Goal: Task Accomplishment & Management: Manage account settings

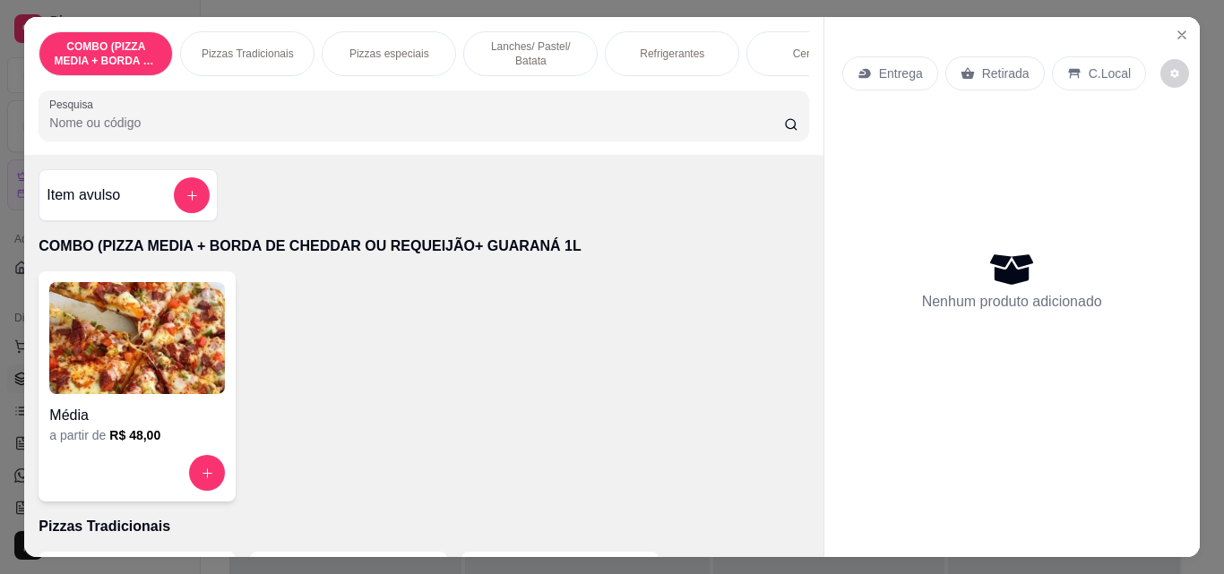
click at [242, 47] on p "Pizzas Tradicionais" at bounding box center [248, 54] width 92 height 14
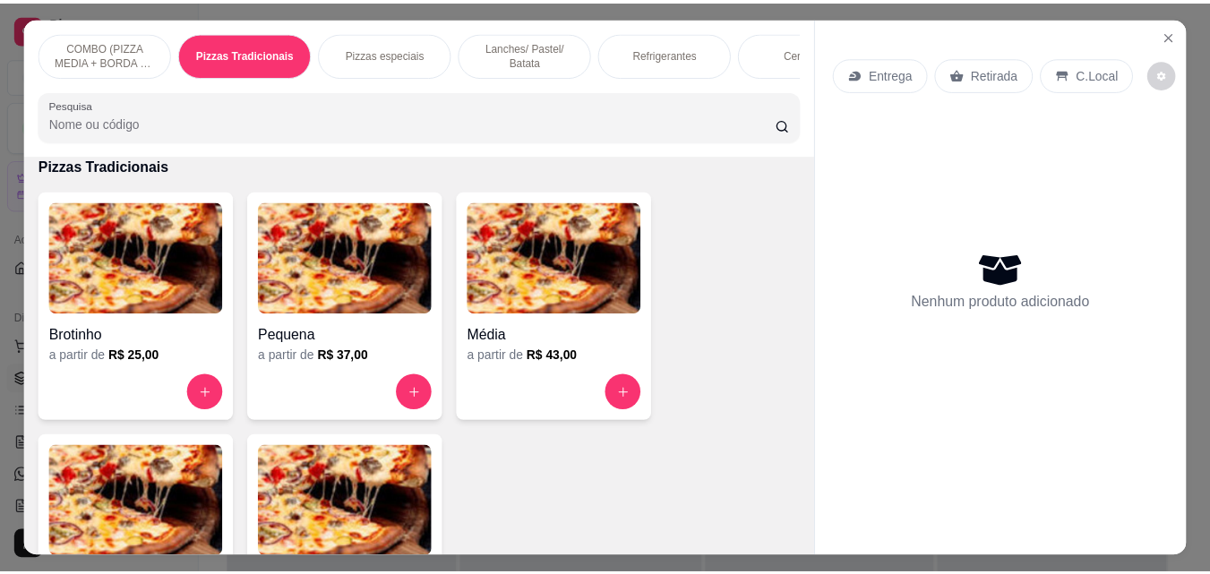
scroll to position [47, 0]
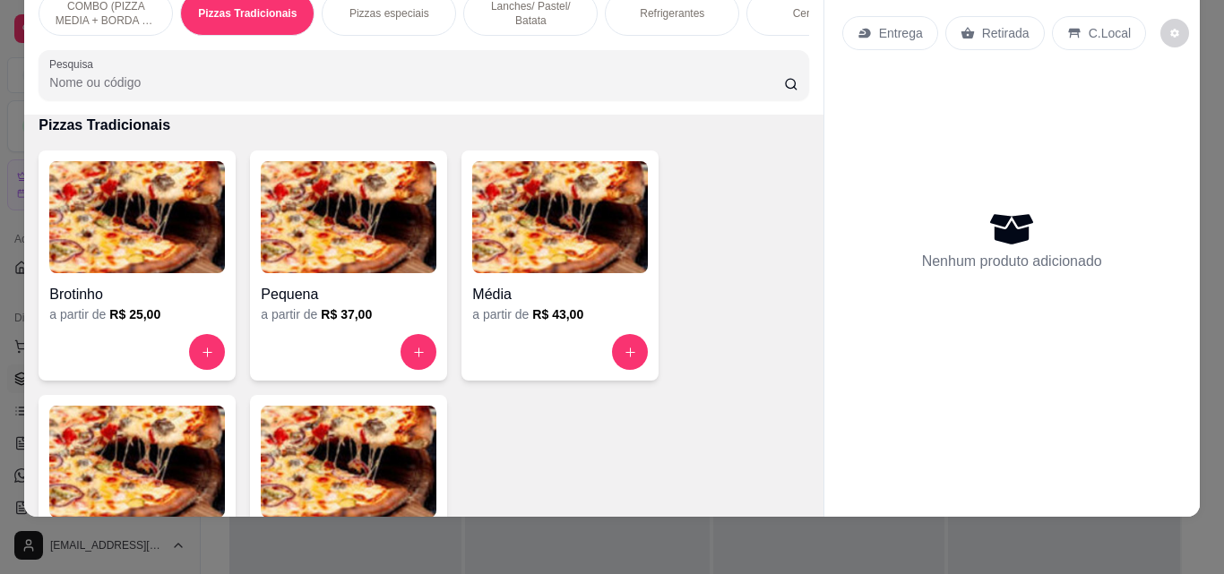
click at [761, 541] on div "COMBO (PIZZA MEDIA + BORDA DE CHEDDAR OU REQUEIJÃO+ GUARANÁ 1L Pizzas Tradicion…" at bounding box center [612, 287] width 1224 height 574
click at [125, 481] on img at bounding box center [137, 462] width 176 height 112
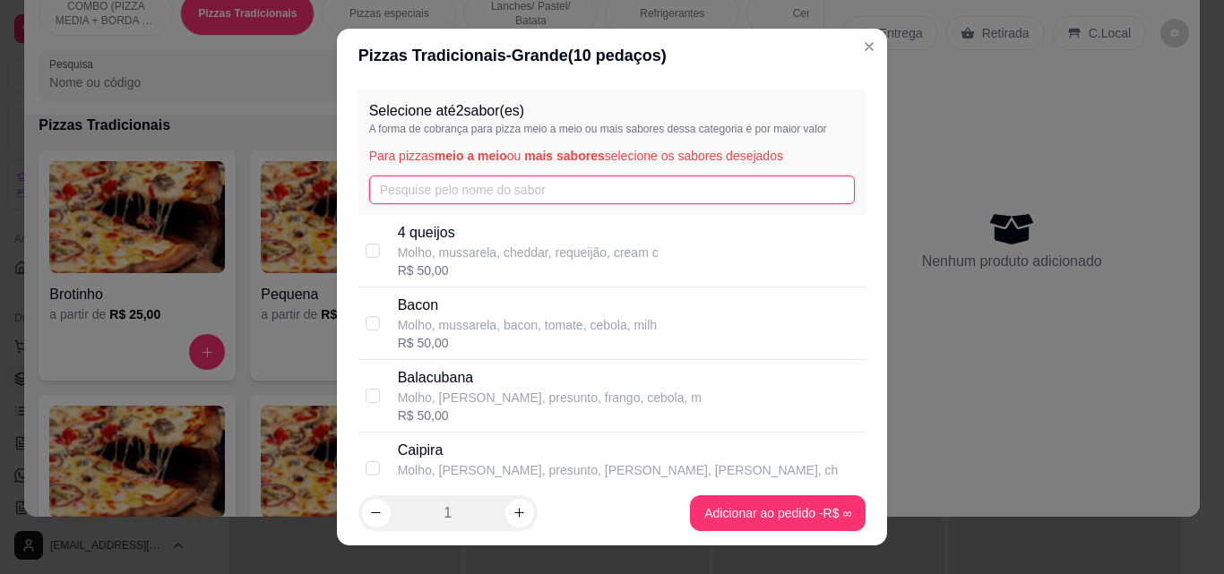
click at [445, 195] on input "text" at bounding box center [612, 190] width 486 height 29
type input "s"
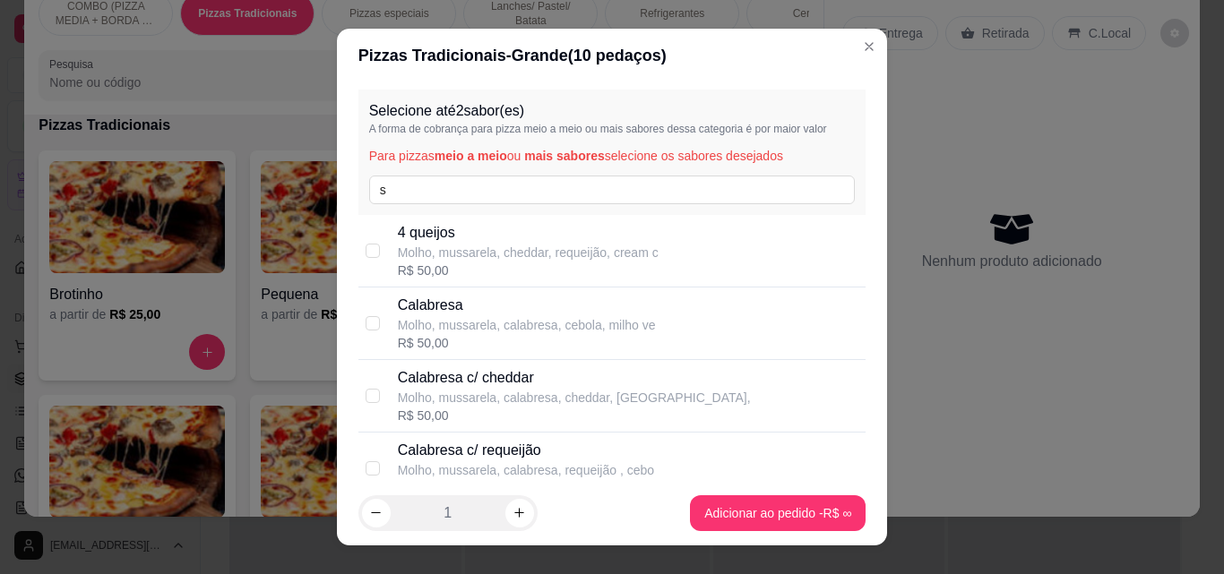
click at [533, 288] on div "Calabresa Molho, mussarela, calabresa, cebola, milho ve R$ 50,00" at bounding box center [612, 324] width 508 height 73
checkbox input "true"
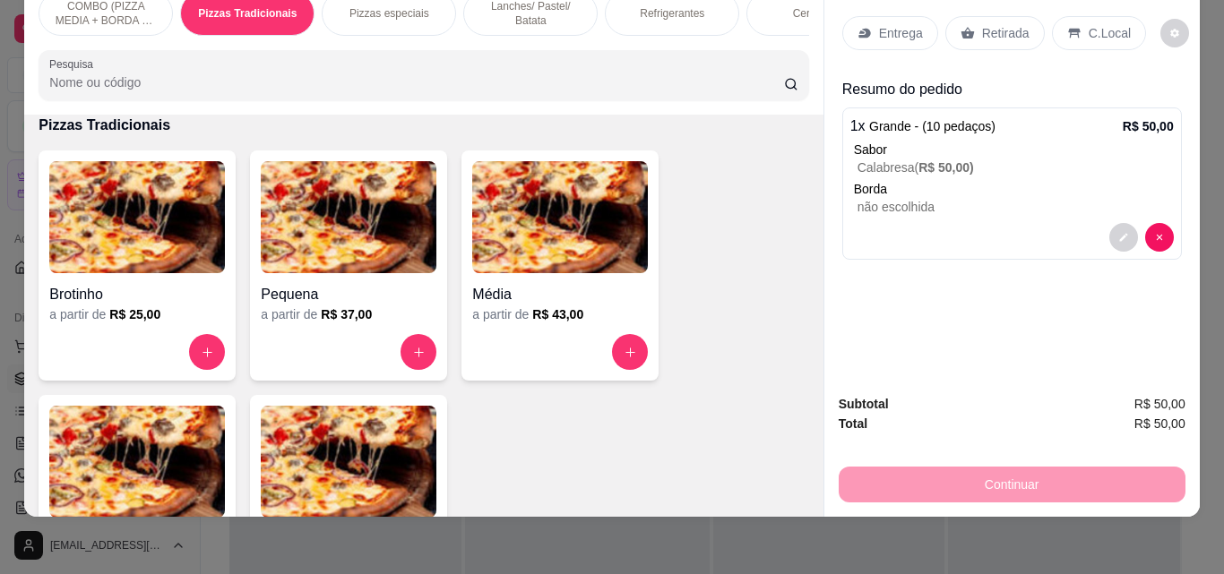
click at [882, 24] on p "Entrega" at bounding box center [901, 33] width 44 height 18
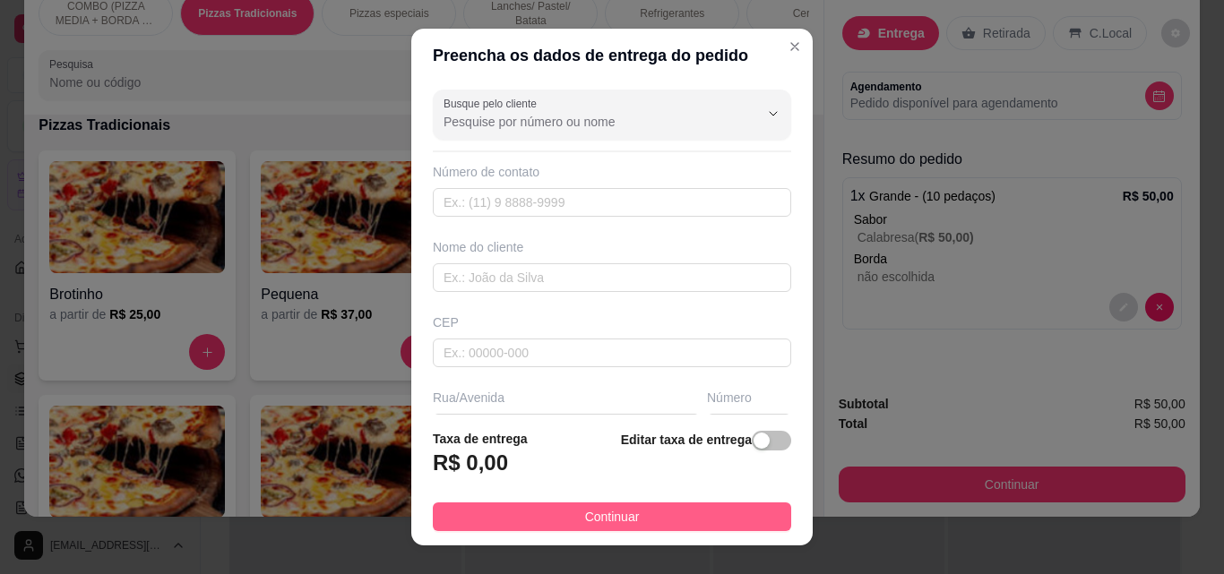
click at [718, 505] on button "Continuar" at bounding box center [612, 517] width 358 height 29
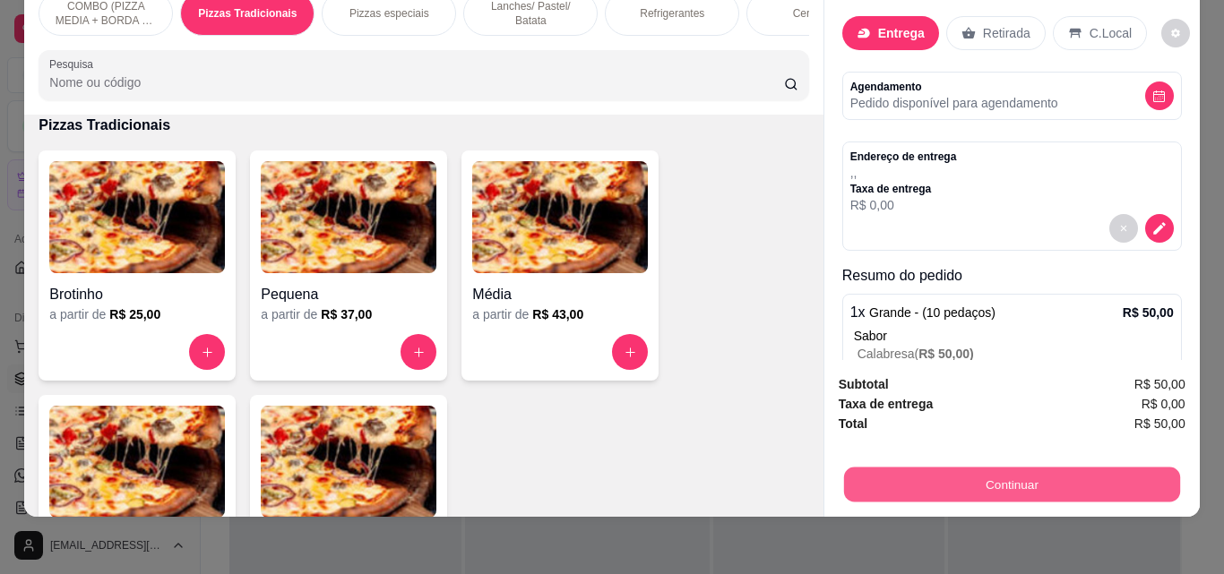
click at [917, 480] on button "Continuar" at bounding box center [1011, 484] width 336 height 35
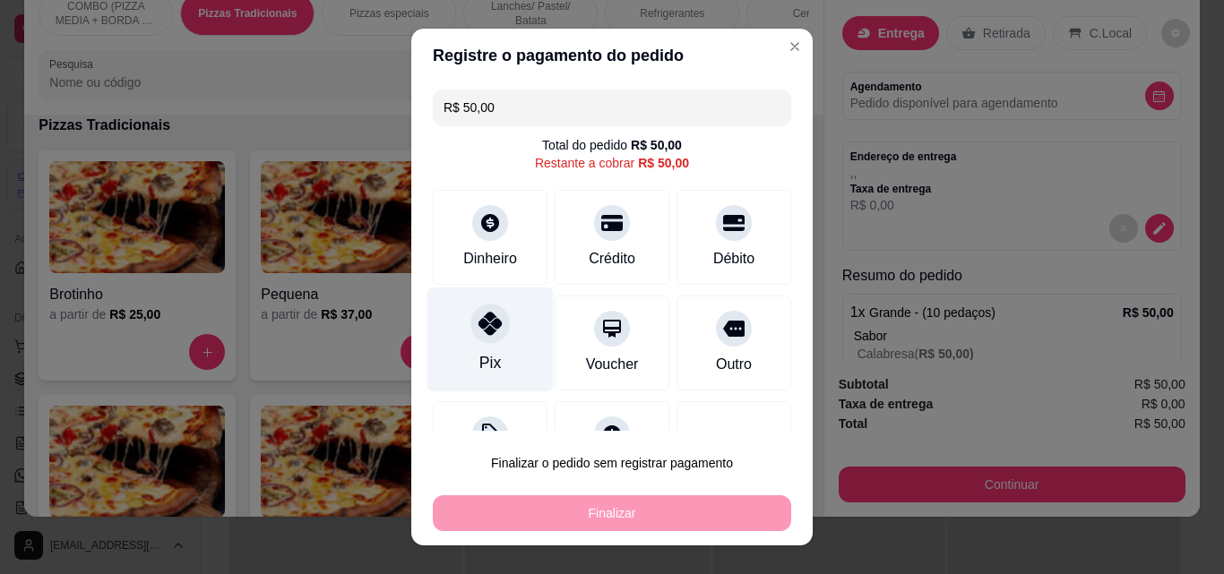
click at [457, 346] on div "Pix" at bounding box center [490, 340] width 126 height 105
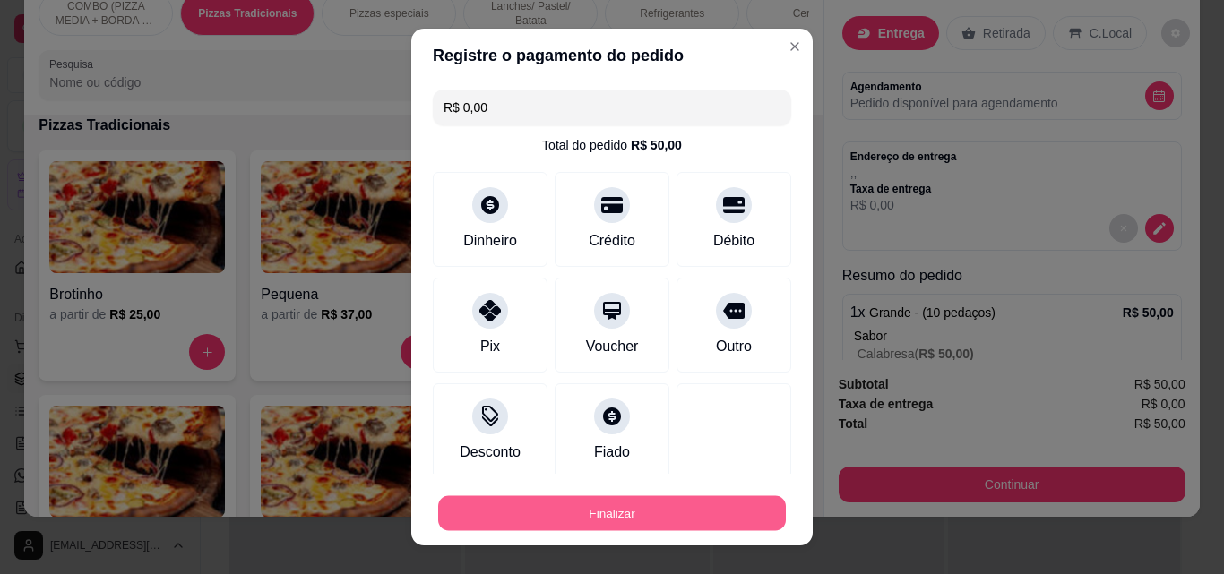
click at [587, 501] on button "Finalizar" at bounding box center [612, 513] width 348 height 35
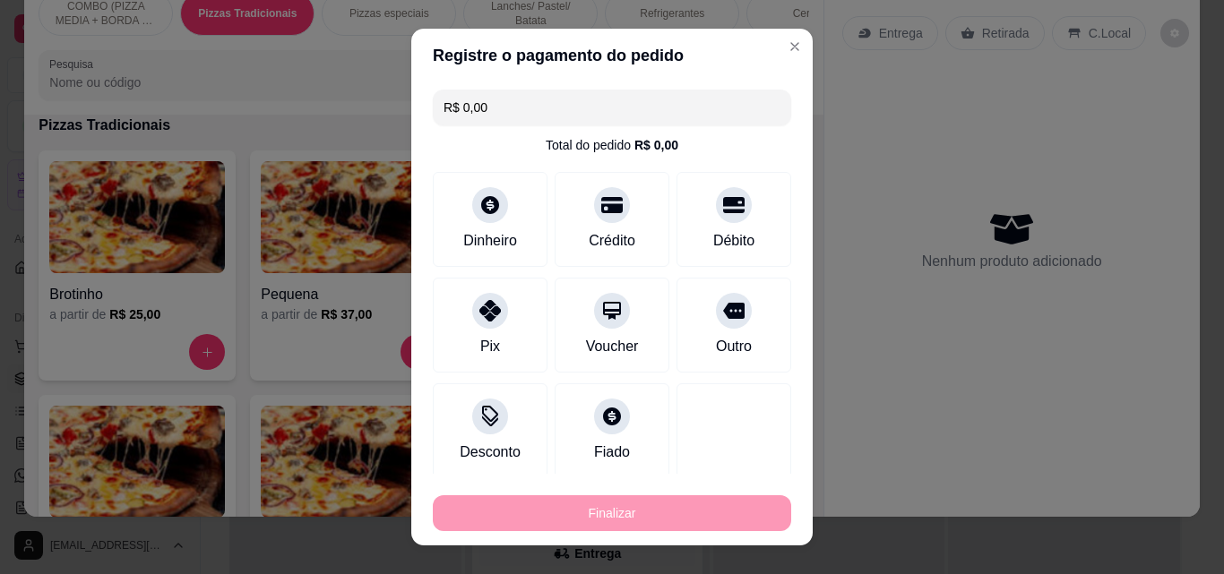
type input "-R$ 50,00"
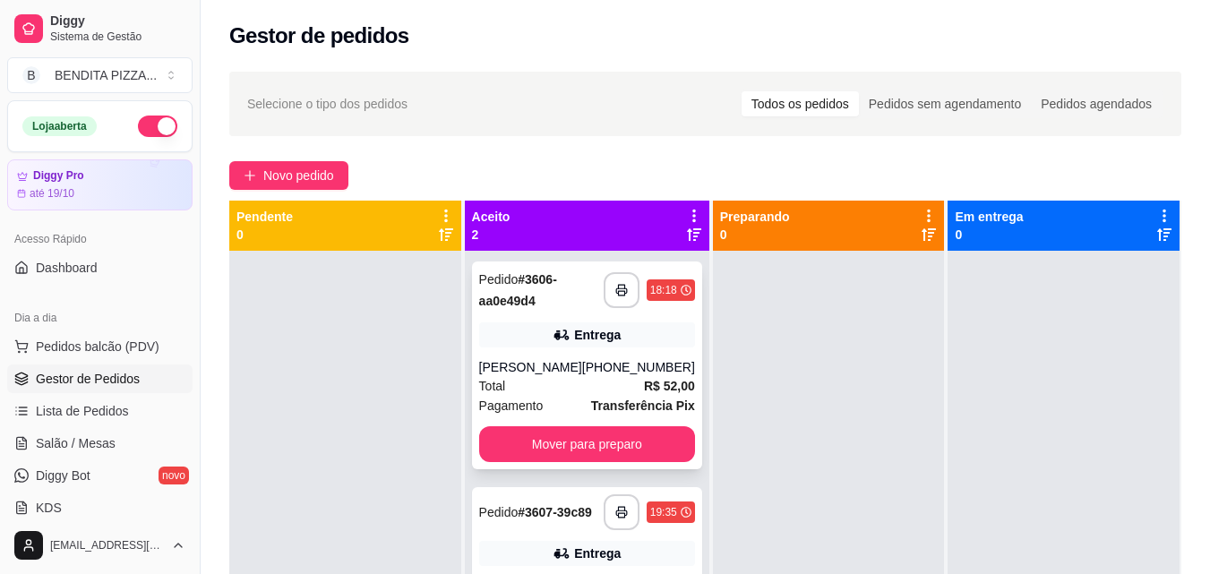
click at [642, 440] on div "**********" at bounding box center [587, 366] width 230 height 208
click at [598, 449] on button "Mover para preparo" at bounding box center [587, 444] width 216 height 36
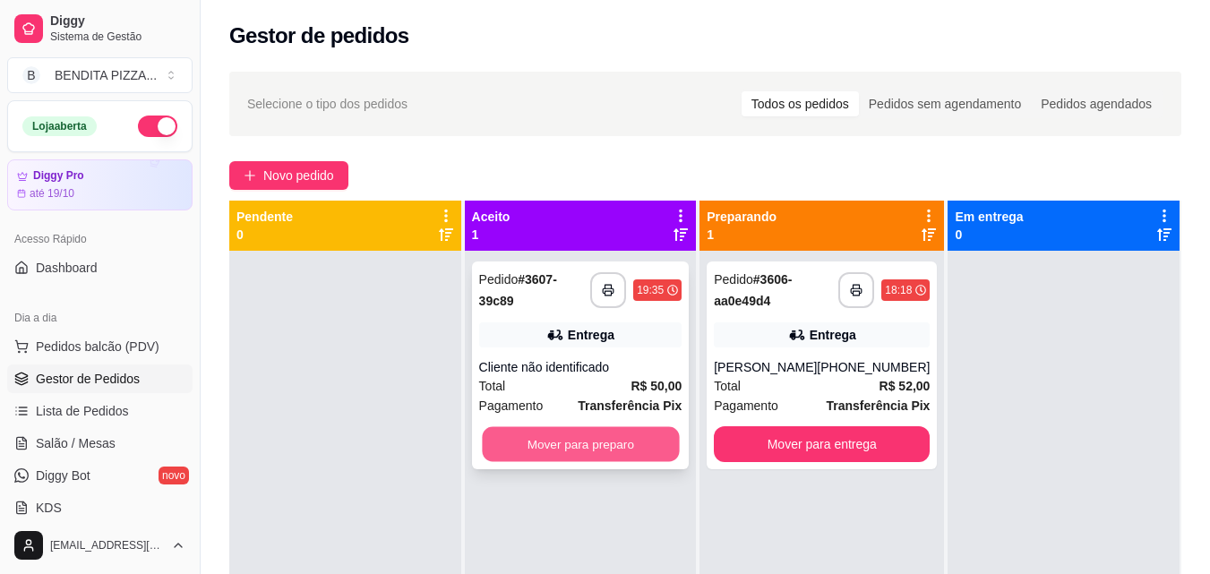
click at [608, 451] on button "Mover para preparo" at bounding box center [580, 444] width 197 height 35
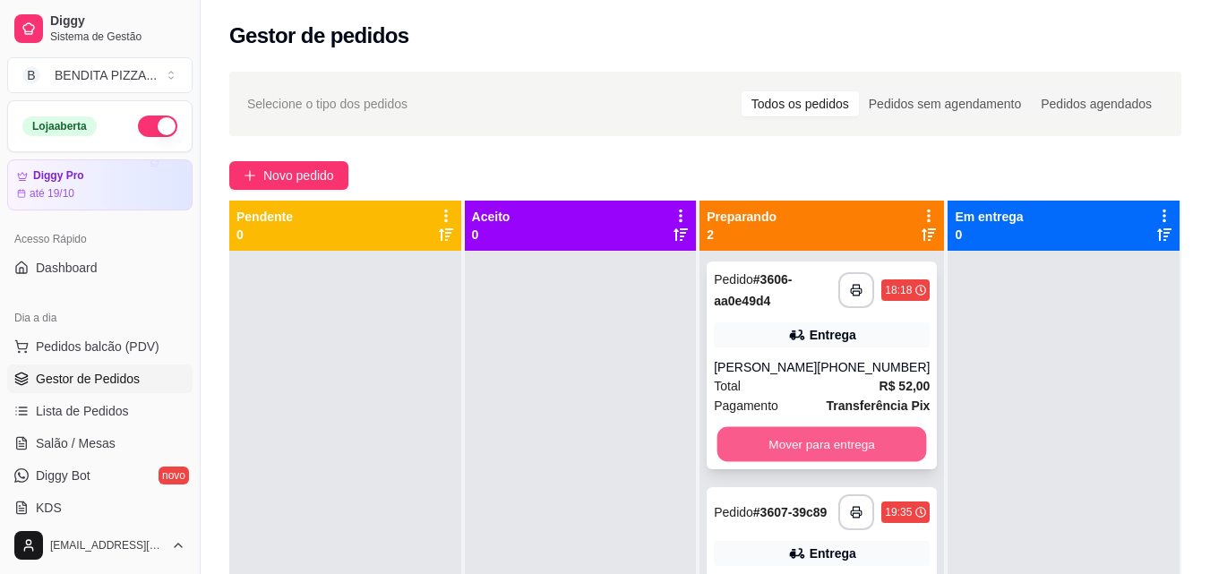
click at [808, 461] on button "Mover para entrega" at bounding box center [823, 444] width 210 height 35
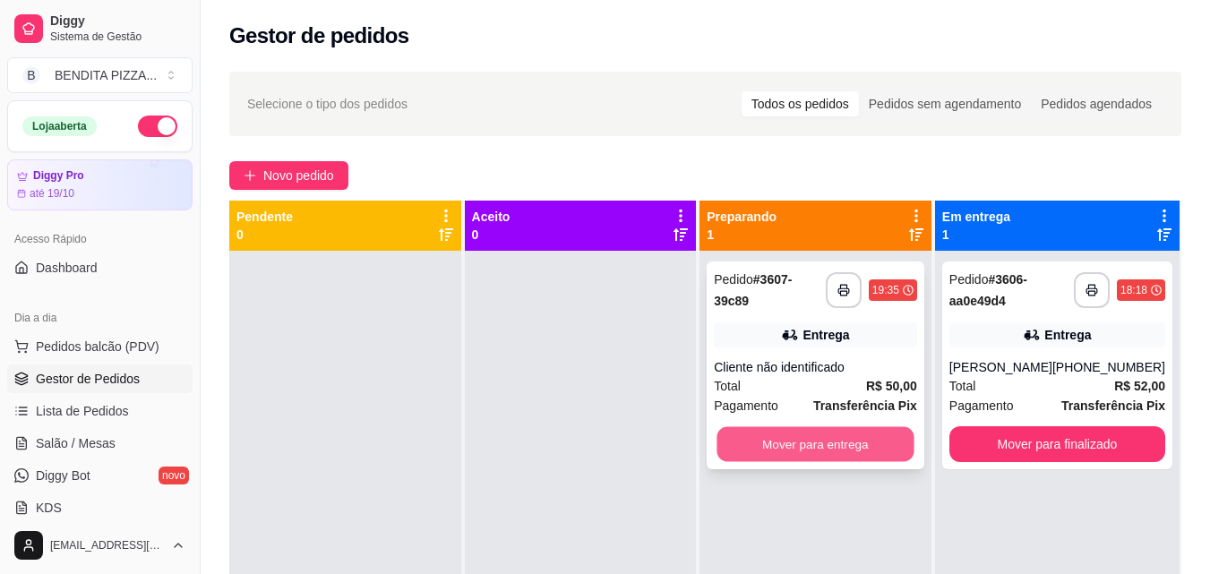
click at [867, 460] on button "Mover para entrega" at bounding box center [816, 444] width 197 height 35
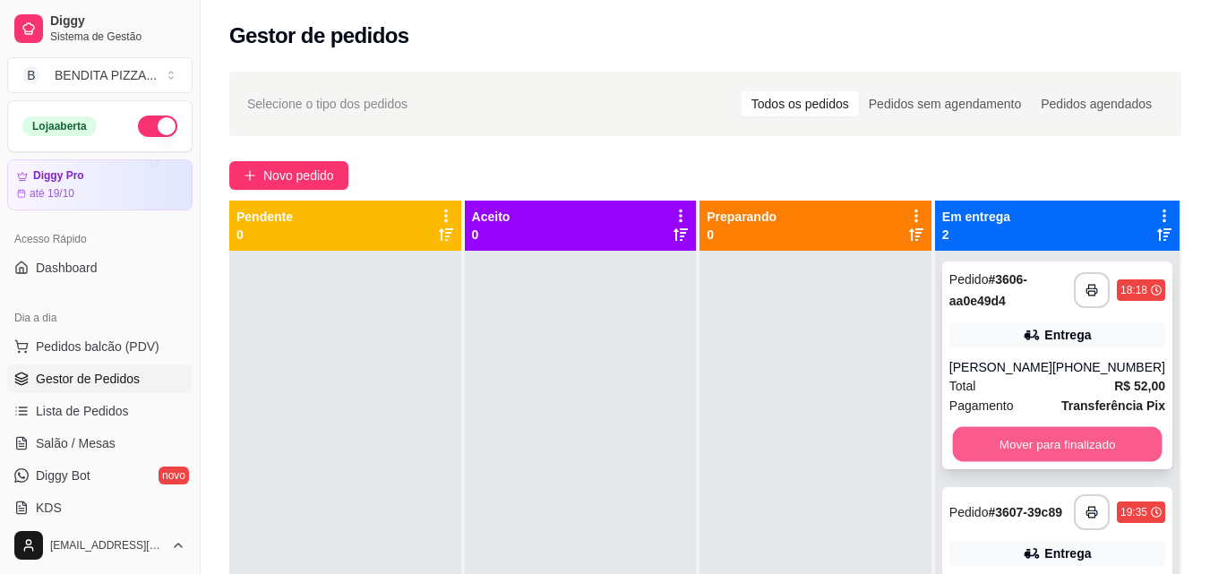
click at [1004, 462] on button "Mover para finalizado" at bounding box center [1057, 444] width 210 height 35
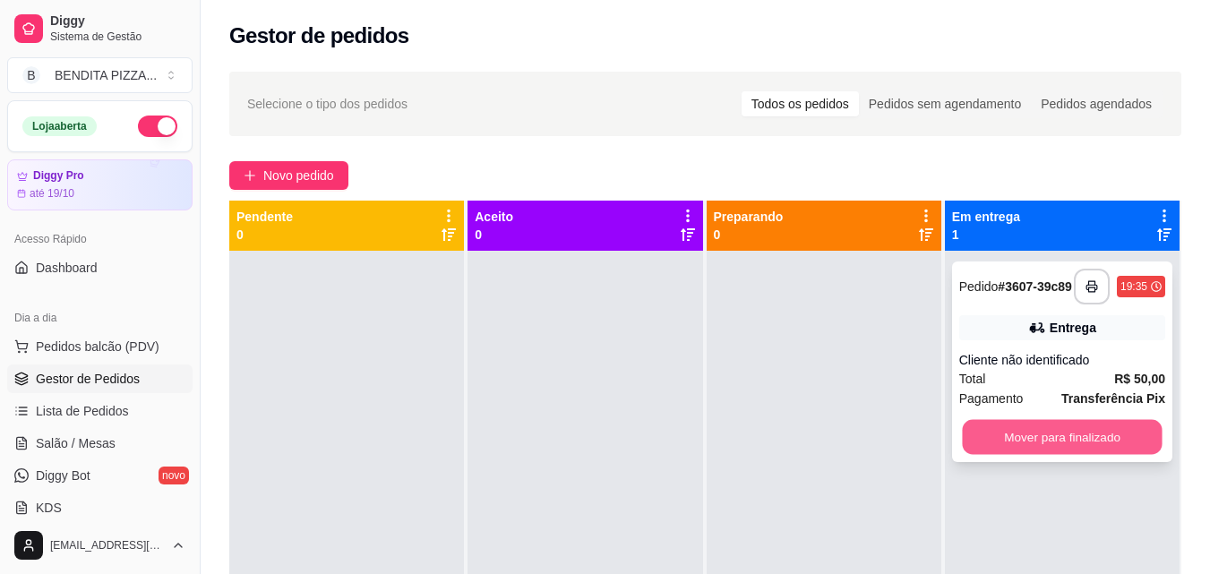
click at [1005, 444] on button "Mover para finalizado" at bounding box center [1062, 437] width 200 height 35
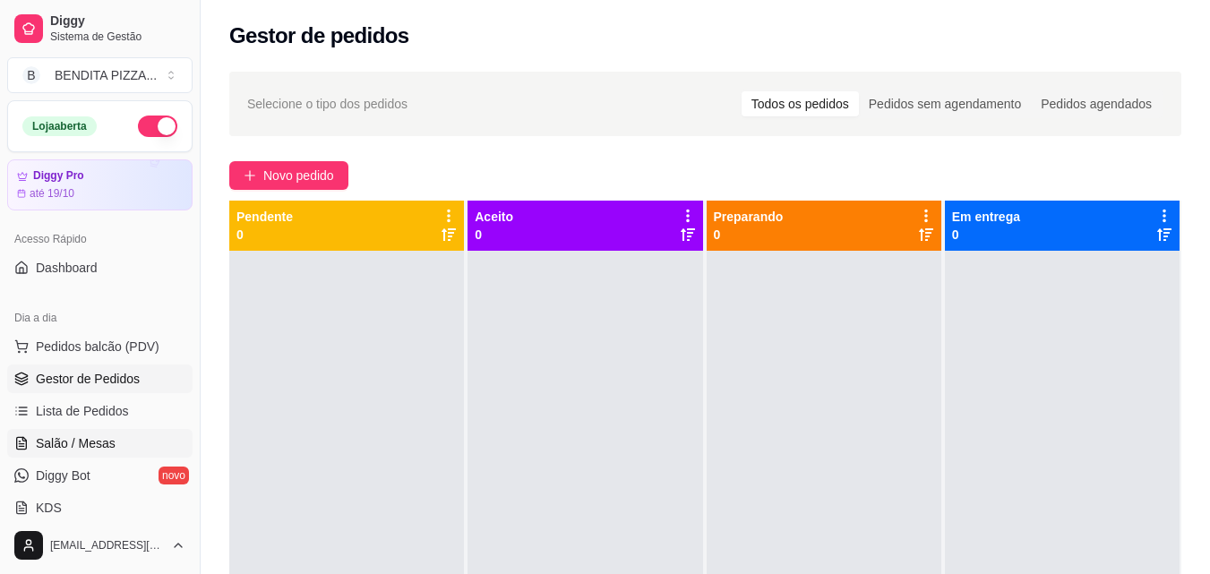
click at [146, 434] on link "Salão / Mesas" at bounding box center [99, 443] width 185 height 29
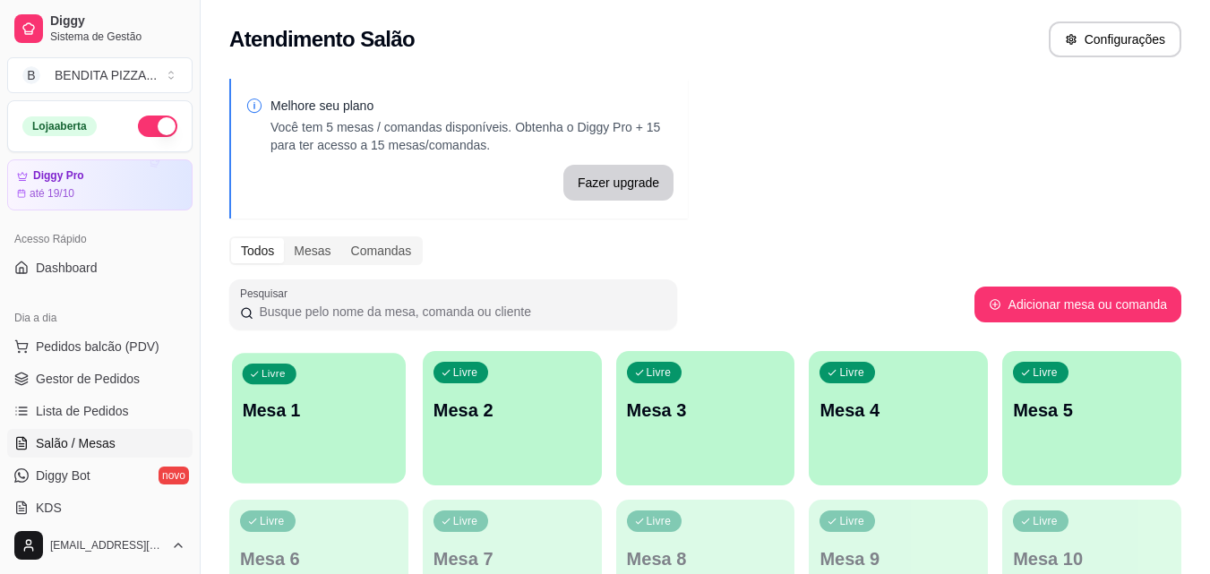
click at [364, 424] on div "Livre Mesa 1" at bounding box center [319, 407] width 174 height 109
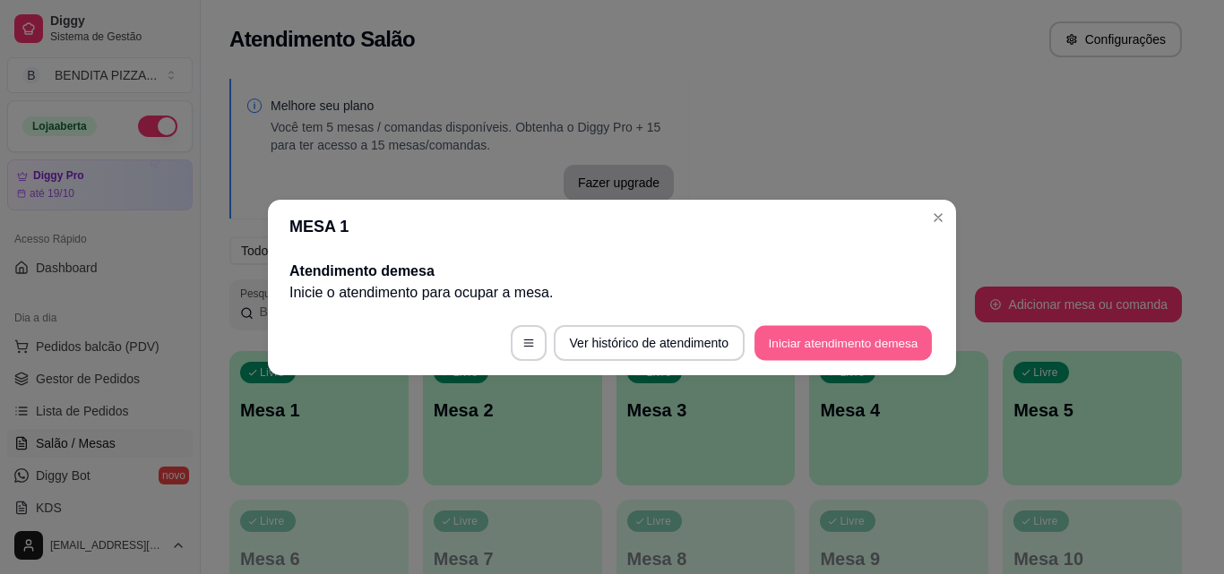
click at [813, 337] on button "Iniciar atendimento de mesa" at bounding box center [842, 342] width 177 height 35
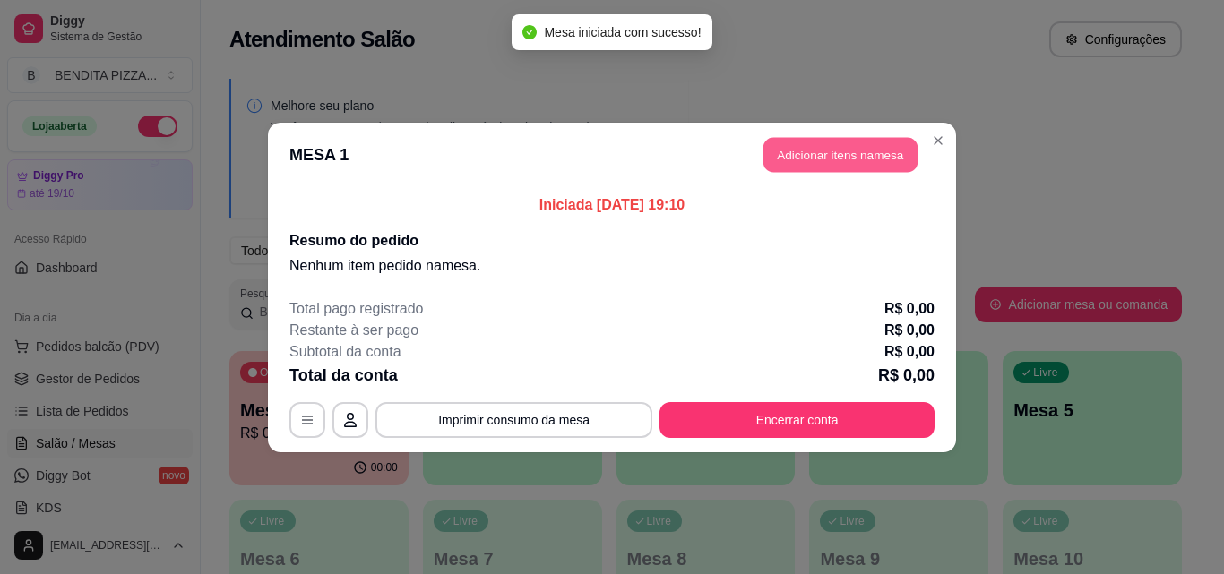
click at [822, 145] on button "Adicionar itens na mesa" at bounding box center [840, 154] width 154 height 35
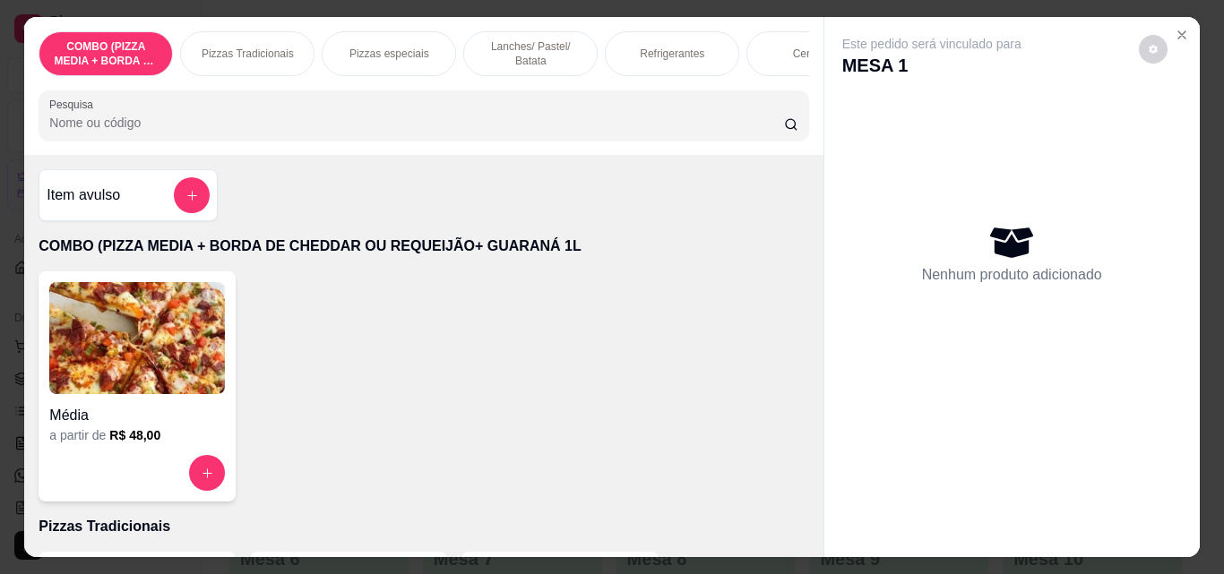
click at [257, 49] on p "Pizzas Tradicionais" at bounding box center [248, 54] width 92 height 14
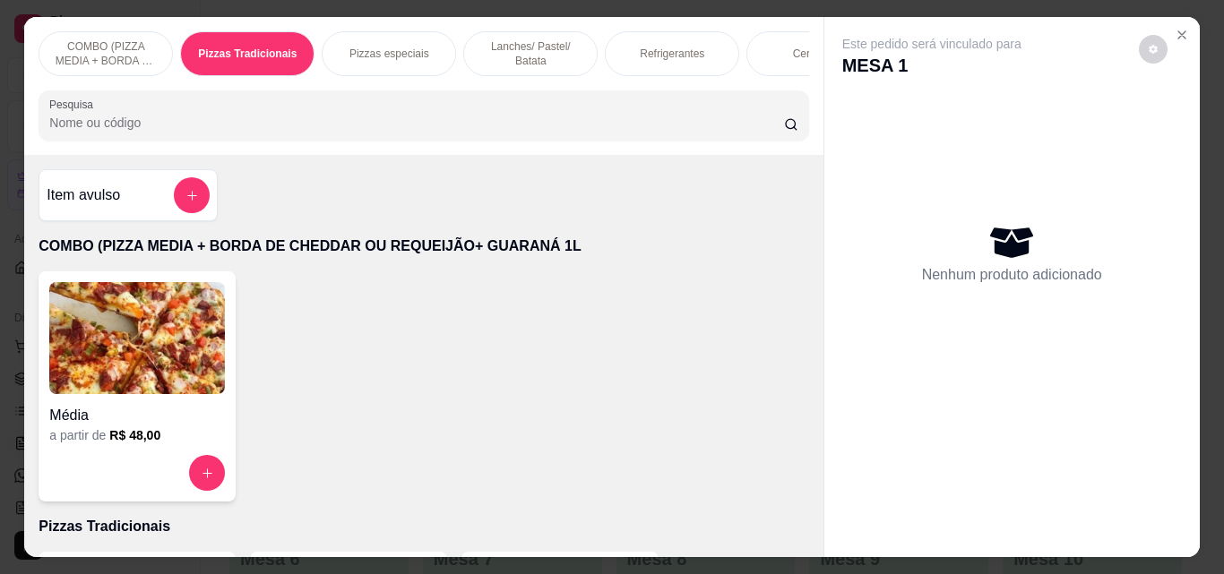
scroll to position [47, 0]
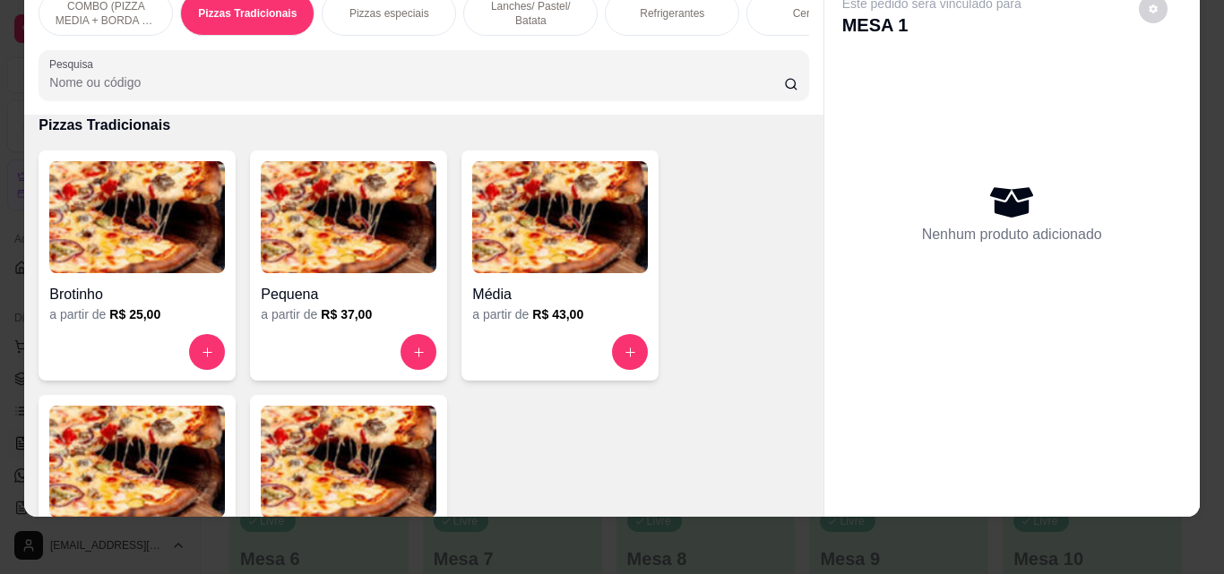
click at [90, 7] on p "COMBO (PIZZA MEDIA + BORDA DE CHEDDAR OU REQUEIJÃO+ GUARANÁ 1L" at bounding box center [106, 13] width 104 height 29
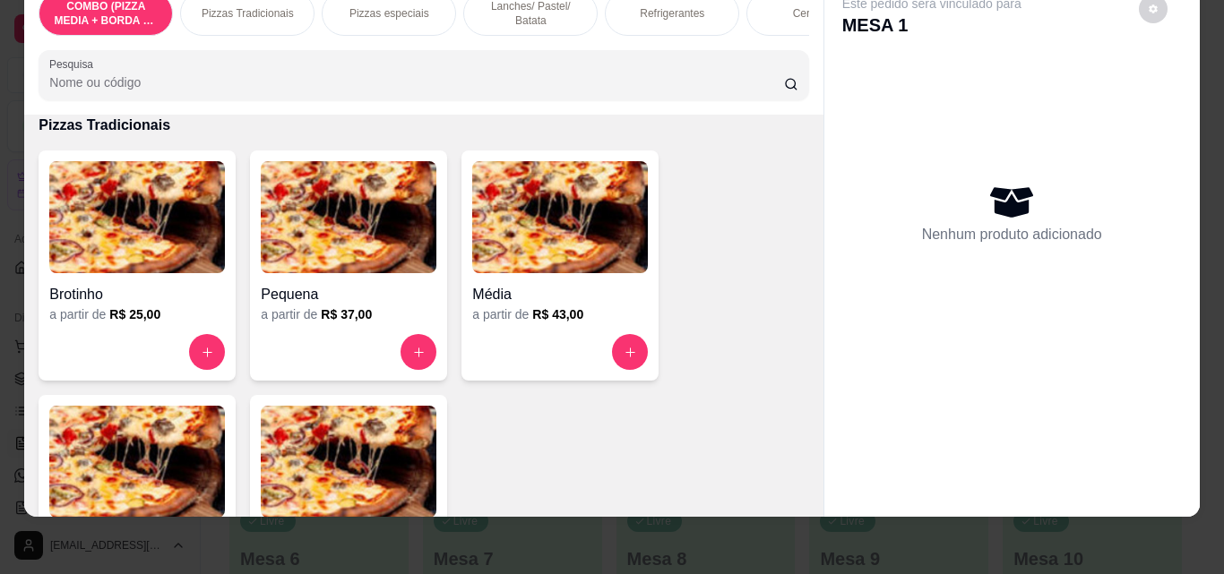
scroll to position [81, 0]
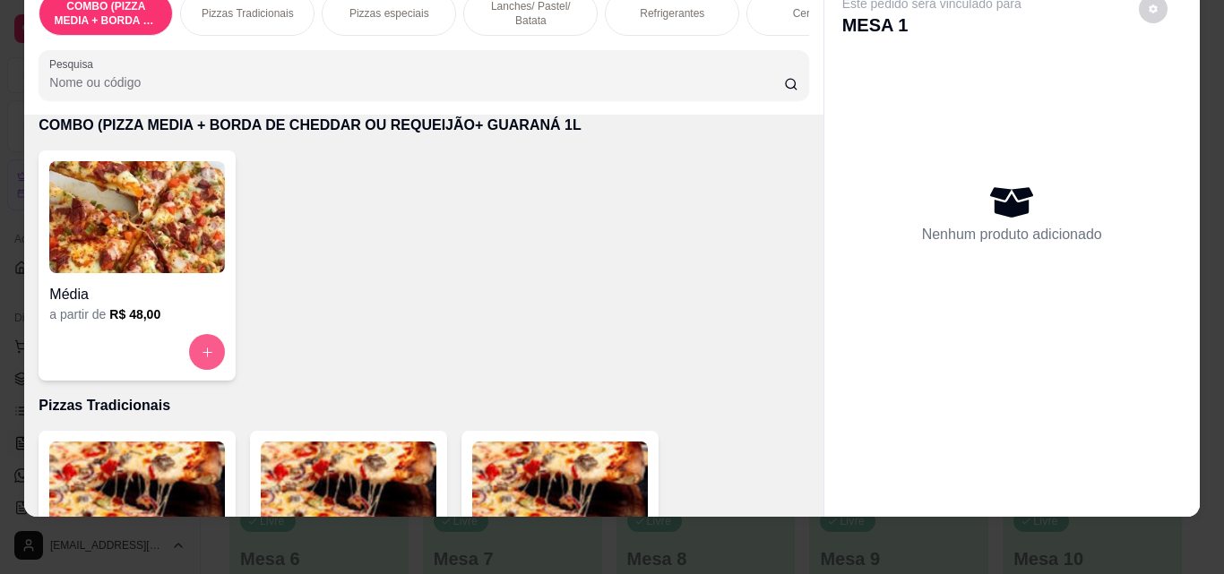
click at [201, 357] on icon "increase-product-quantity" at bounding box center [207, 352] width 13 height 13
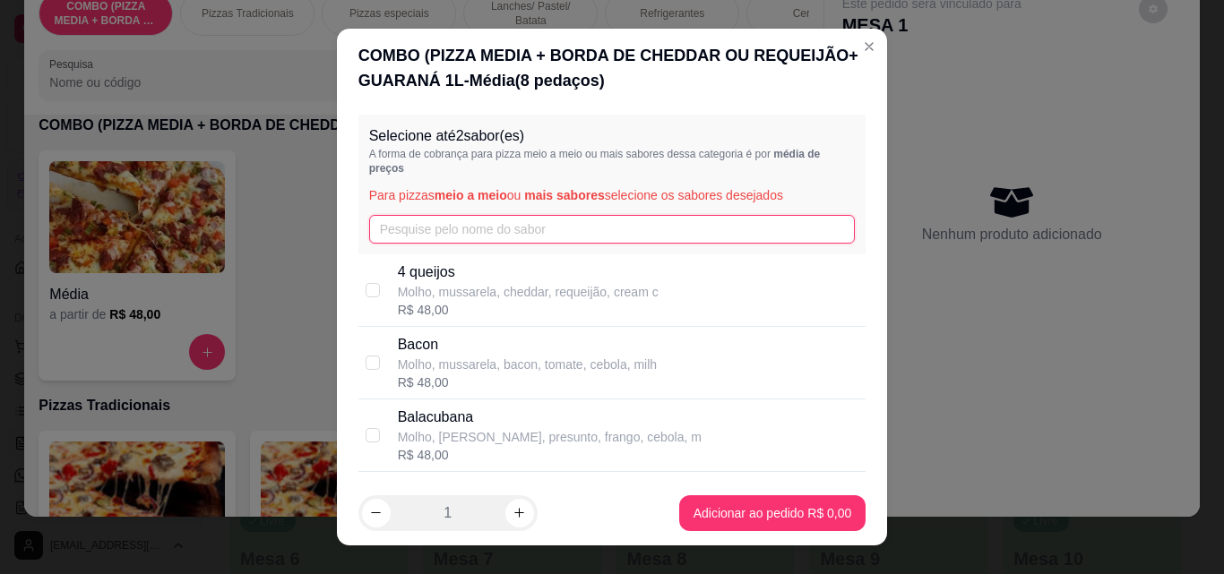
click at [628, 216] on input "text" at bounding box center [612, 229] width 486 height 29
type input "ca"
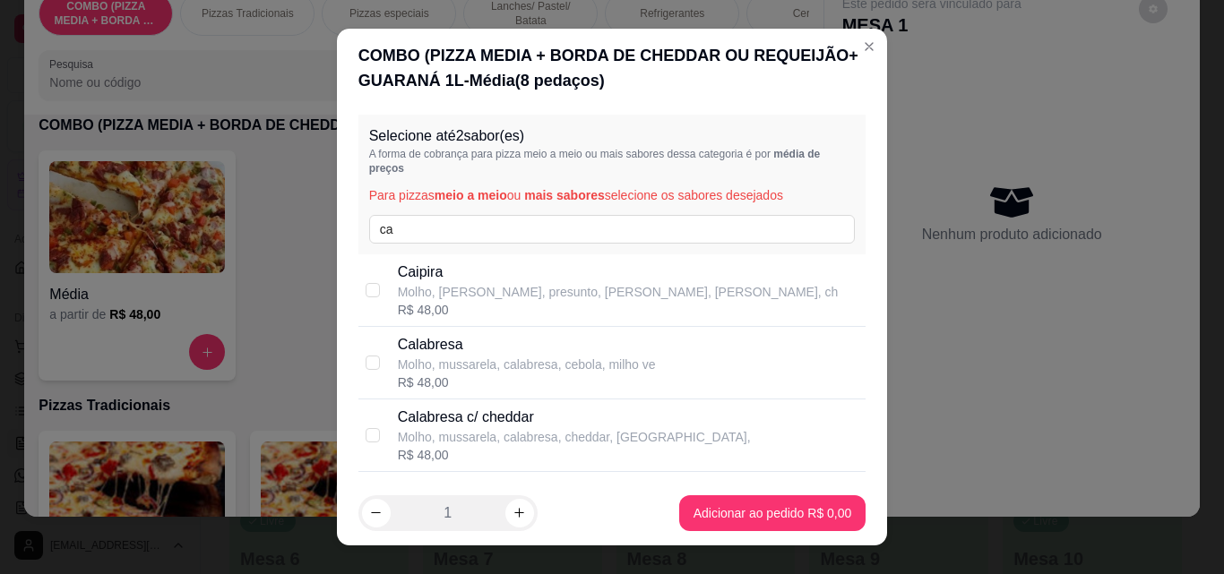
click at [471, 343] on p "Calabresa" at bounding box center [527, 344] width 258 height 21
checkbox input "true"
click at [853, 387] on div "Selecione até 2 sabor(es) A forma de cobrança para pizza meio a meio ou mais sa…" at bounding box center [612, 294] width 551 height 374
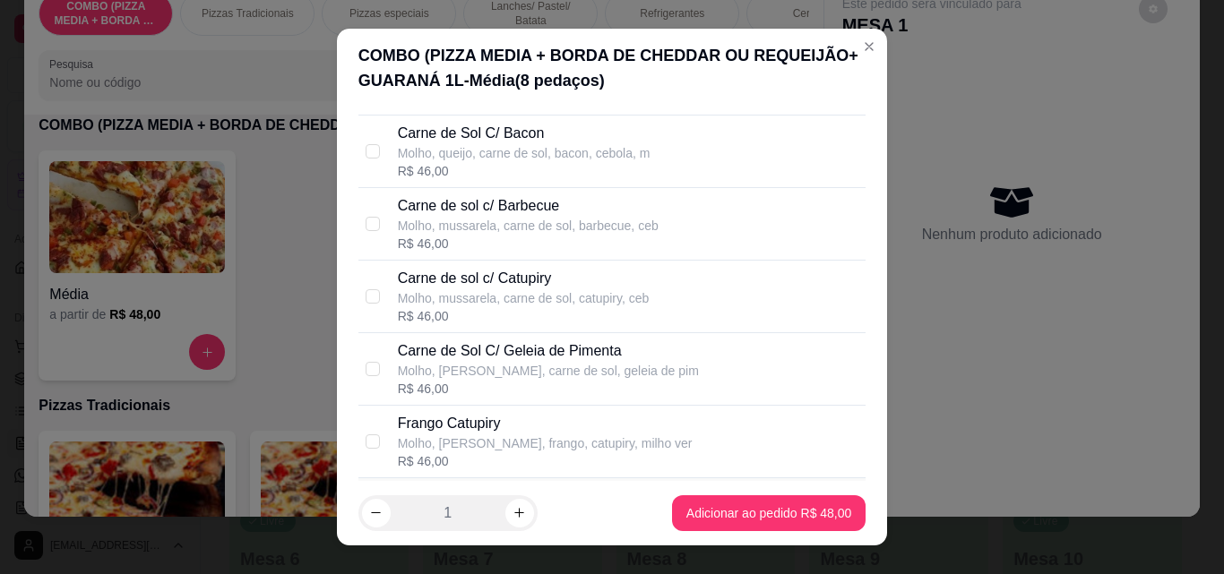
scroll to position [1889, 0]
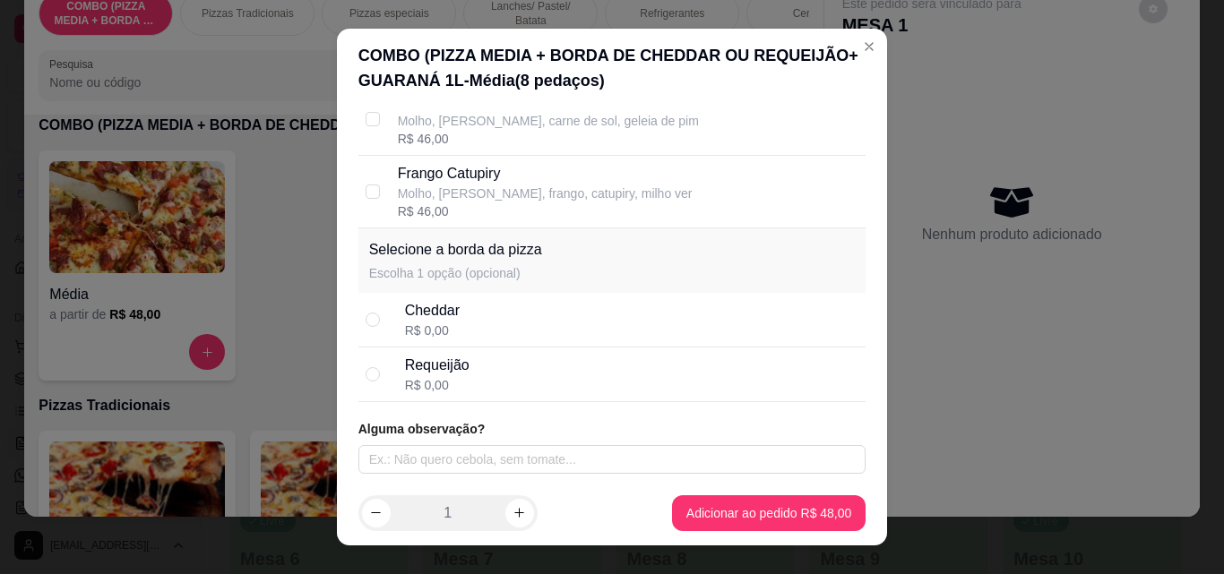
click at [549, 375] on div "Requeijão R$ 0,00" at bounding box center [632, 374] width 454 height 39
radio input "true"
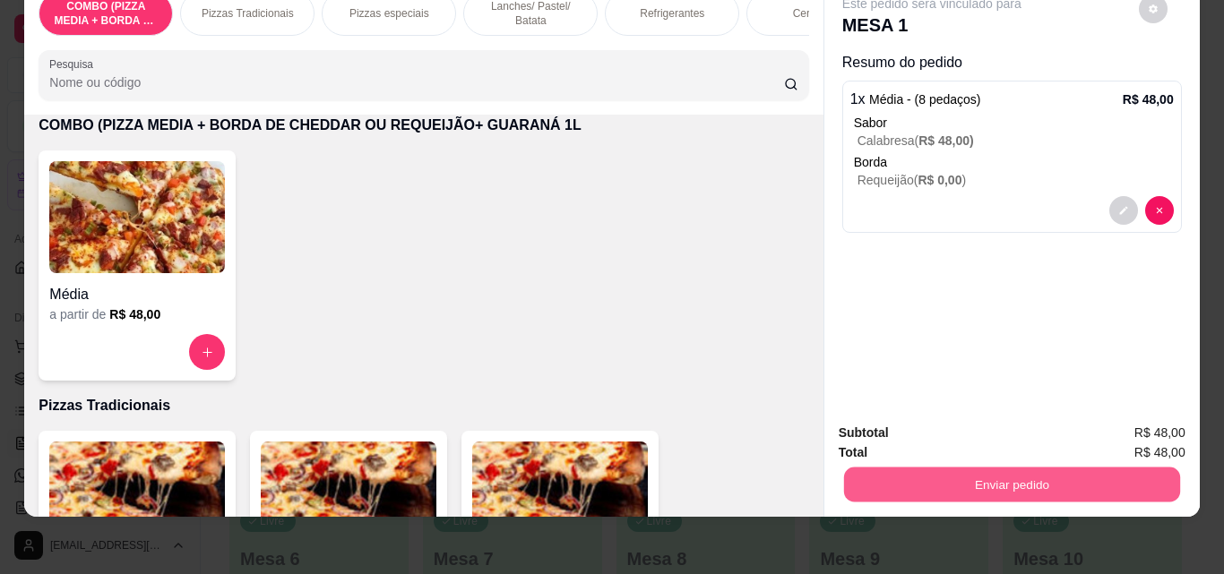
click at [1002, 467] on button "Enviar pedido" at bounding box center [1011, 484] width 336 height 35
click at [1141, 422] on button "Enviar pedido" at bounding box center [1138, 426] width 99 height 33
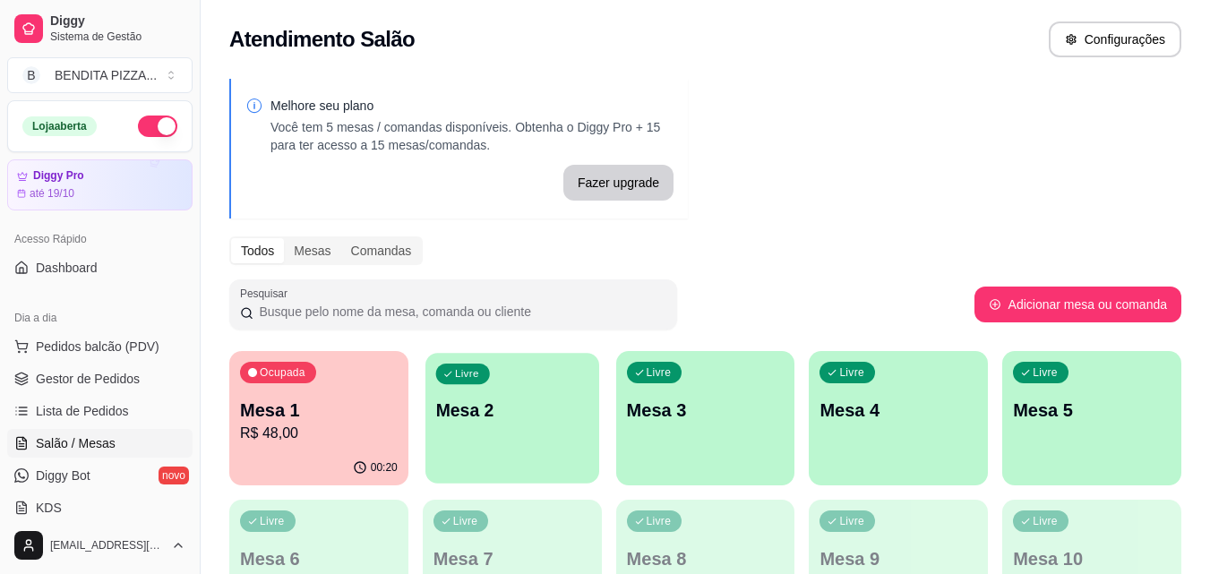
click at [486, 438] on div "Livre Mesa 2" at bounding box center [513, 407] width 174 height 109
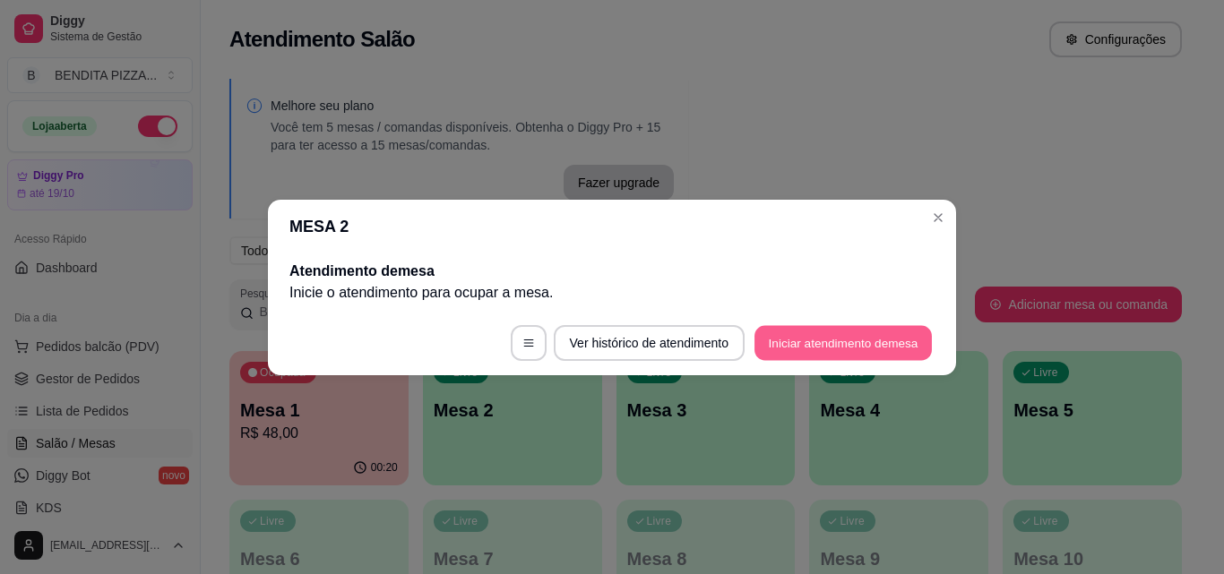
click at [838, 334] on button "Iniciar atendimento de mesa" at bounding box center [842, 342] width 177 height 35
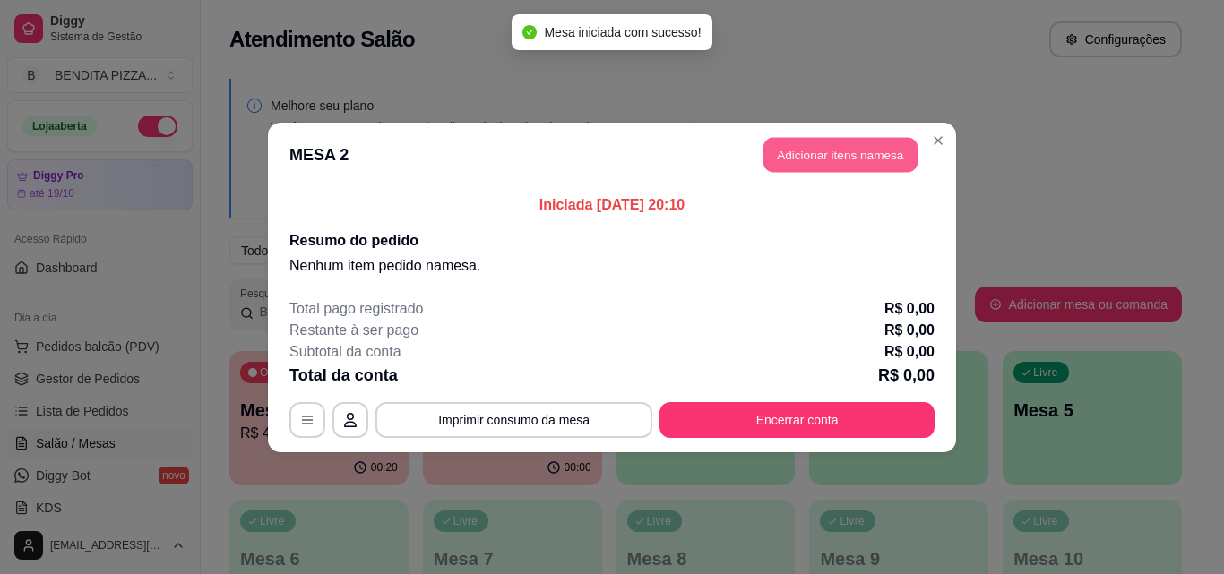
click at [834, 162] on button "Adicionar itens na mesa" at bounding box center [840, 154] width 154 height 35
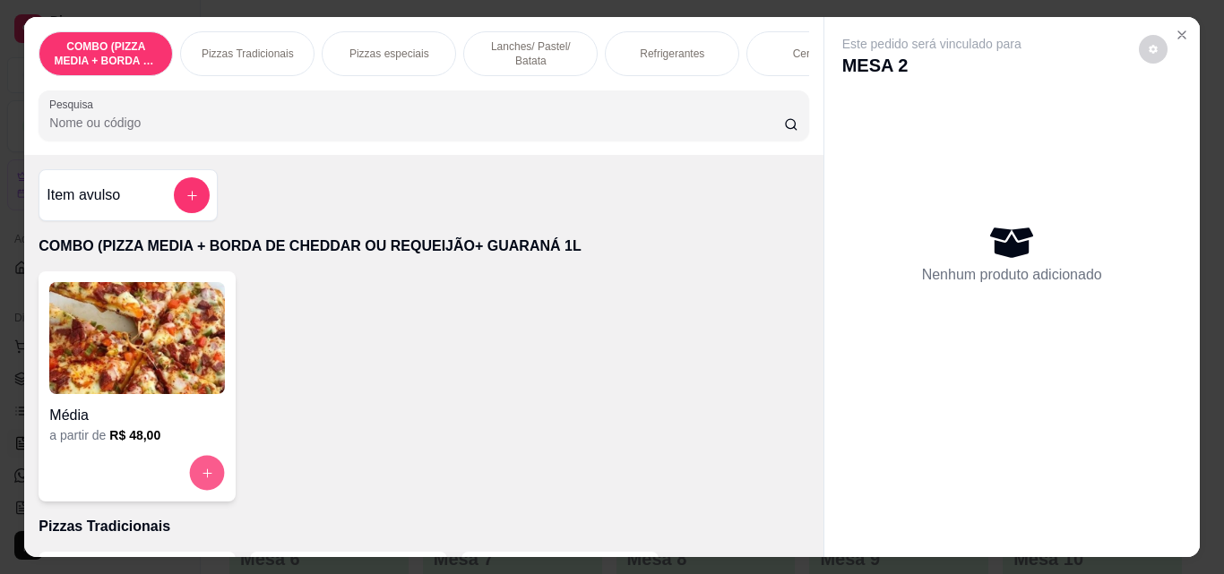
click at [201, 478] on icon "increase-product-quantity" at bounding box center [207, 473] width 13 height 13
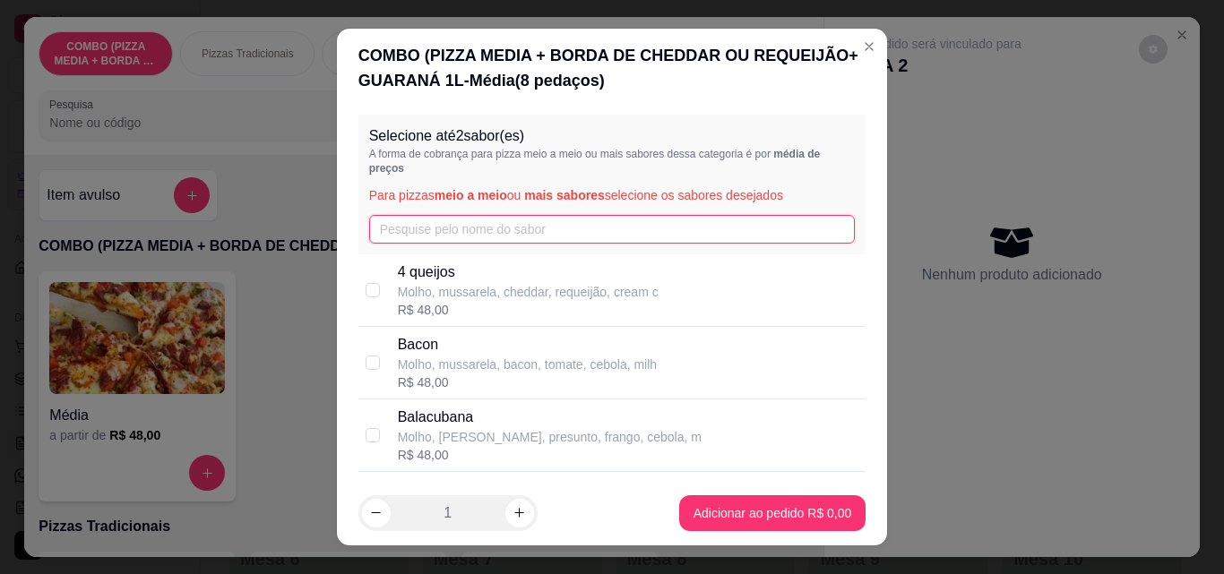
click at [422, 225] on input "text" at bounding box center [612, 229] width 486 height 29
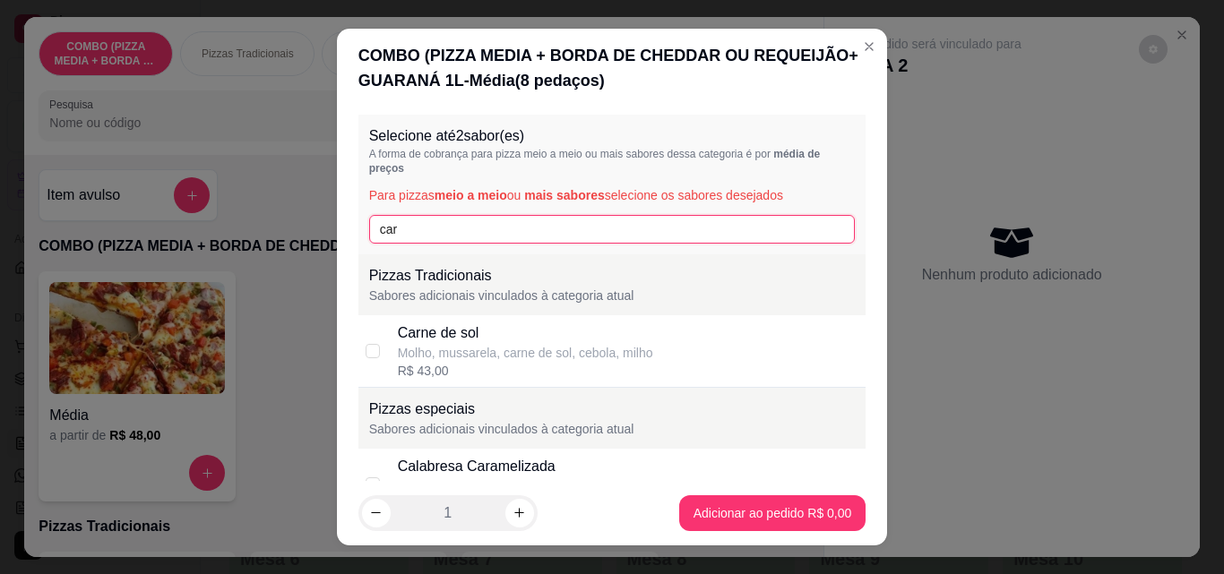
type input "car"
click at [433, 338] on div "Carne de sol" at bounding box center [525, 332] width 255 height 21
checkbox input "true"
click at [443, 241] on input "car" at bounding box center [612, 229] width 486 height 29
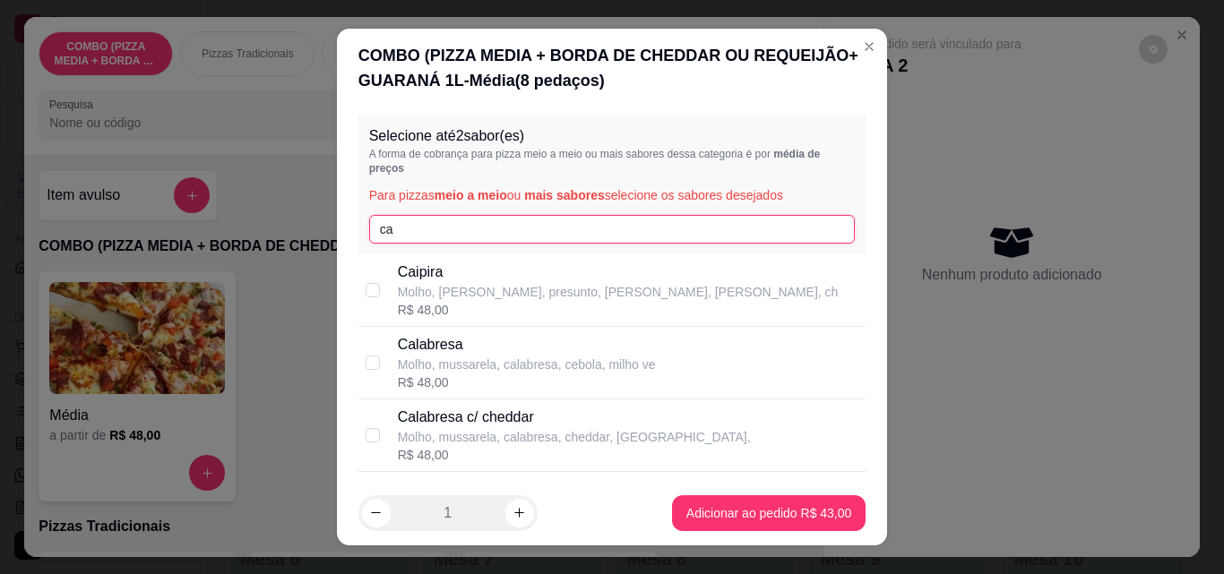
type input "c"
type input "fr"
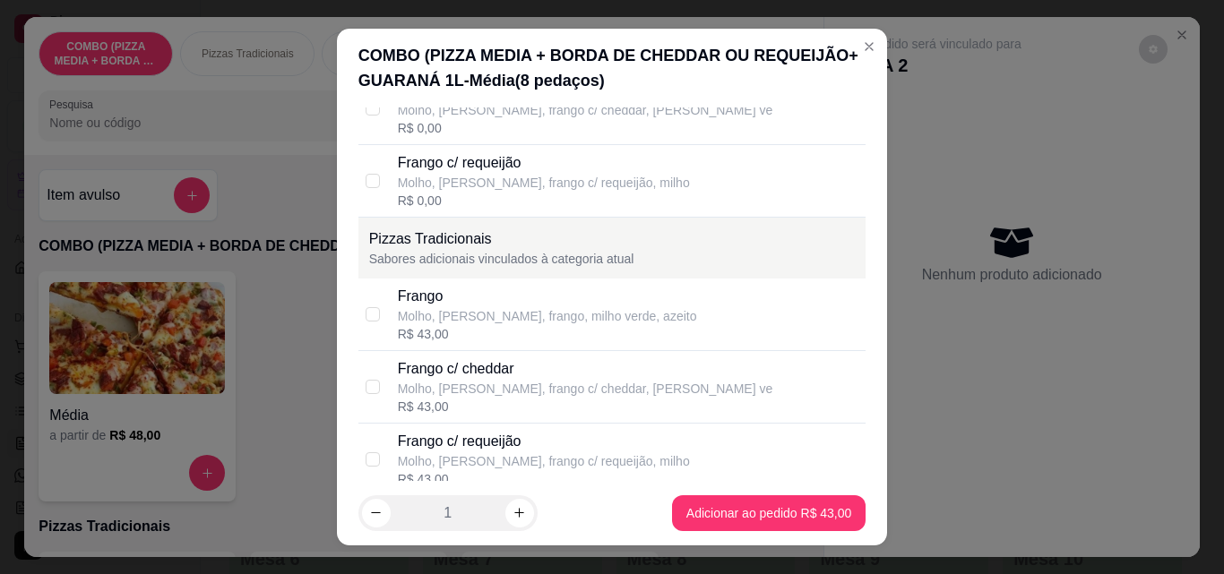
click at [646, 306] on div "Frango Molho, mussarela, frango, milho verde, azeito R$ 43,00" at bounding box center [628, 314] width 461 height 57
checkbox input "true"
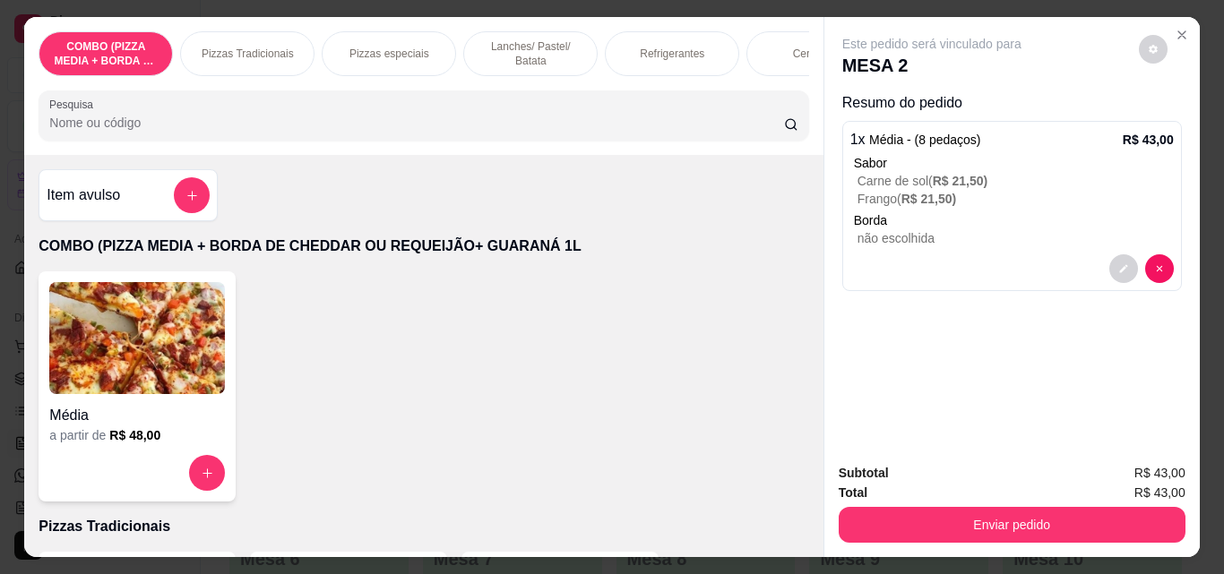
click at [204, 204] on div "Item avulso" at bounding box center [128, 195] width 179 height 52
click at [176, 192] on button "add-separate-item" at bounding box center [192, 195] width 36 height 36
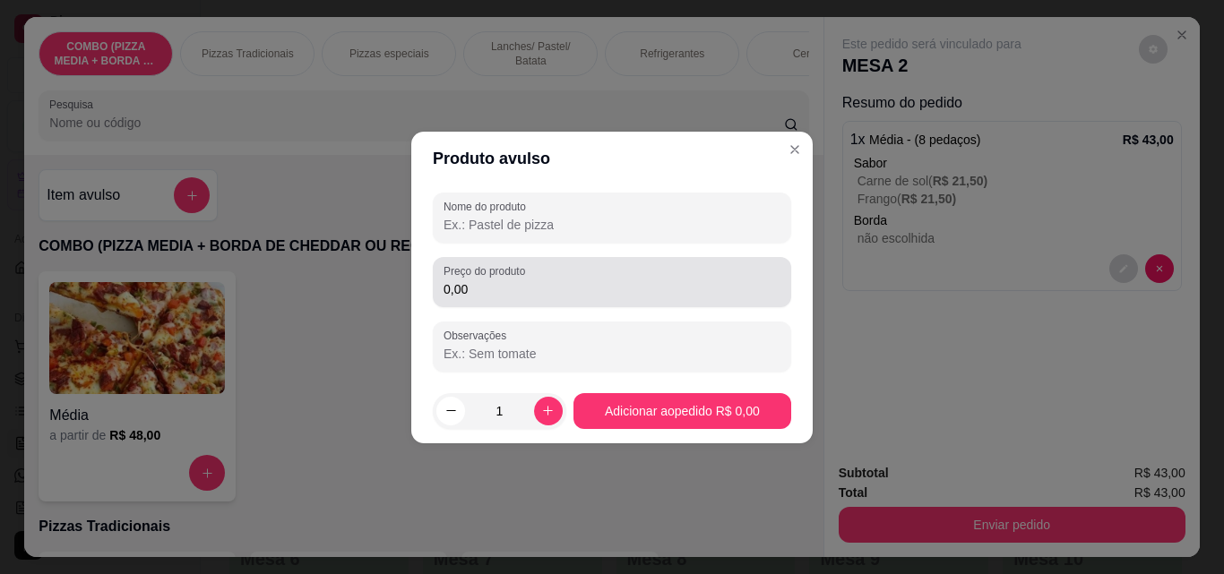
click at [564, 274] on div "0,00" at bounding box center [611, 282] width 337 height 36
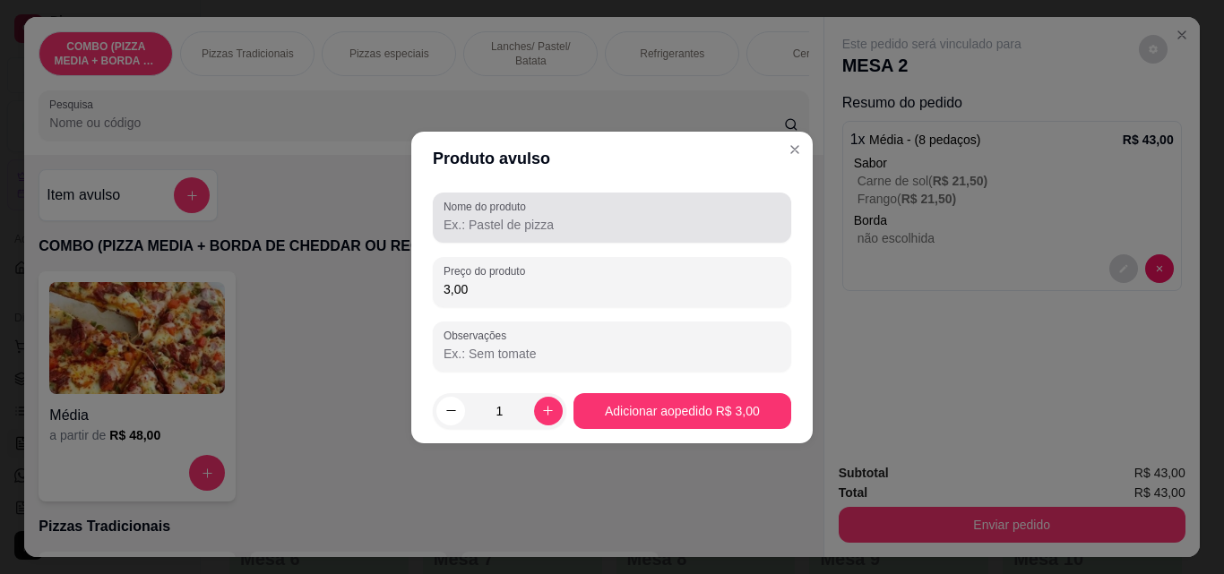
type input "3,00"
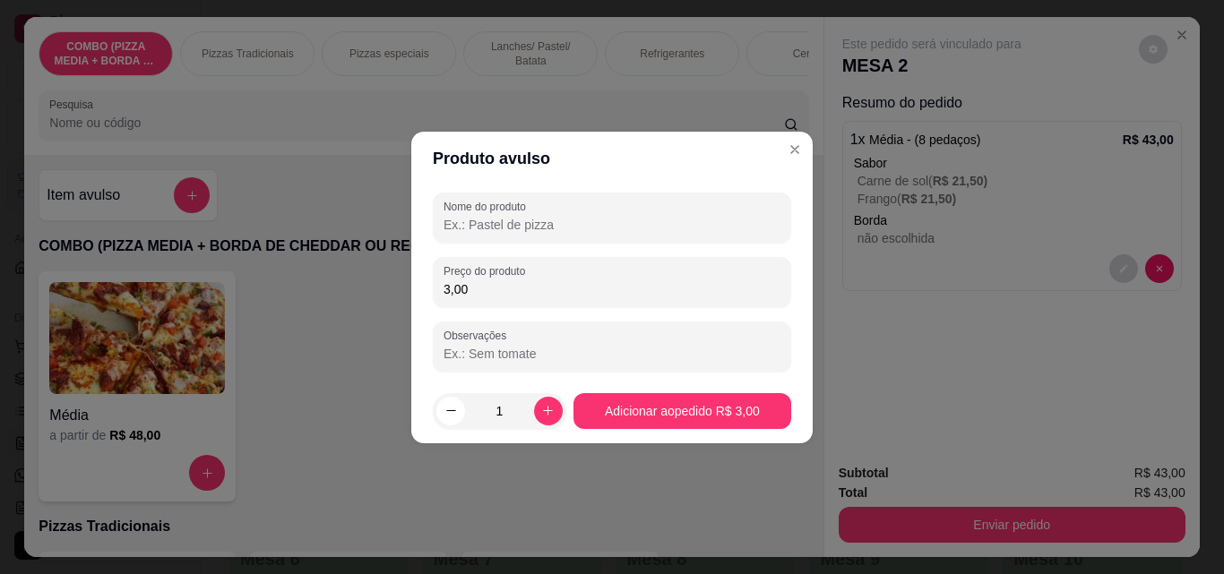
click at [545, 232] on input "Nome do produto" at bounding box center [611, 225] width 337 height 18
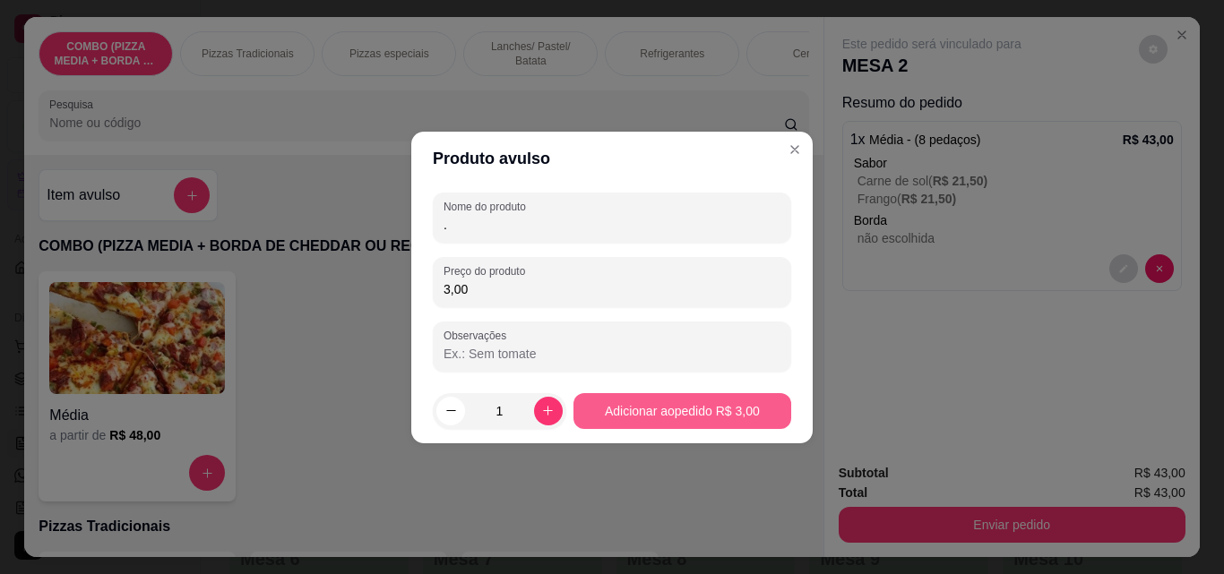
type input "."
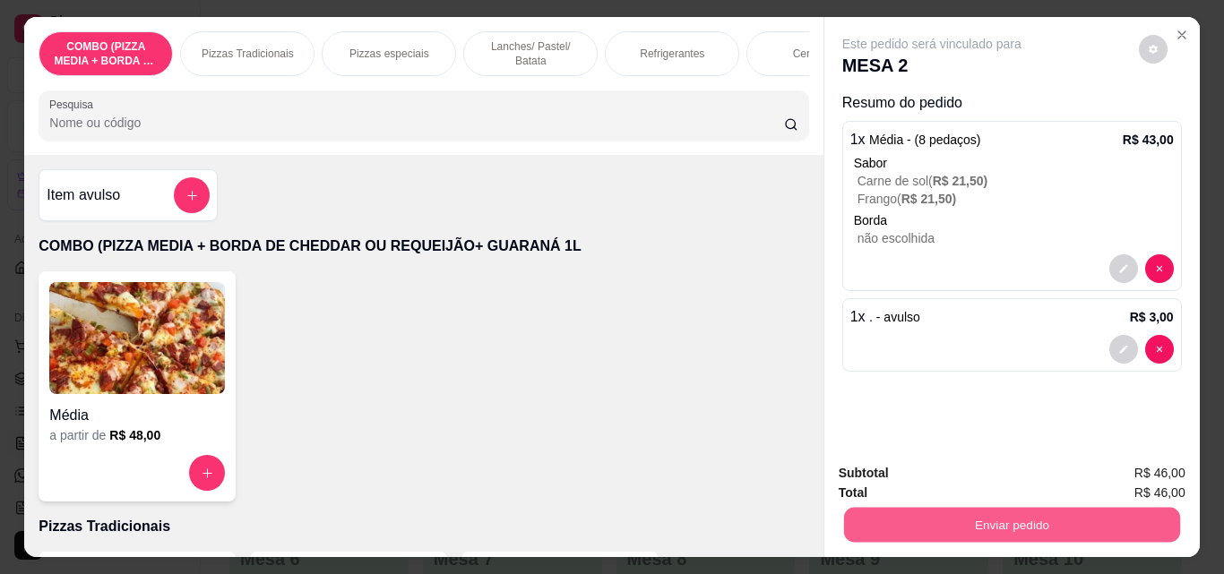
click at [1018, 520] on button "Enviar pedido" at bounding box center [1011, 524] width 336 height 35
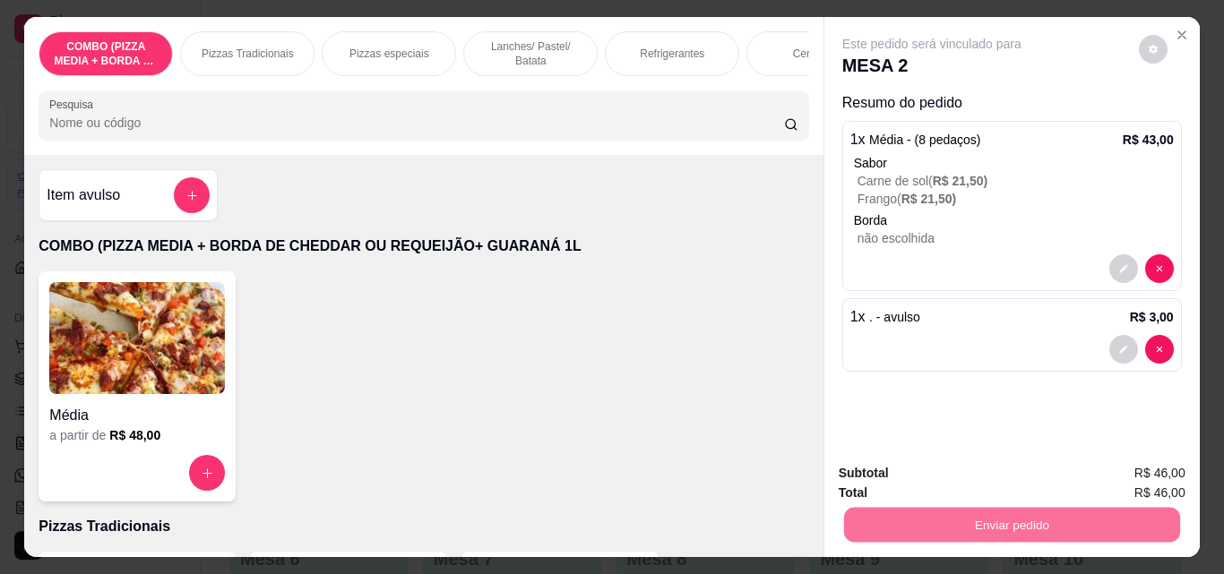
click at [1128, 480] on button "Enviar pedido" at bounding box center [1138, 473] width 99 height 33
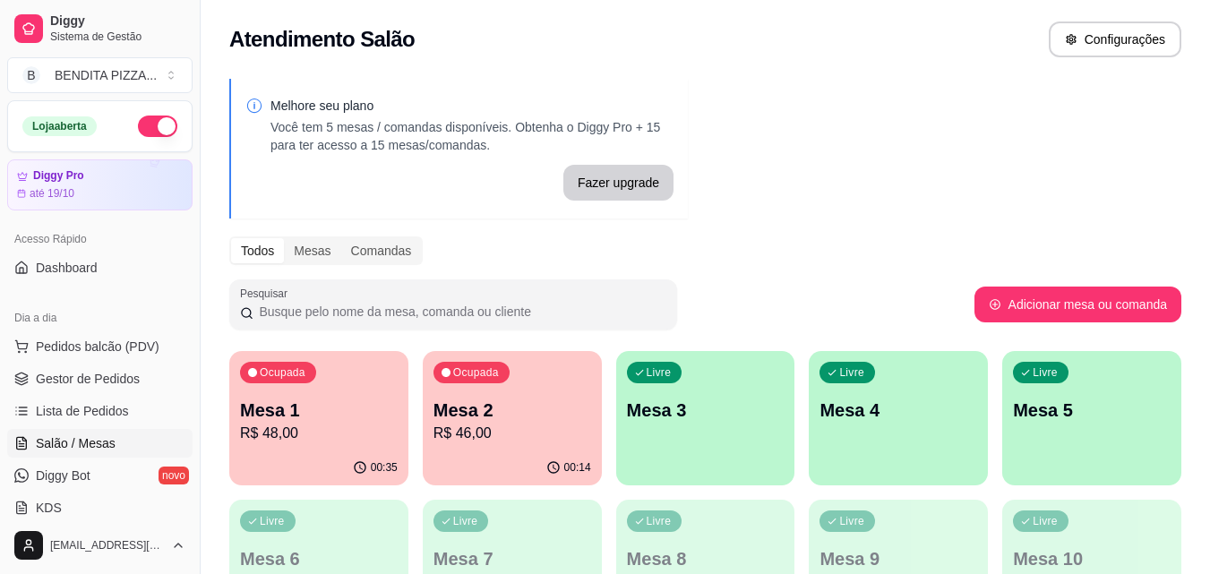
click at [326, 438] on p "R$ 48,00" at bounding box center [319, 433] width 158 height 21
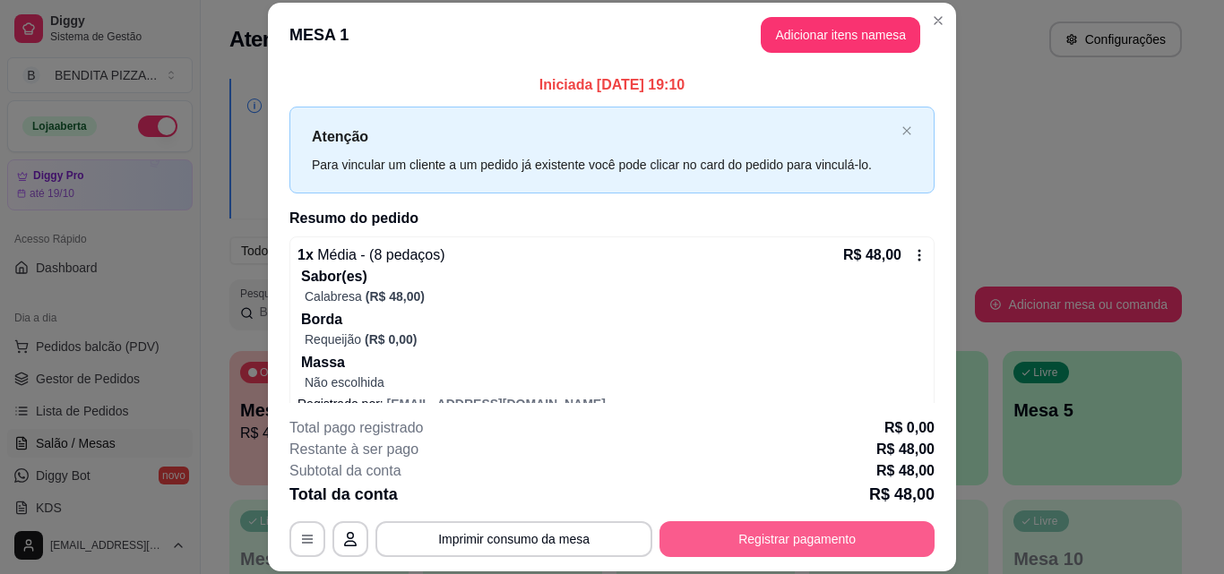
click at [802, 546] on button "Registrar pagamento" at bounding box center [796, 539] width 275 height 36
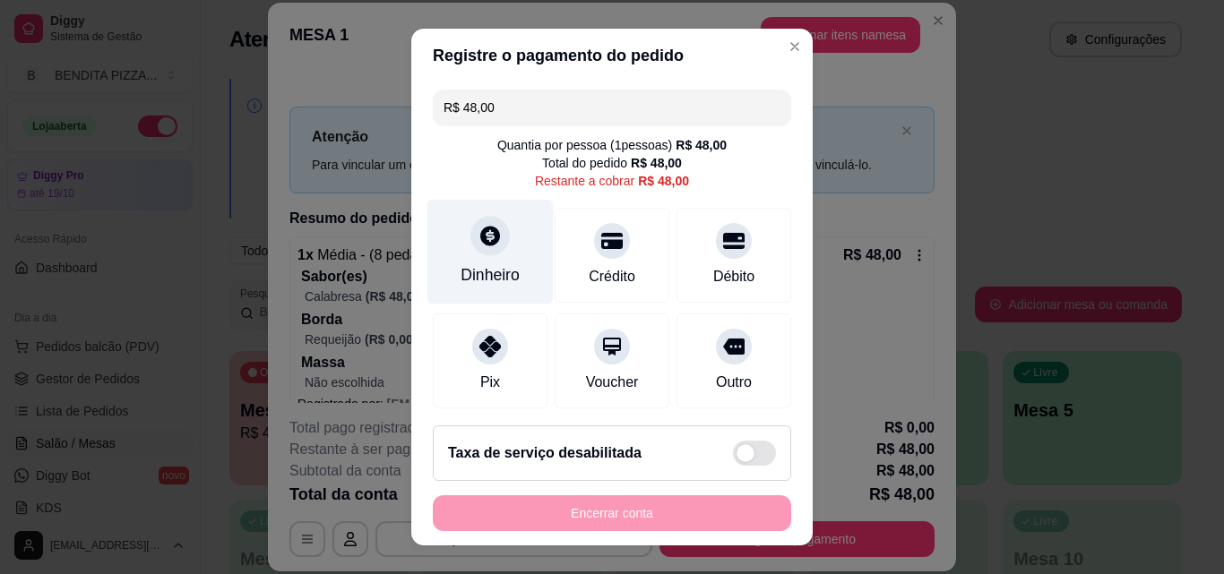
click at [495, 237] on div at bounding box center [489, 235] width 39 height 39
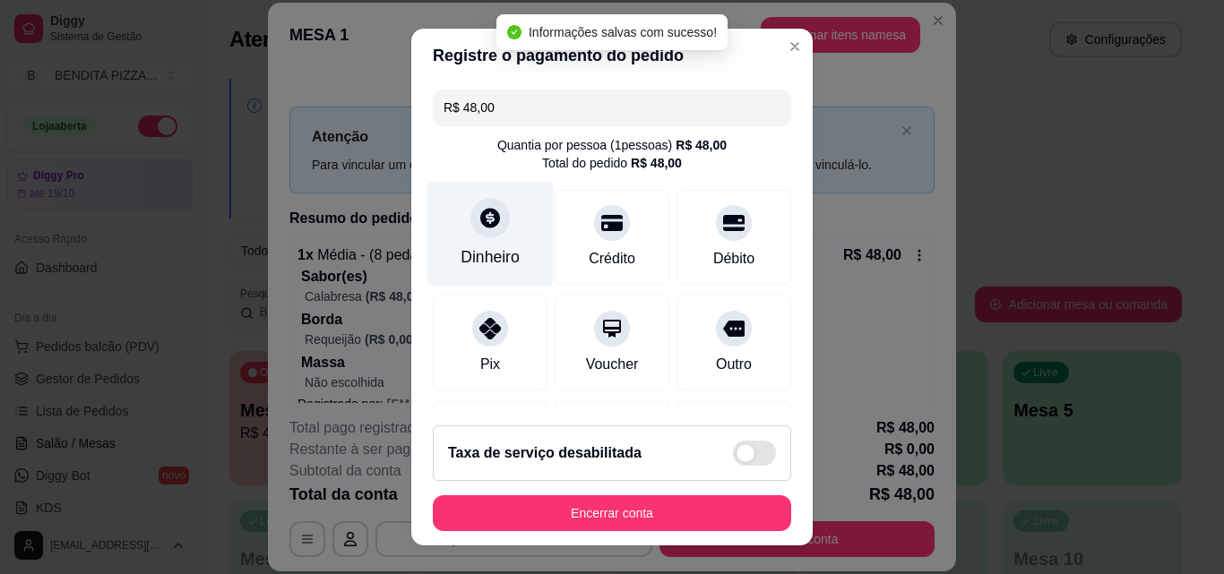
type input "R$ 0,00"
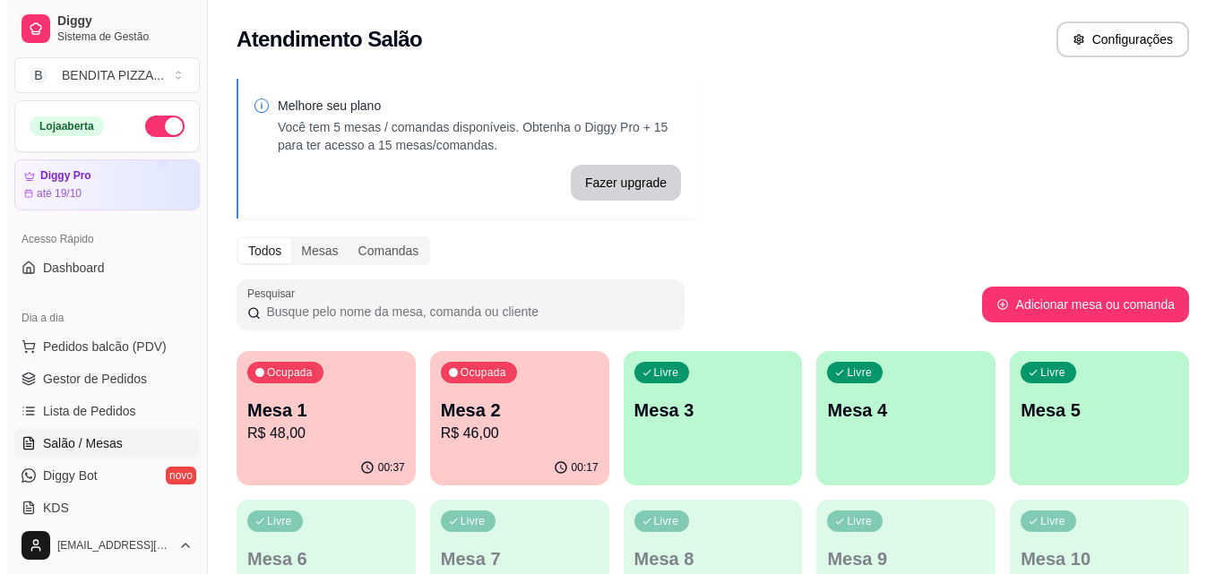
scroll to position [92, 0]
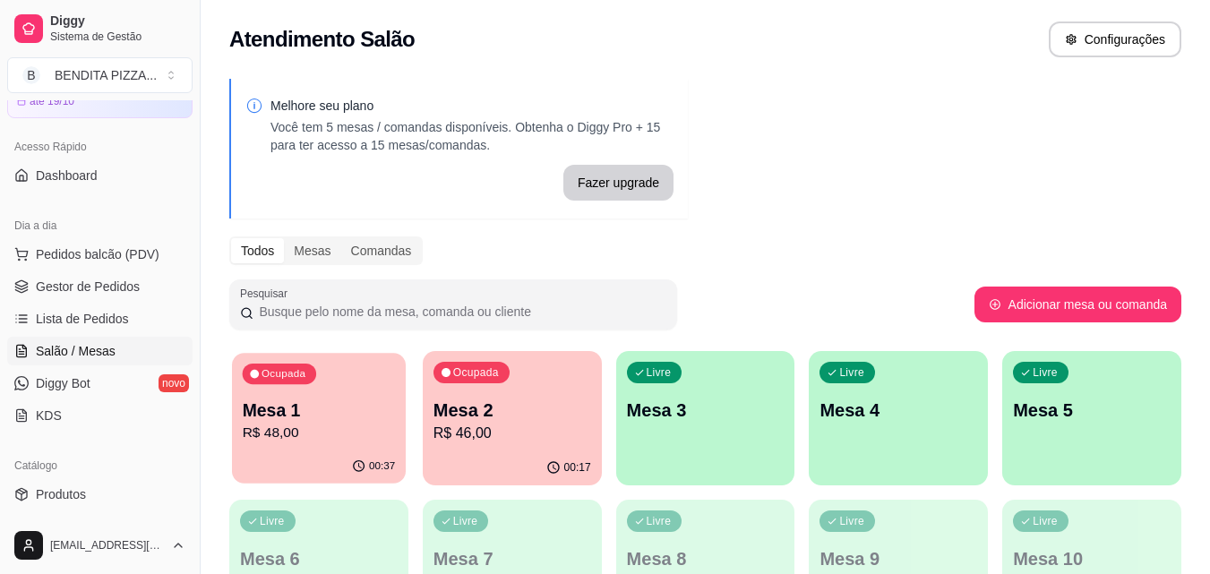
click at [383, 434] on p "R$ 48,00" at bounding box center [319, 433] width 153 height 21
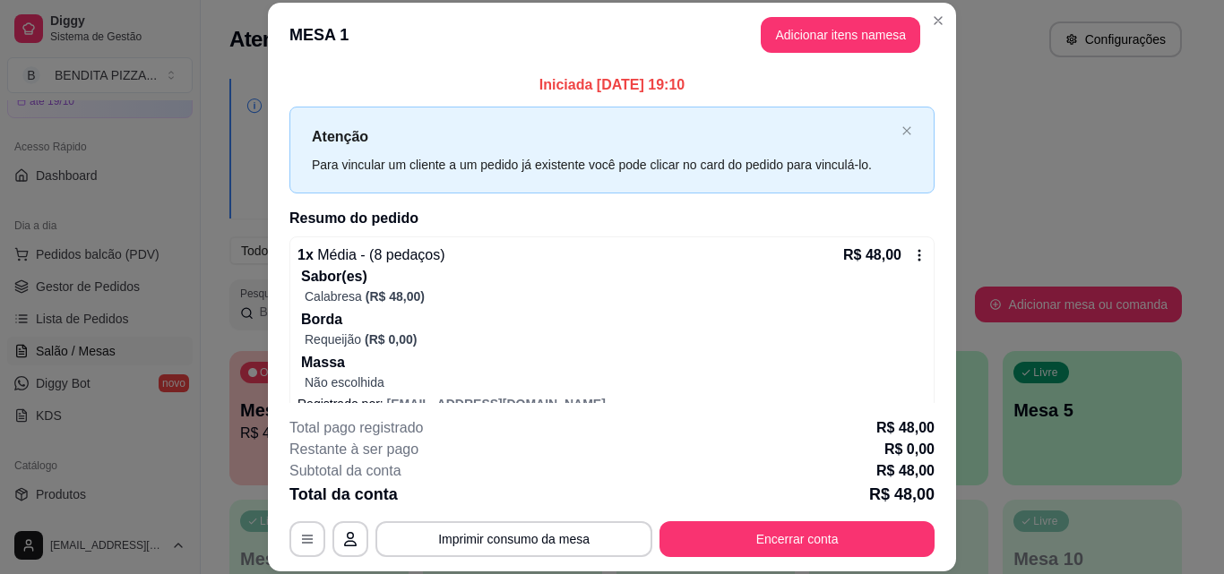
scroll to position [29, 0]
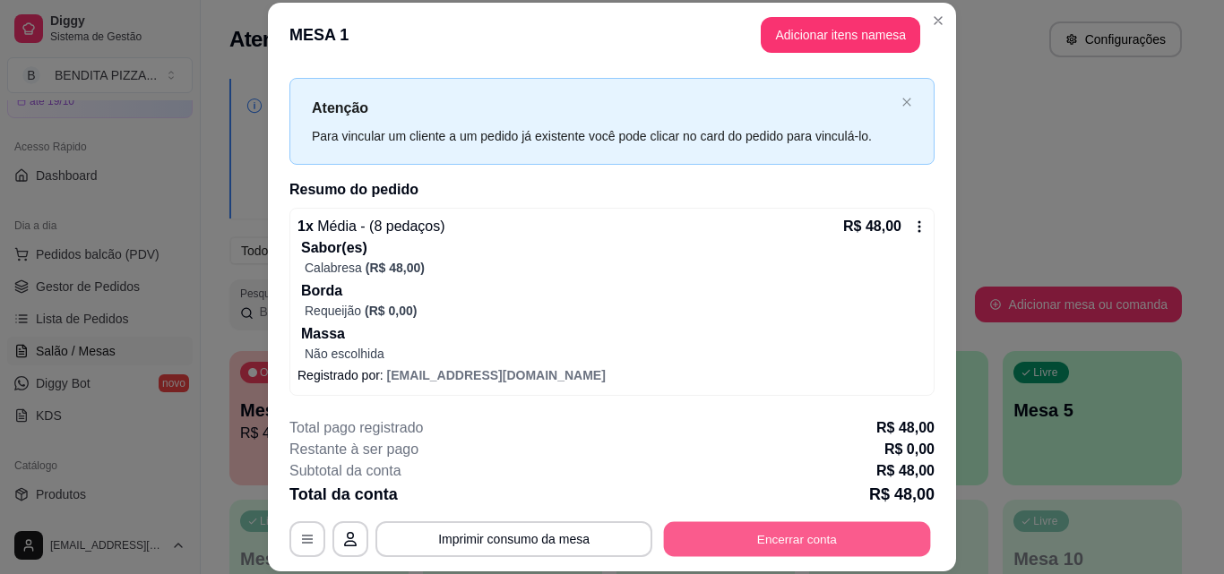
click at [896, 537] on button "Encerrar conta" at bounding box center [797, 538] width 267 height 35
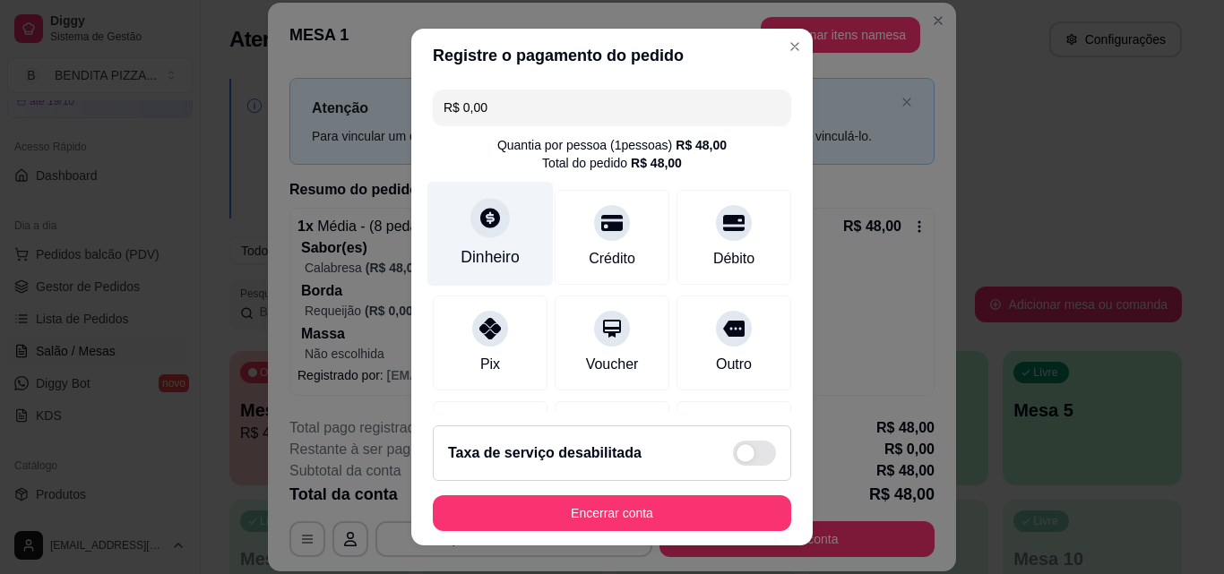
click at [497, 236] on div "Dinheiro" at bounding box center [490, 234] width 126 height 105
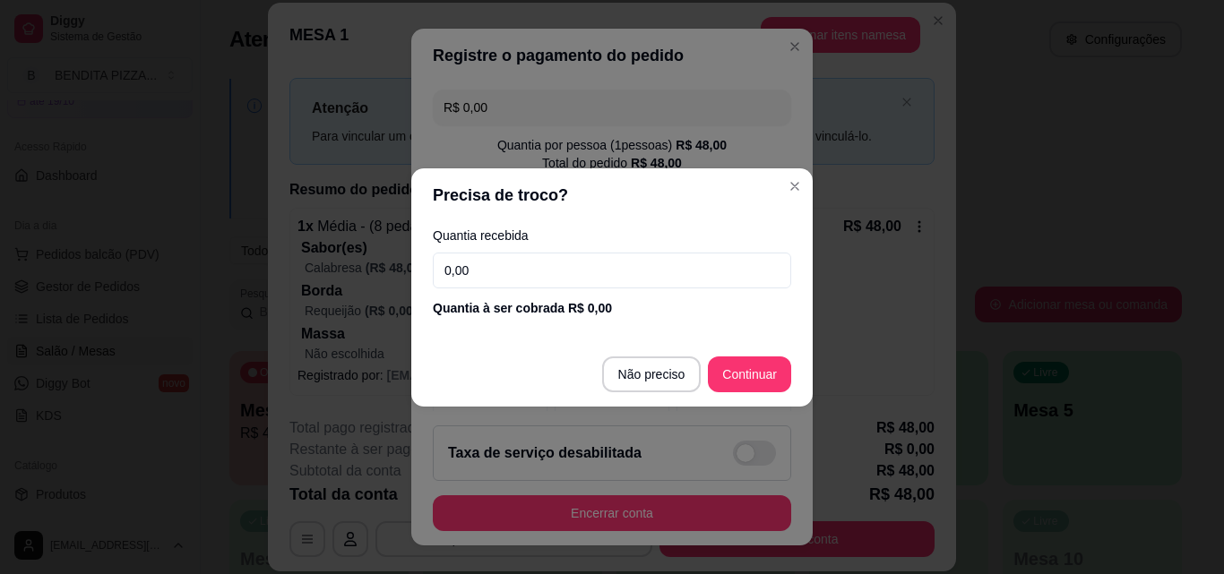
click at [513, 273] on input "0,00" at bounding box center [612, 271] width 358 height 36
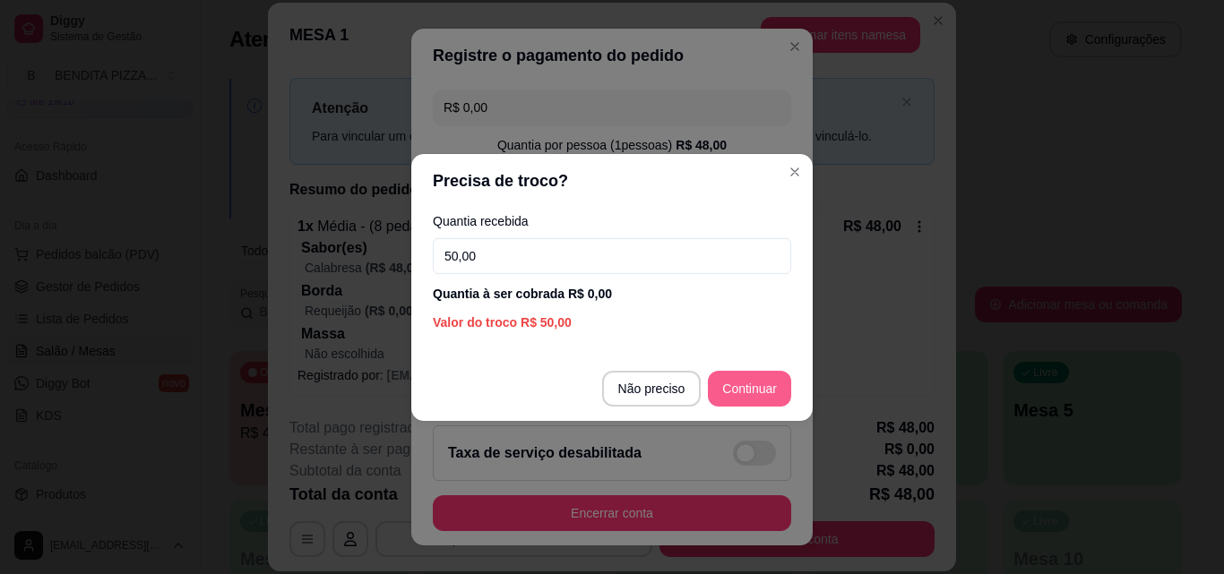
type input "50,00"
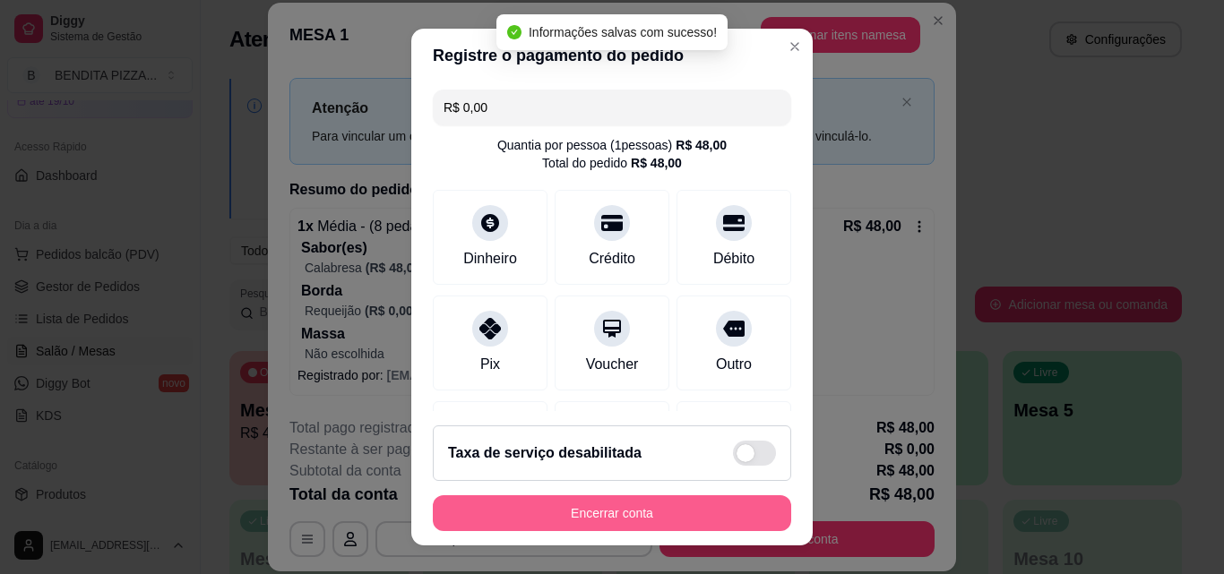
click at [693, 496] on button "Encerrar conta" at bounding box center [612, 513] width 358 height 36
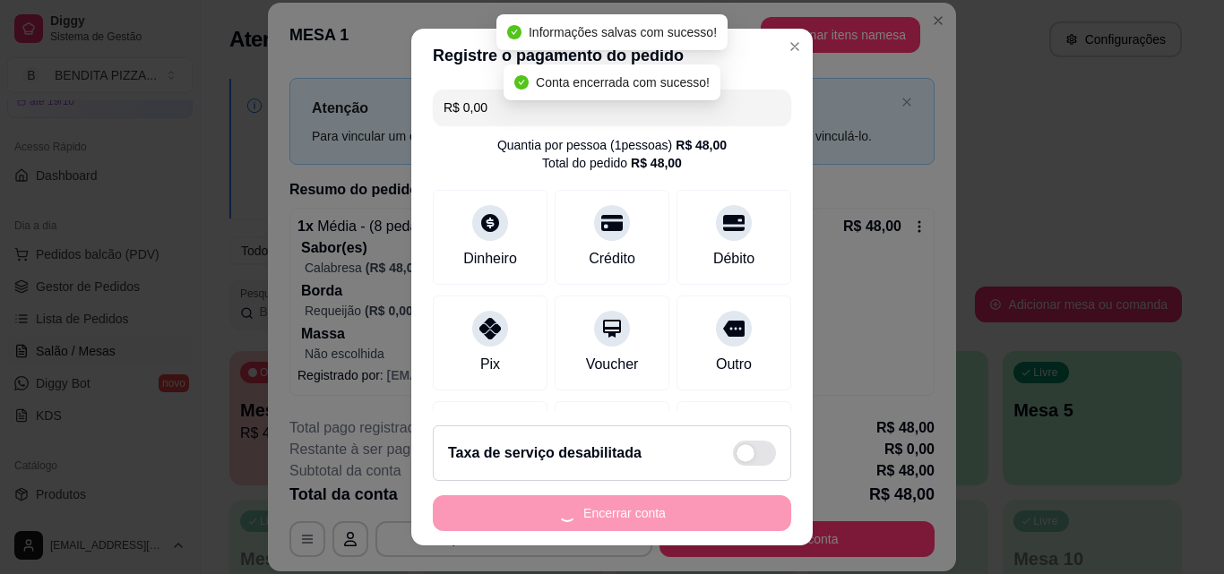
scroll to position [0, 0]
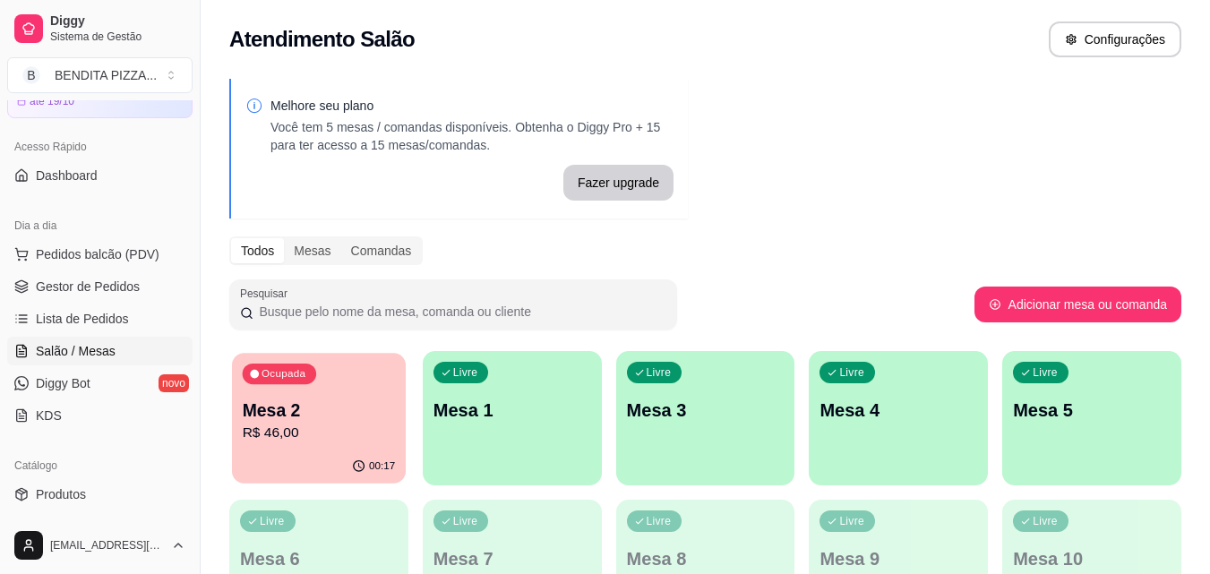
click at [361, 428] on p "R$ 46,00" at bounding box center [319, 433] width 153 height 21
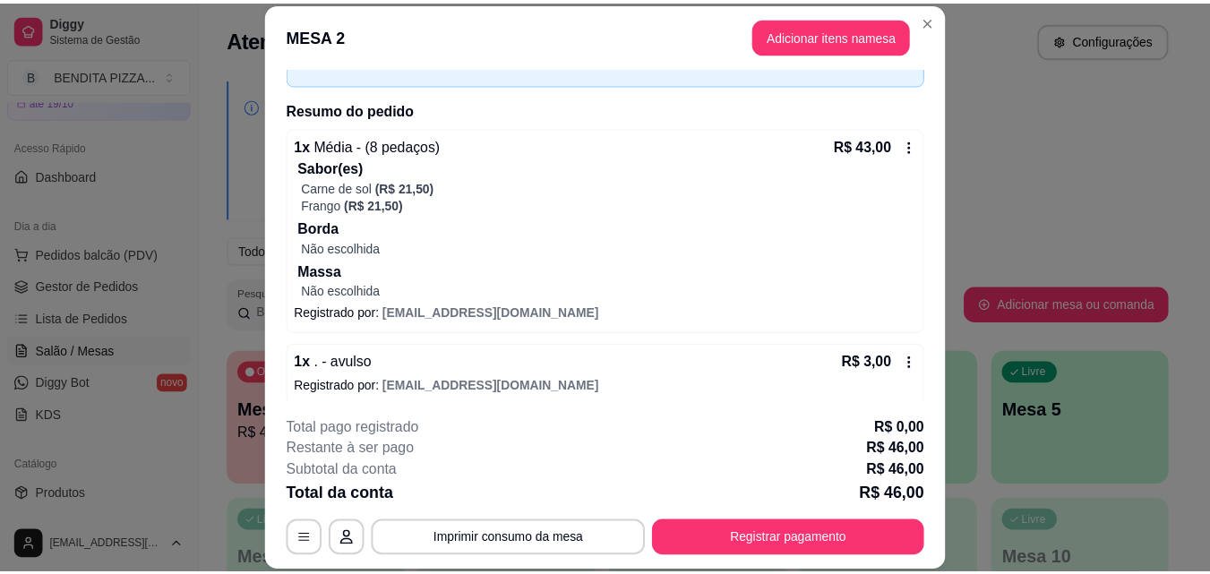
scroll to position [120, 0]
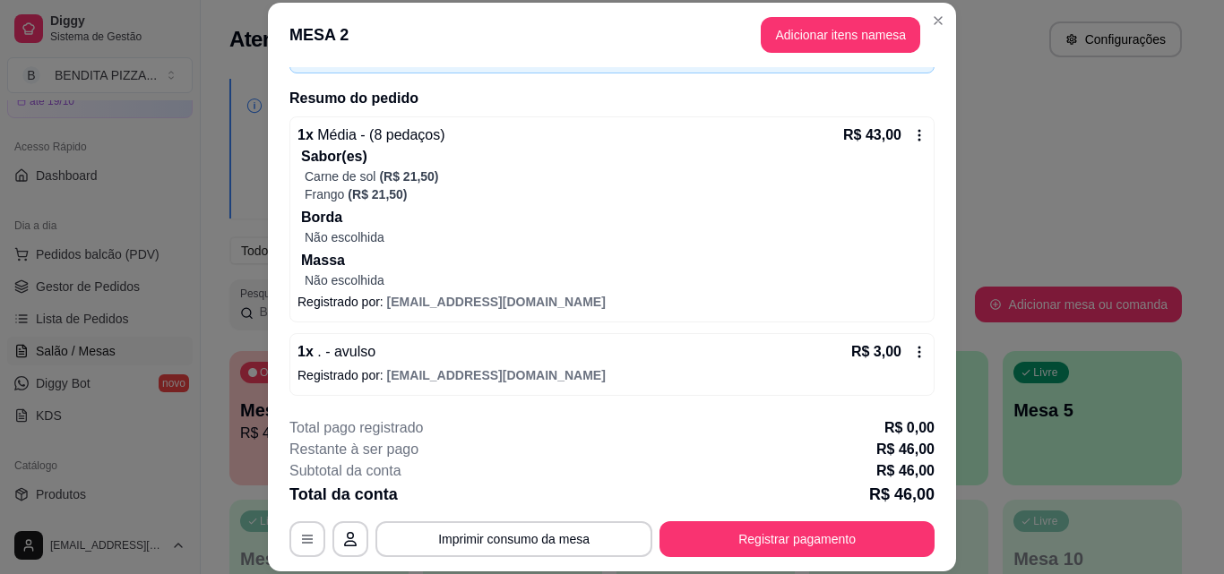
click at [912, 357] on icon at bounding box center [919, 352] width 14 height 14
click at [811, 27] on button "Adicionar itens na mesa" at bounding box center [840, 35] width 154 height 35
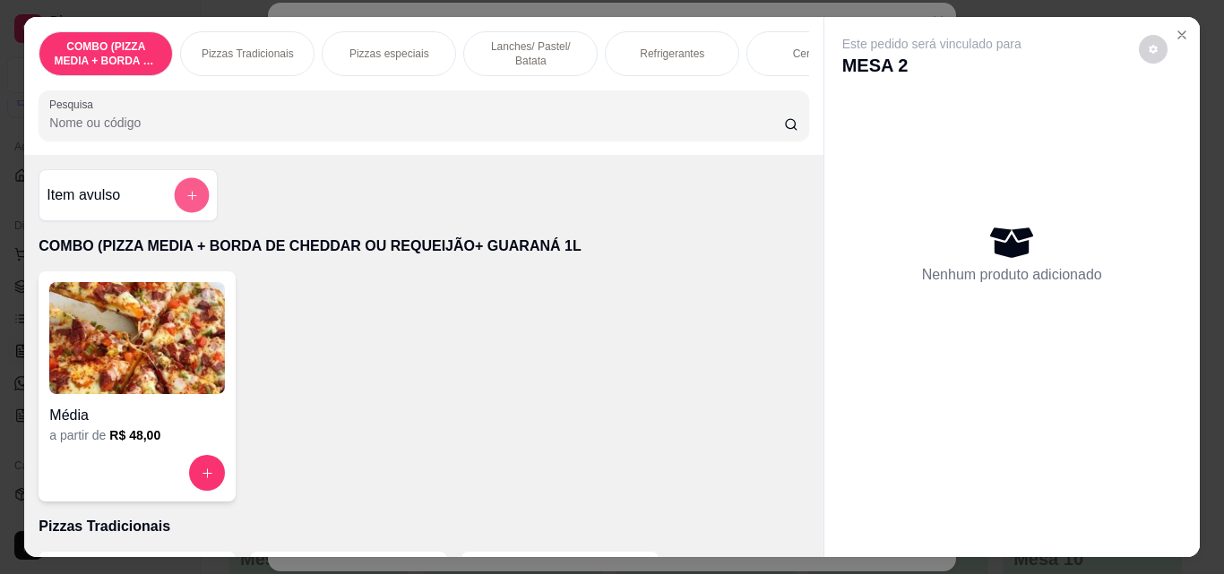
click at [191, 213] on button "add-separate-item" at bounding box center [192, 195] width 35 height 35
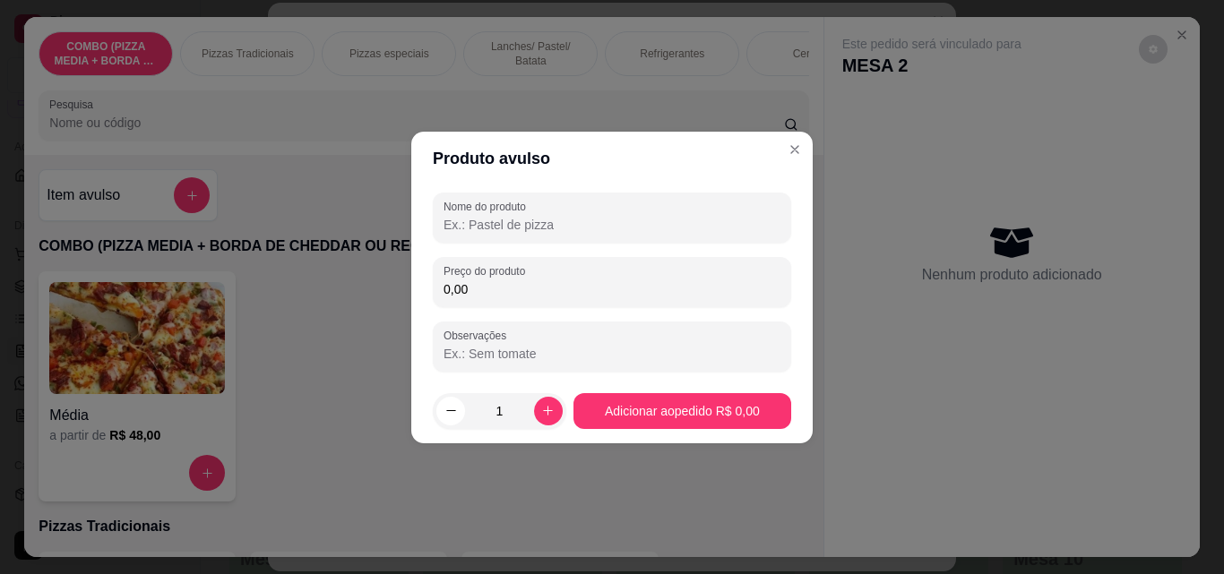
click at [645, 226] on input "Nome do produto" at bounding box center [611, 225] width 337 height 18
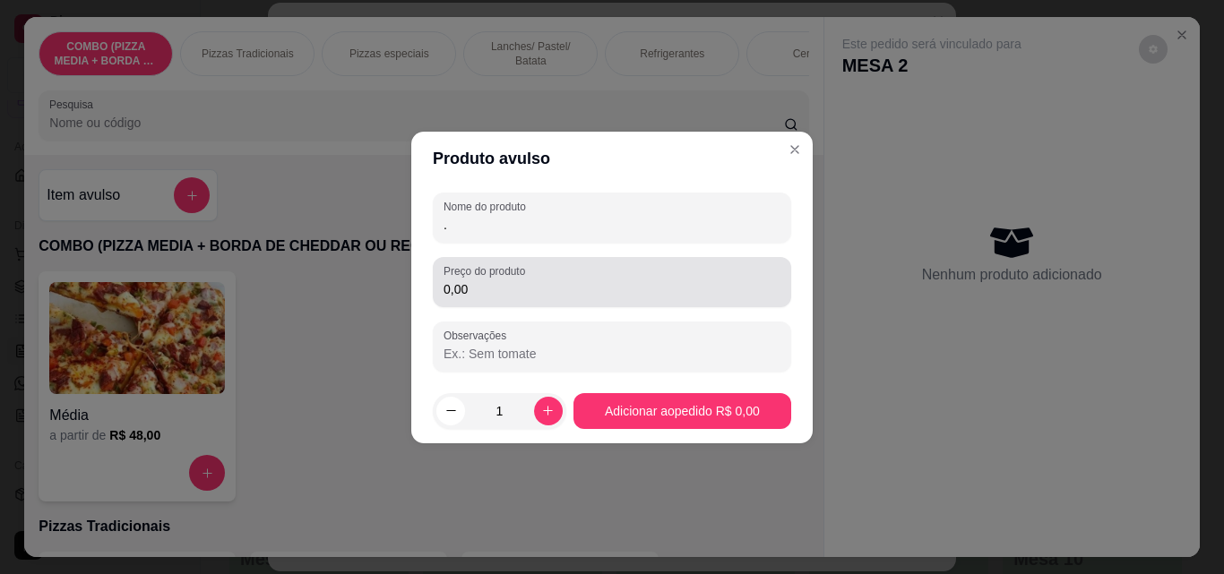
type input "."
click at [671, 299] on div "0,00" at bounding box center [611, 282] width 337 height 36
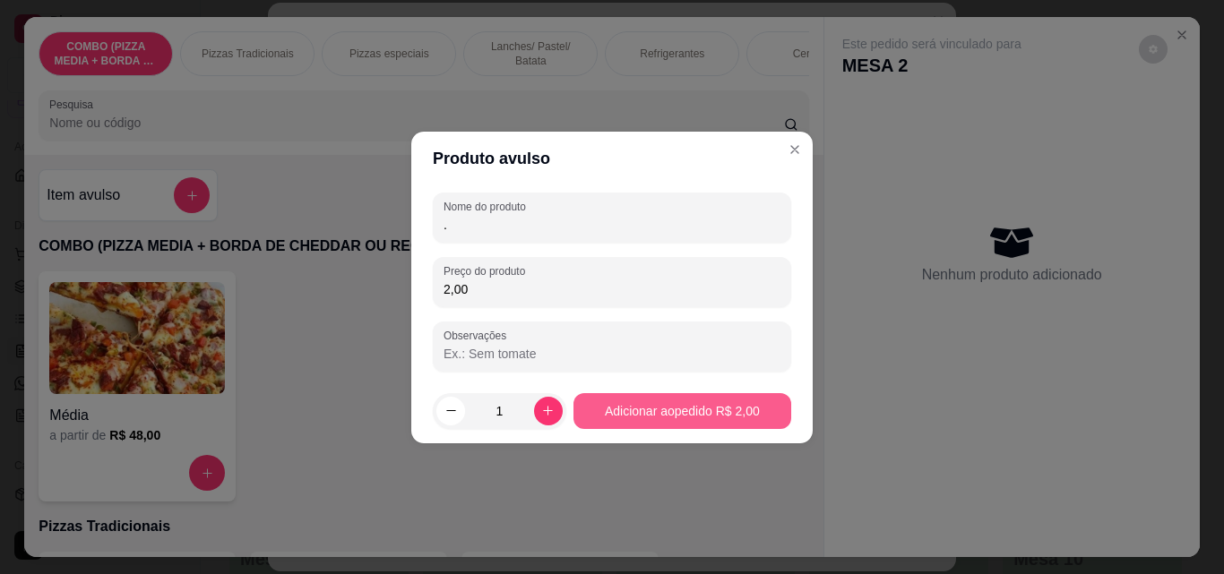
type input "2,00"
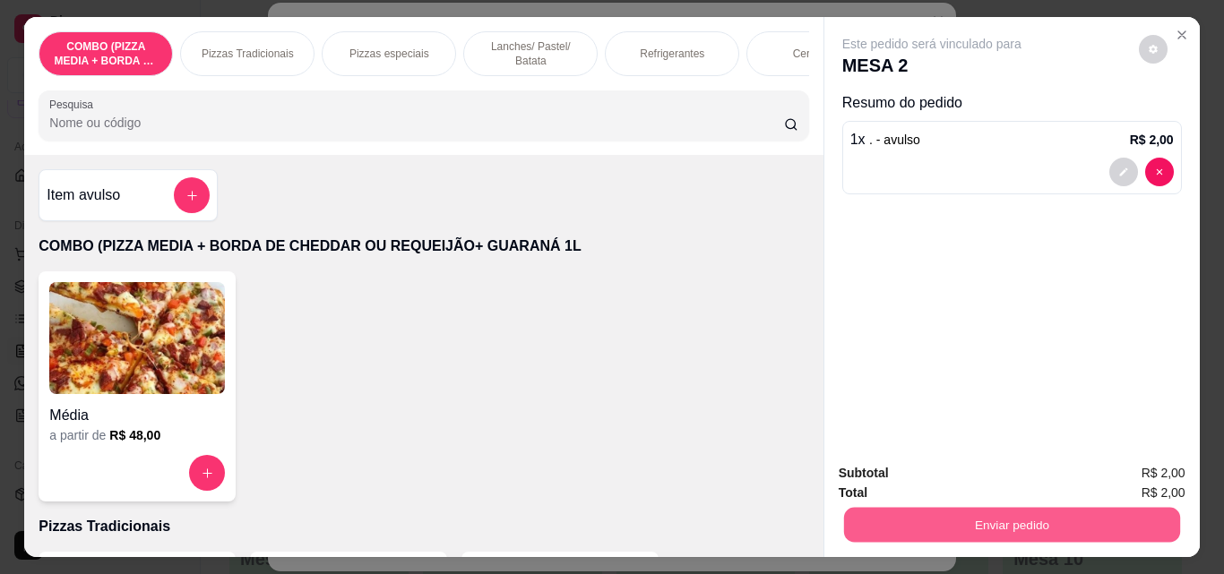
click at [968, 507] on button "Enviar pedido" at bounding box center [1011, 524] width 336 height 35
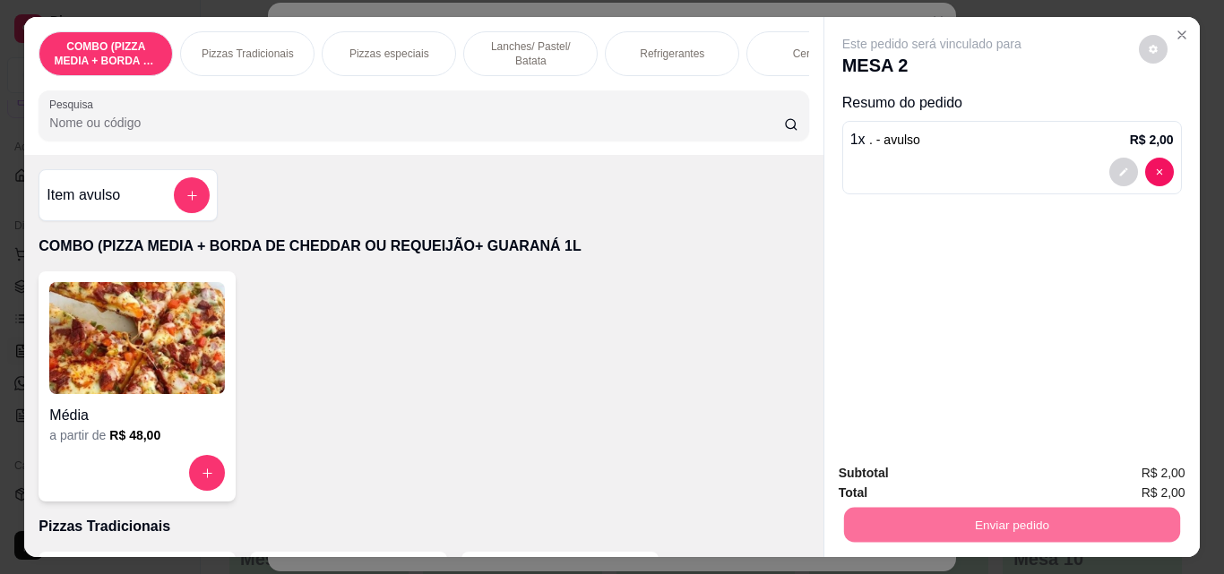
click at [1159, 473] on button "Enviar pedido" at bounding box center [1138, 474] width 101 height 34
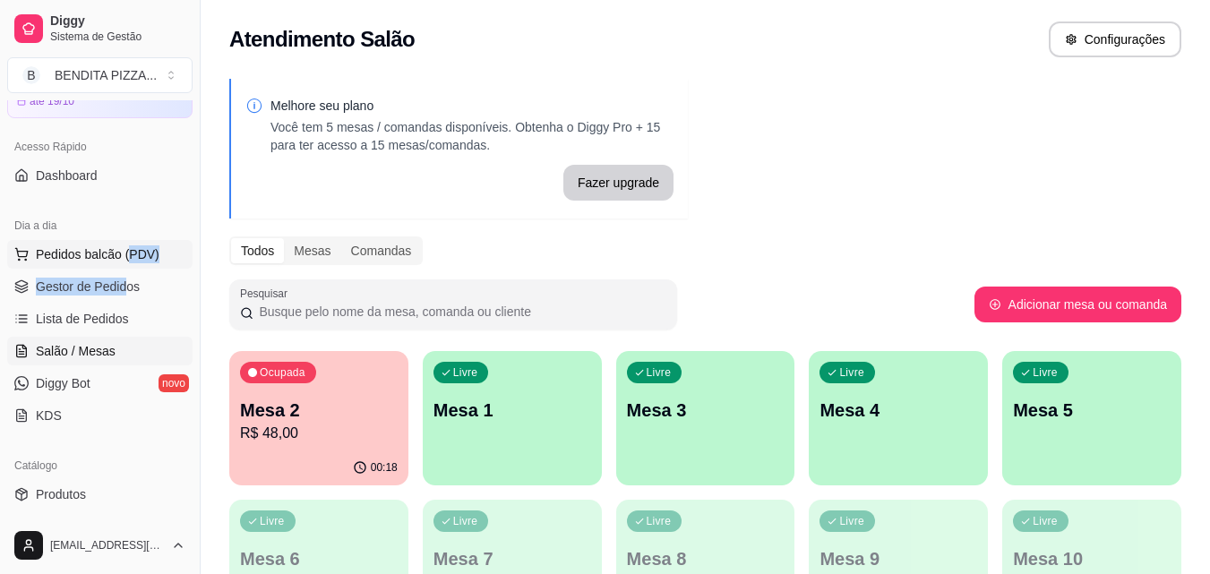
click at [132, 271] on ul "Pedidos balcão (PDV) Gestor de Pedidos Lista de Pedidos Salão / Mesas Diggy Bot…" at bounding box center [99, 335] width 185 height 190
click at [93, 276] on link "Gestor de Pedidos" at bounding box center [99, 286] width 185 height 29
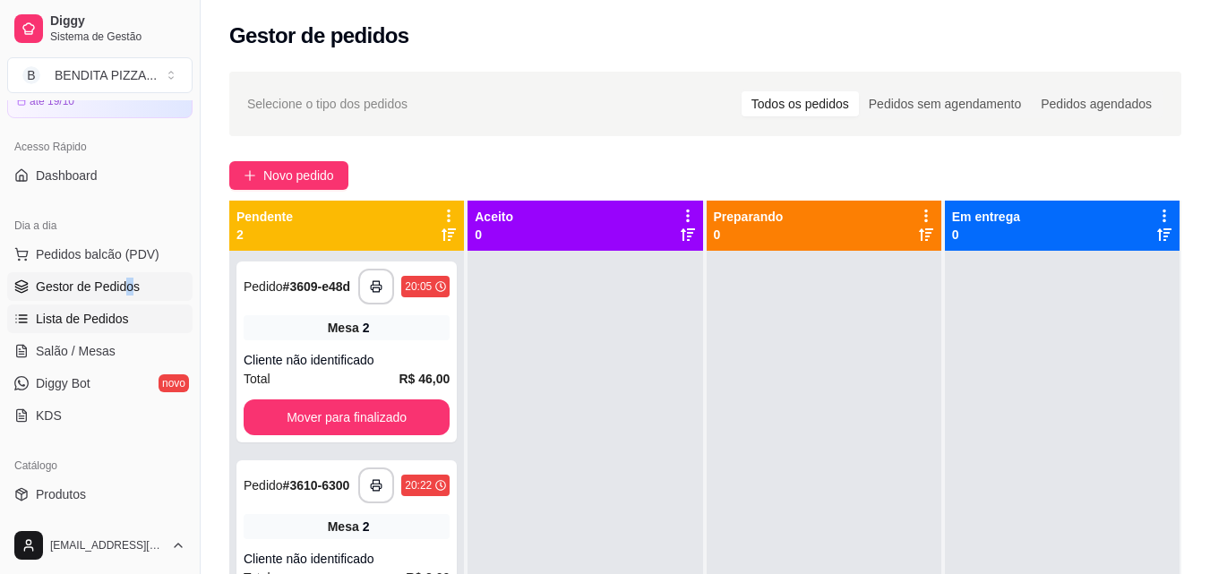
click at [89, 321] on span "Lista de Pedidos" at bounding box center [82, 319] width 93 height 18
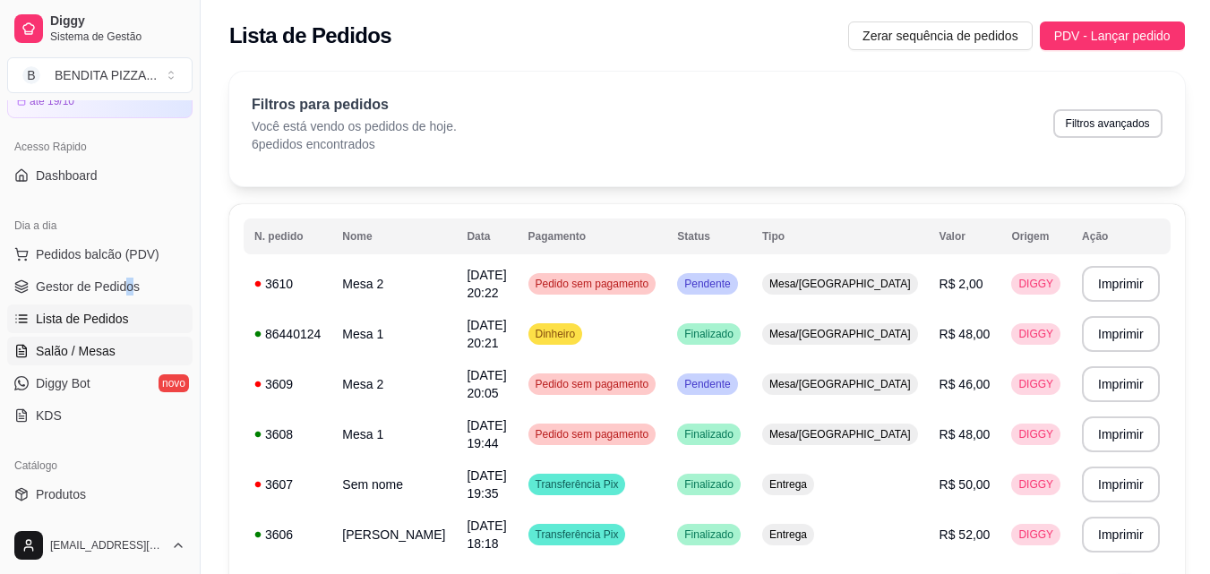
click at [99, 352] on span "Salão / Mesas" at bounding box center [76, 351] width 80 height 18
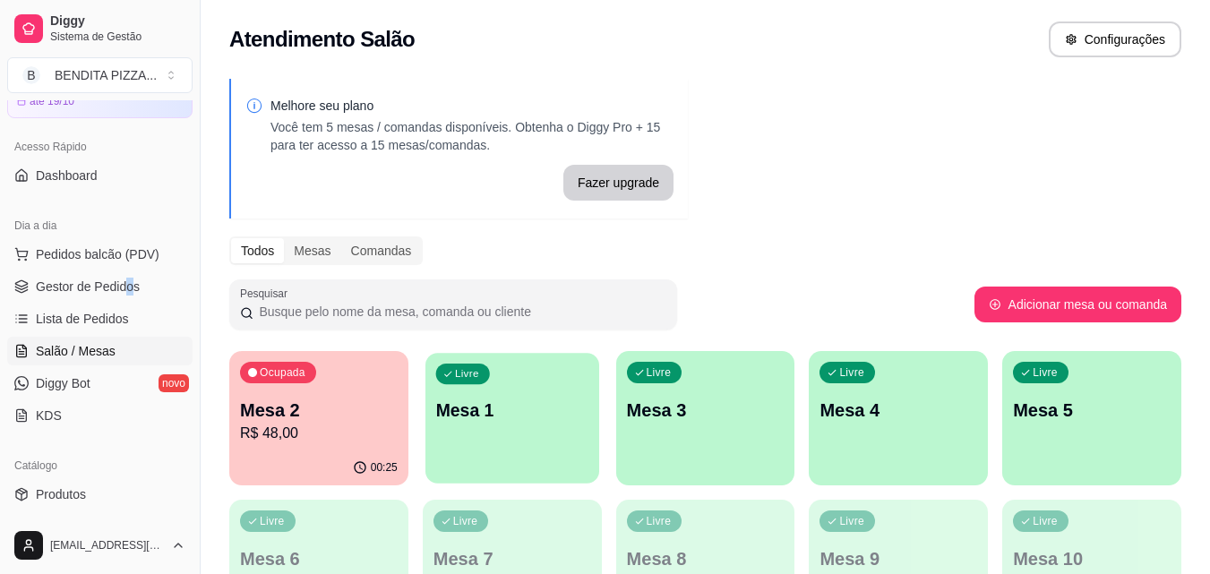
click at [549, 386] on div "Livre Mesa 1" at bounding box center [513, 407] width 174 height 109
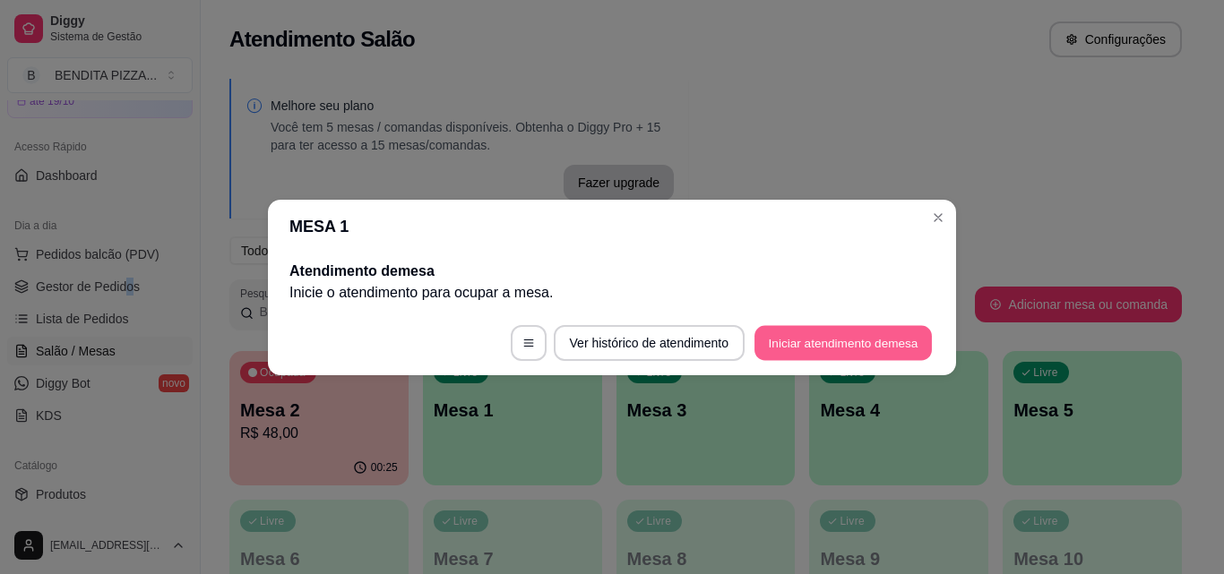
click at [791, 355] on button "Iniciar atendimento de mesa" at bounding box center [842, 342] width 177 height 35
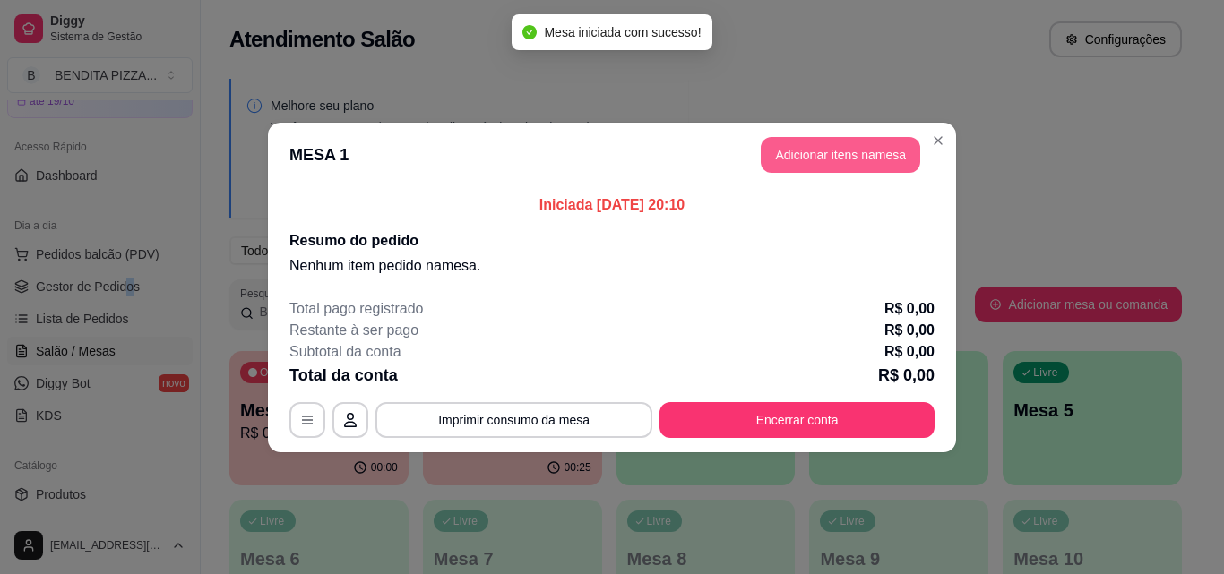
click at [834, 157] on button "Adicionar itens na mesa" at bounding box center [840, 155] width 159 height 36
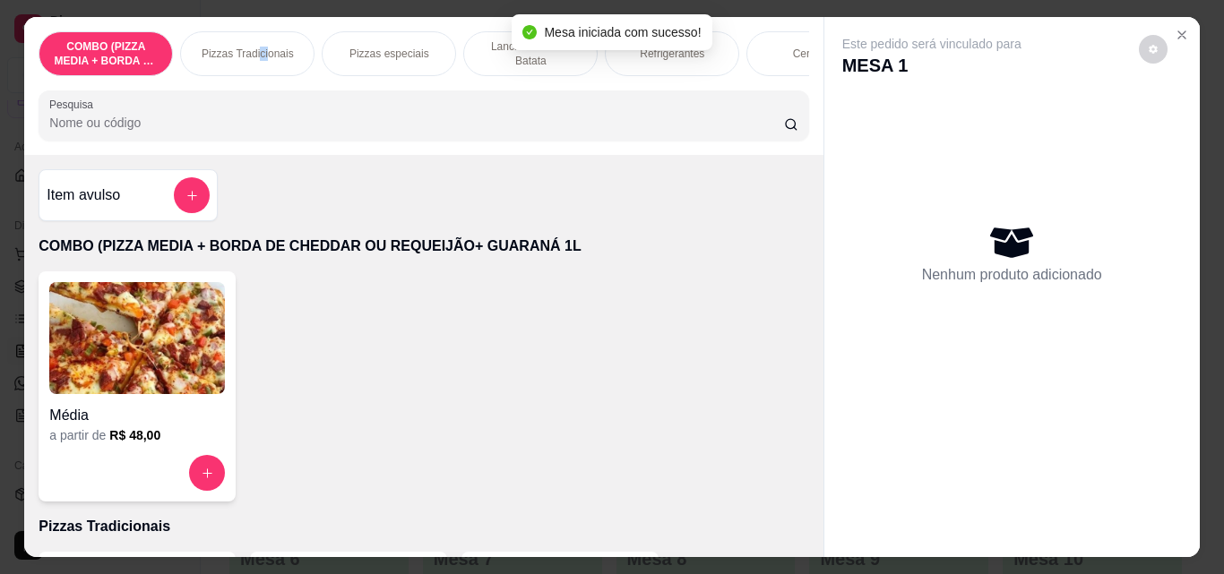
click at [261, 31] on div "Pizzas Tradicionais" at bounding box center [247, 53] width 134 height 45
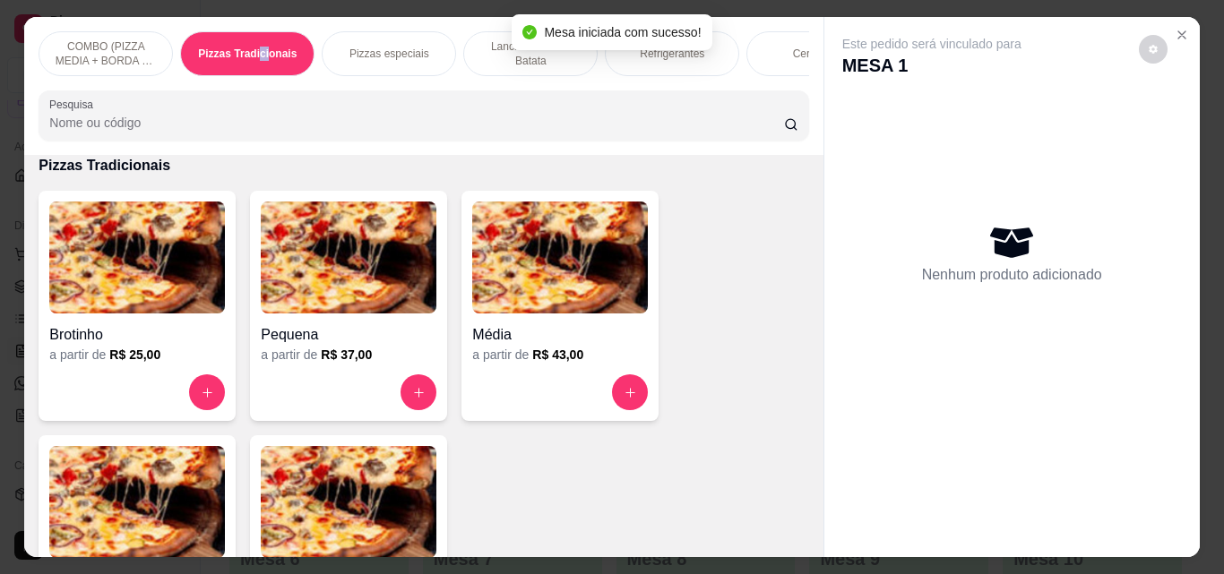
scroll to position [47, 0]
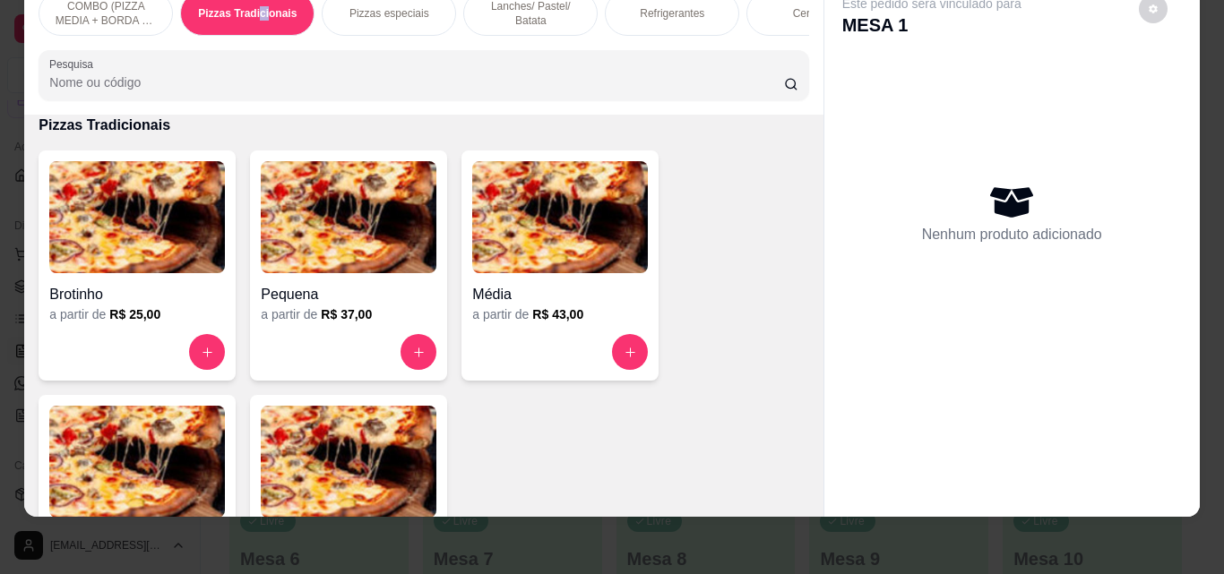
click at [181, 455] on img at bounding box center [137, 462] width 176 height 112
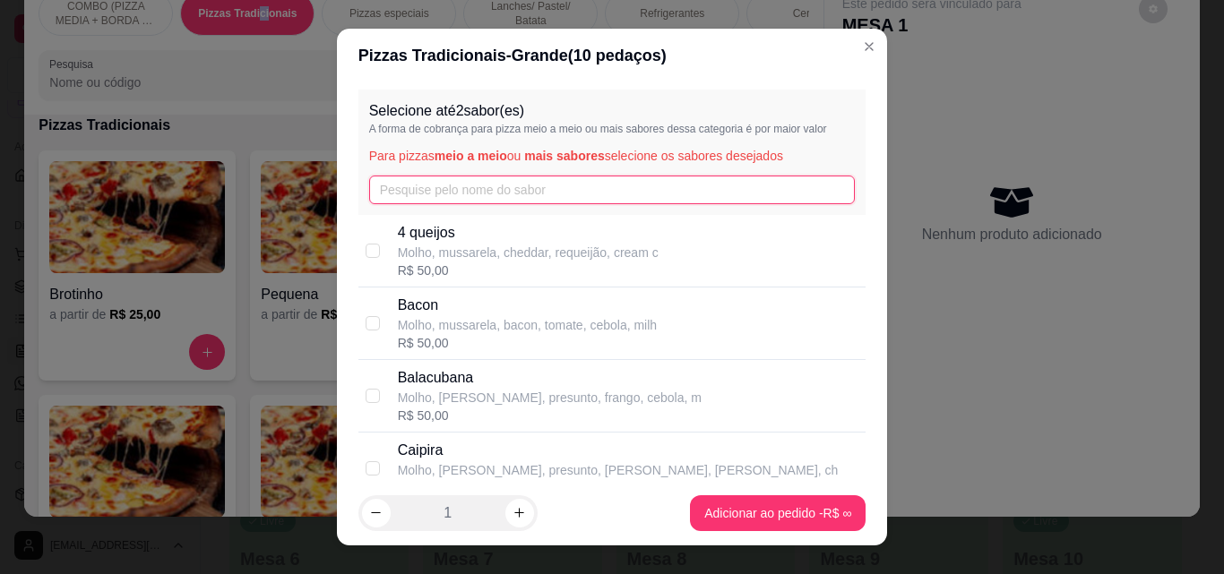
click at [437, 194] on input "text" at bounding box center [612, 190] width 486 height 29
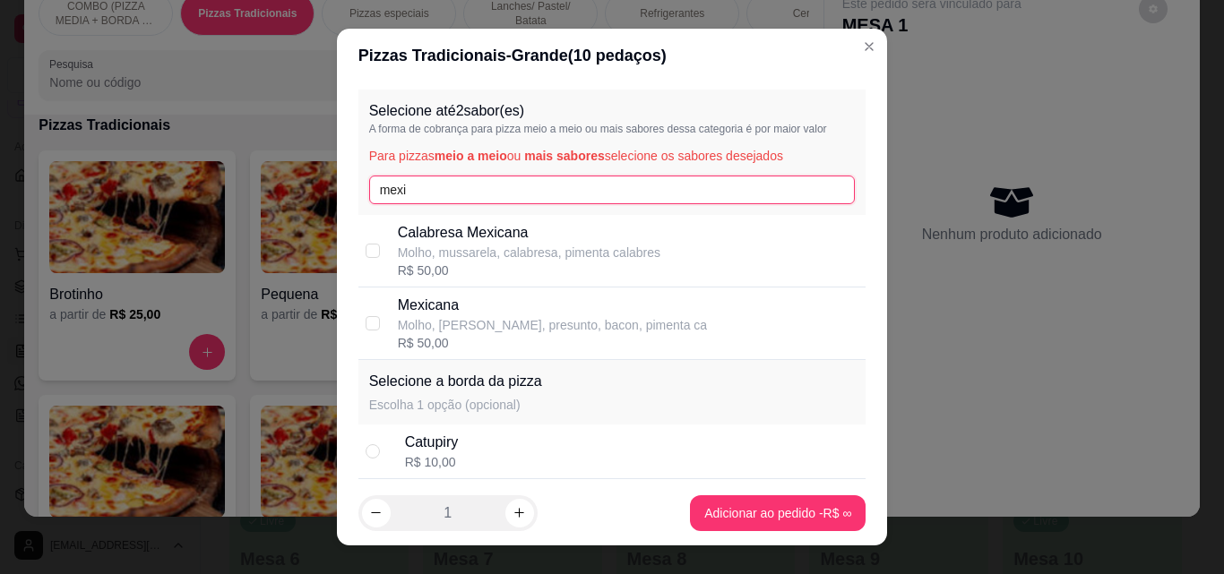
type input "mexi"
click at [477, 306] on p "Mexicana" at bounding box center [553, 305] width 310 height 21
checkbox input "true"
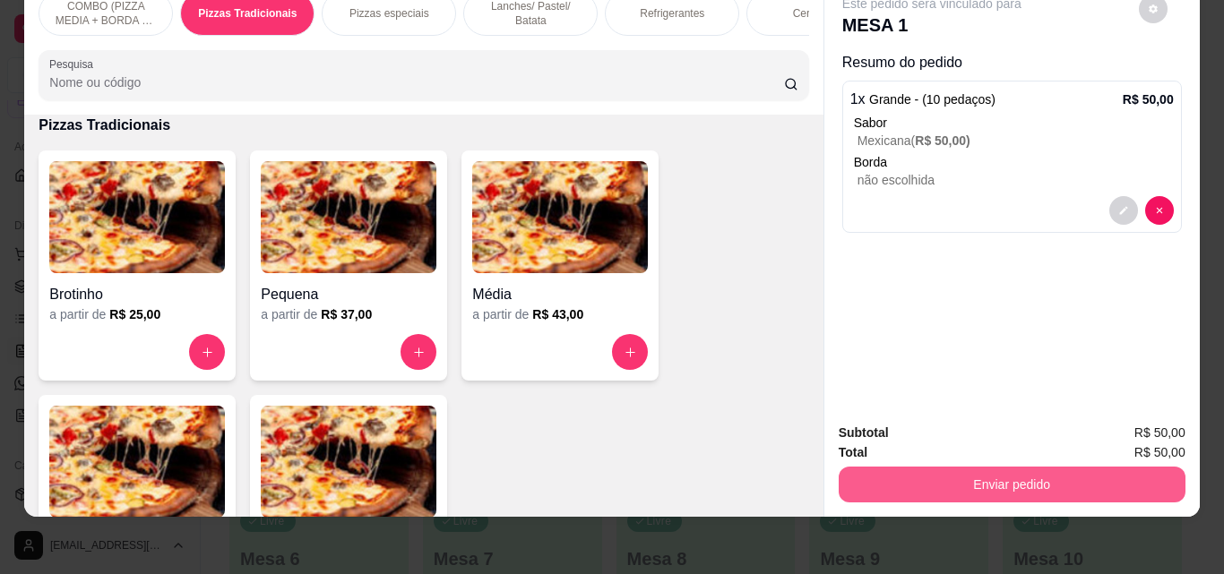
click at [1073, 470] on button "Enviar pedido" at bounding box center [1011, 485] width 347 height 36
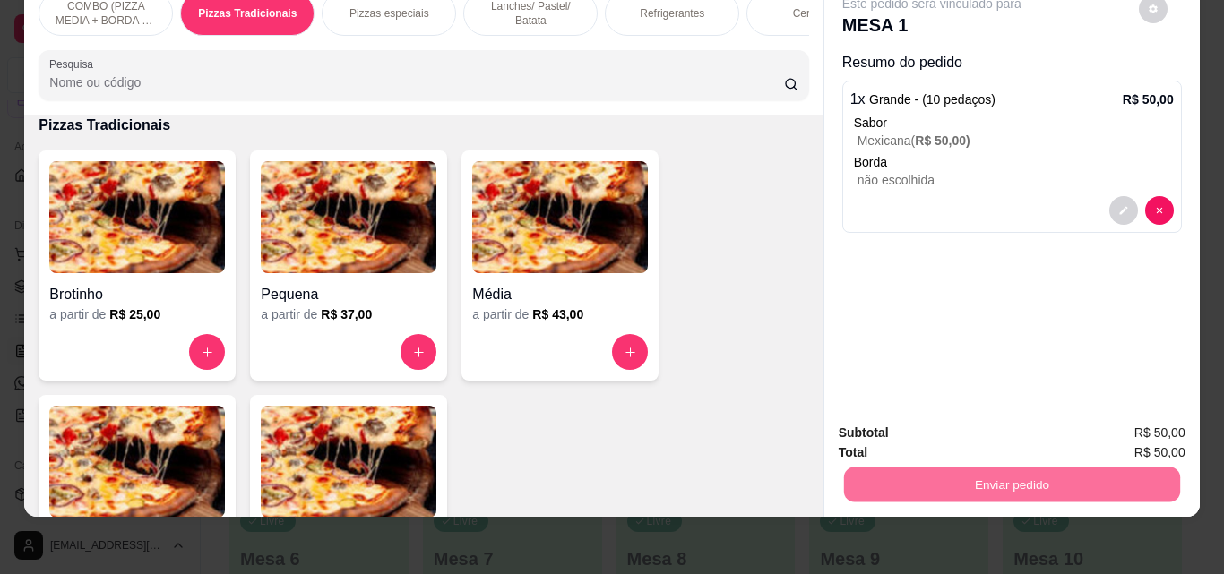
click at [1149, 422] on button "Enviar pedido" at bounding box center [1138, 427] width 101 height 34
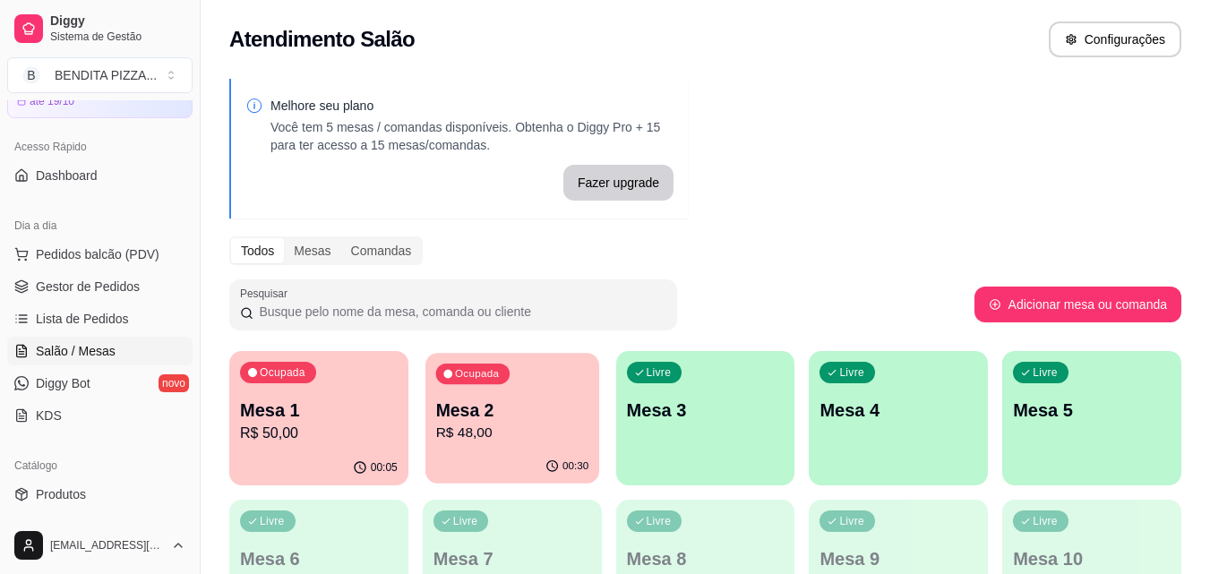
click at [461, 403] on p "Mesa 2" at bounding box center [511, 411] width 153 height 24
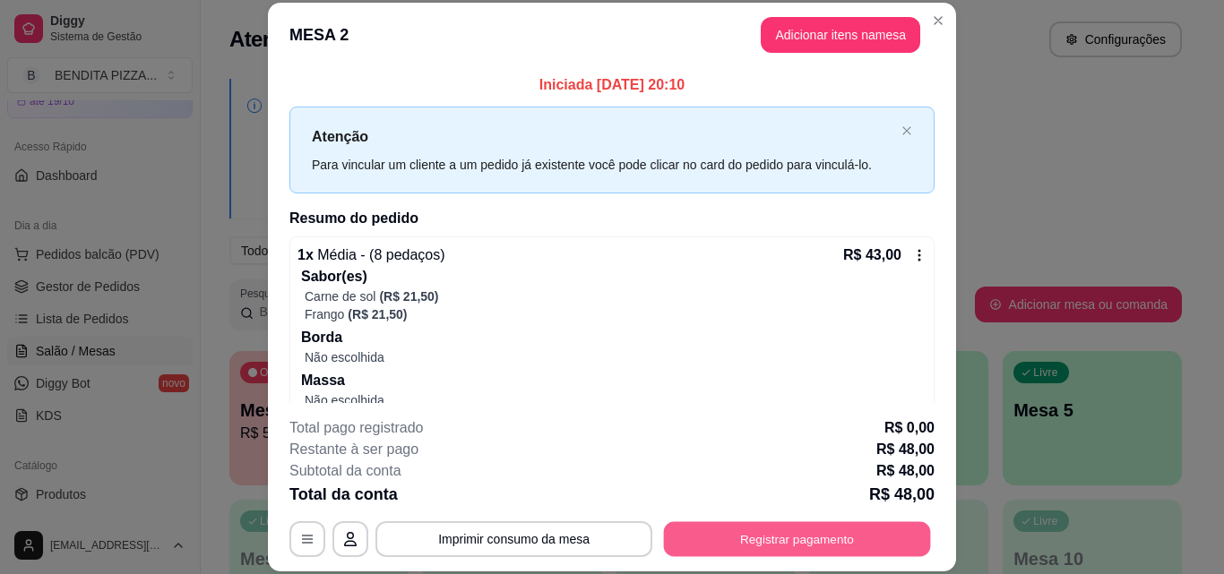
click at [835, 544] on button "Registrar pagamento" at bounding box center [797, 538] width 267 height 35
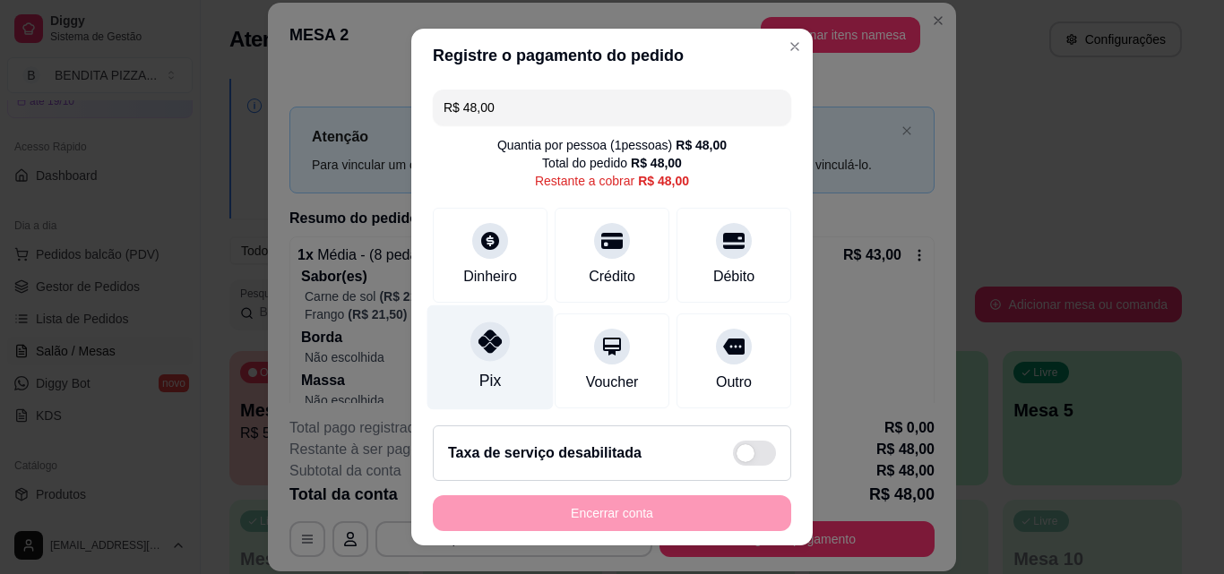
click at [463, 365] on div "Pix" at bounding box center [490, 357] width 126 height 105
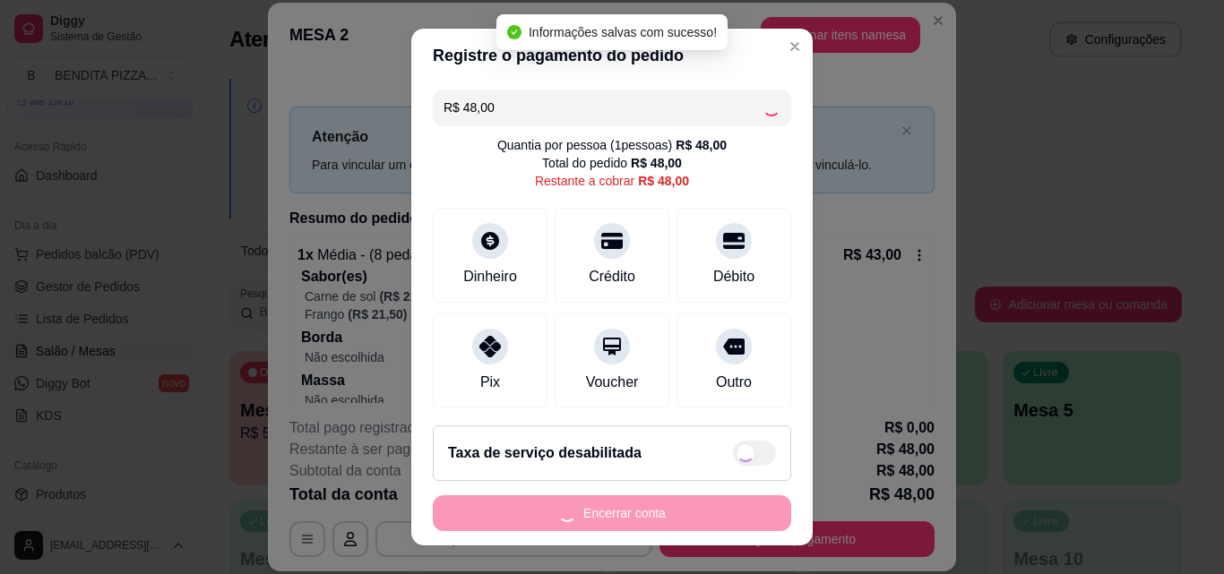
type input "R$ 0,00"
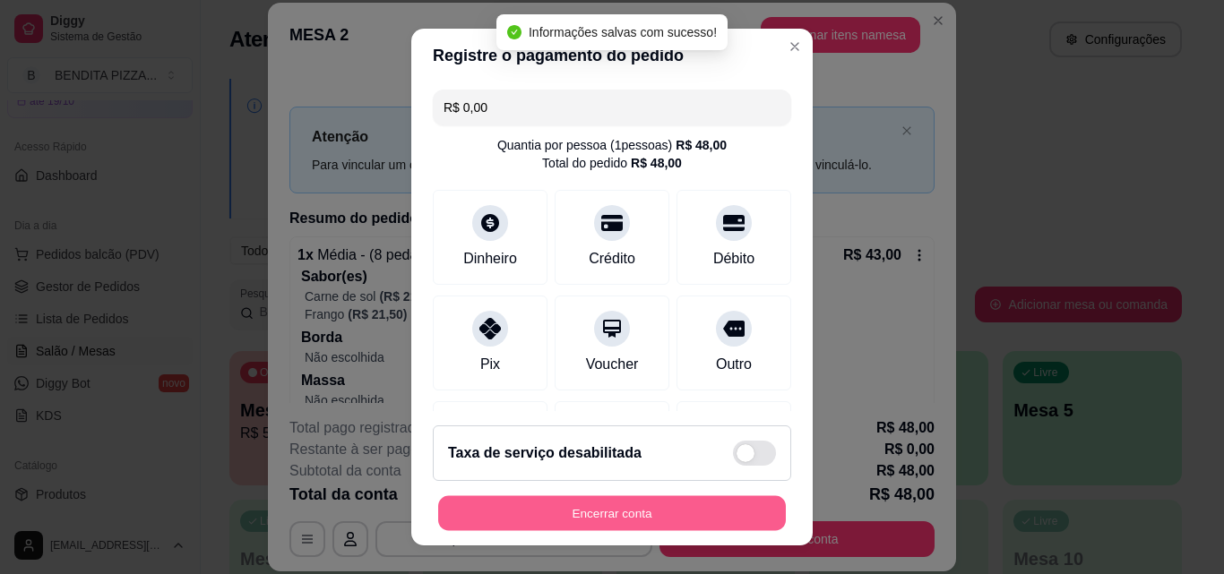
click at [732, 499] on button "Encerrar conta" at bounding box center [612, 513] width 348 height 35
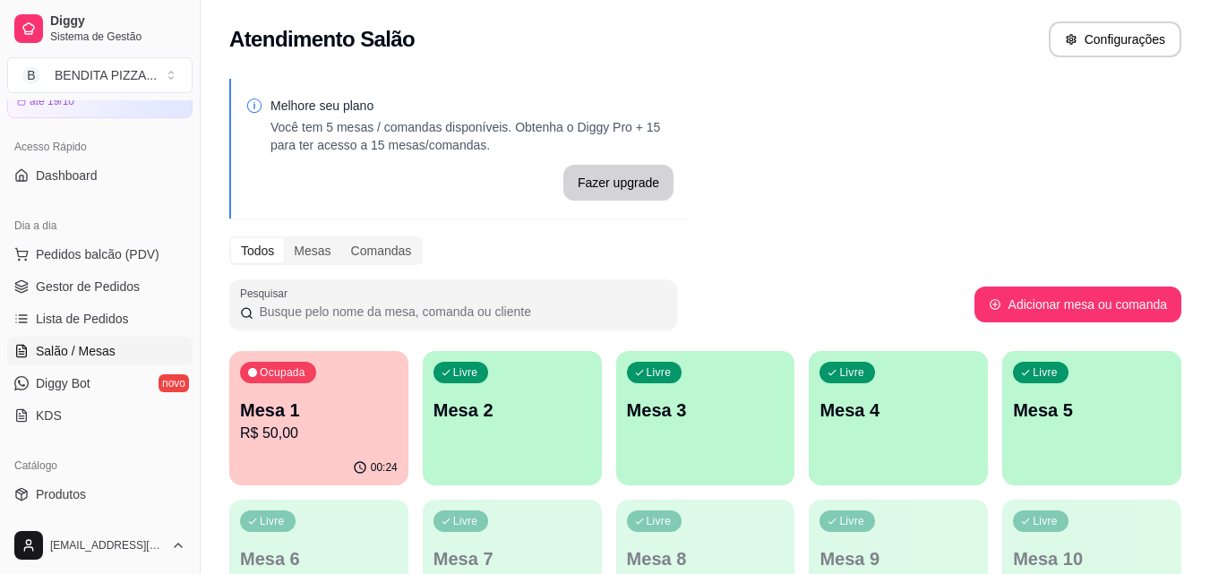
click at [297, 477] on div "00:24" at bounding box center [318, 468] width 179 height 35
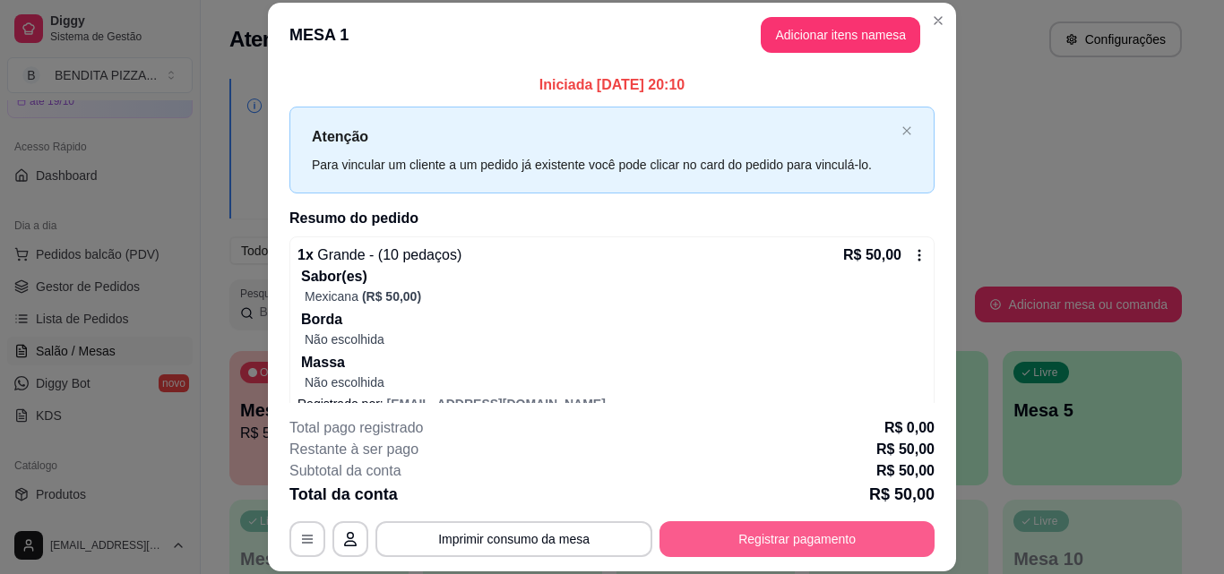
click at [779, 542] on button "Registrar pagamento" at bounding box center [796, 539] width 275 height 36
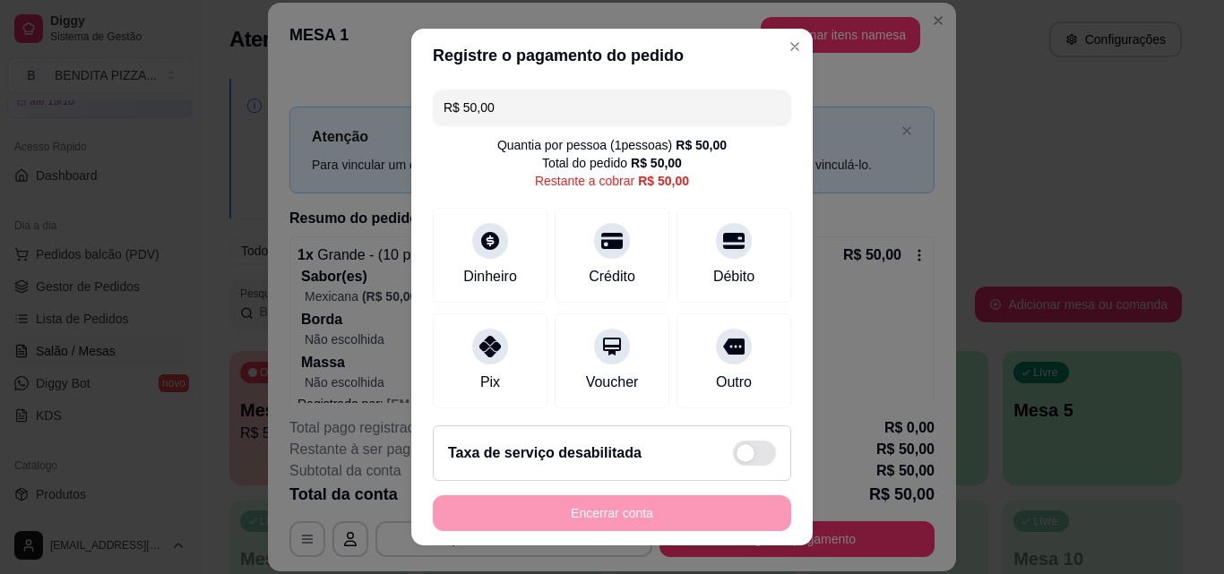
drag, startPoint x: 718, startPoint y: 237, endPoint x: 728, endPoint y: 305, distance: 68.0
click at [718, 251] on div at bounding box center [734, 241] width 36 height 36
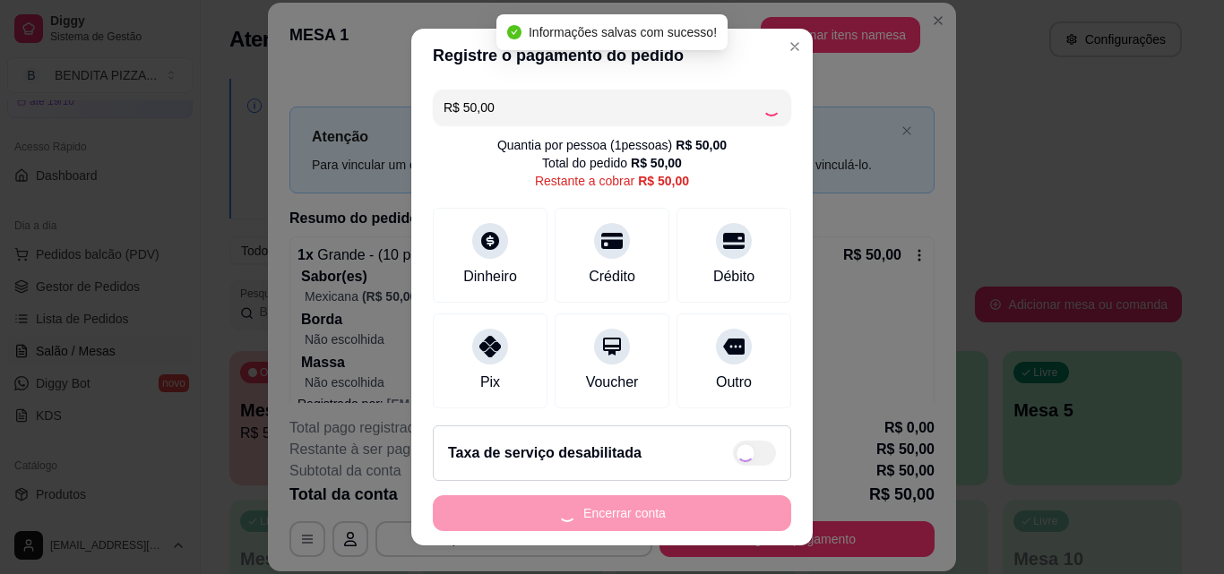
type input "R$ 0,00"
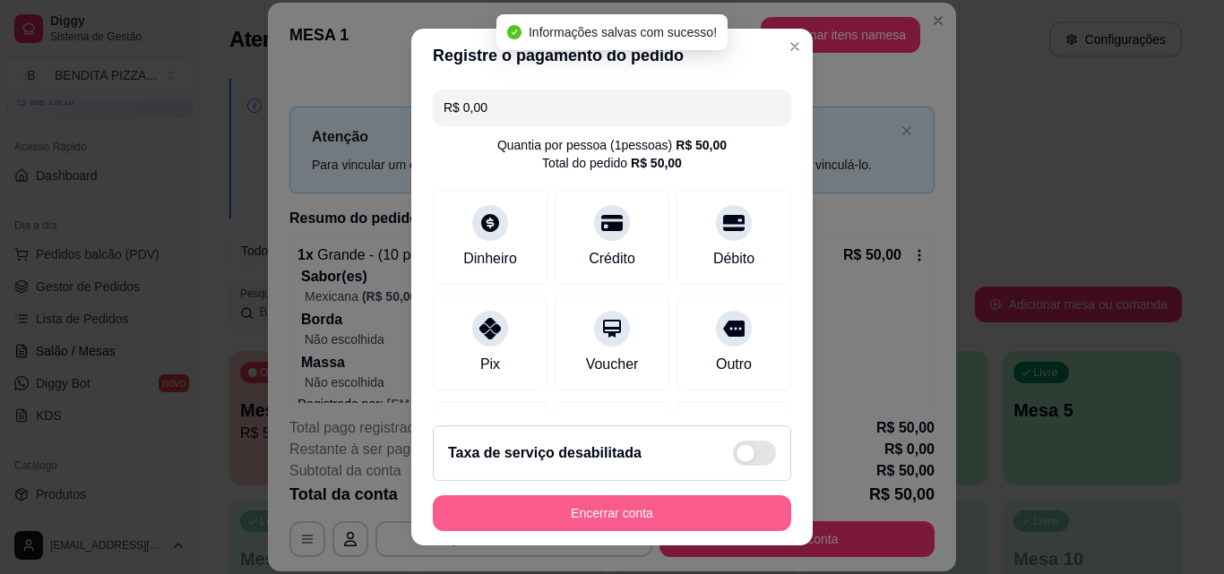
click at [716, 523] on button "Encerrar conta" at bounding box center [612, 513] width 358 height 36
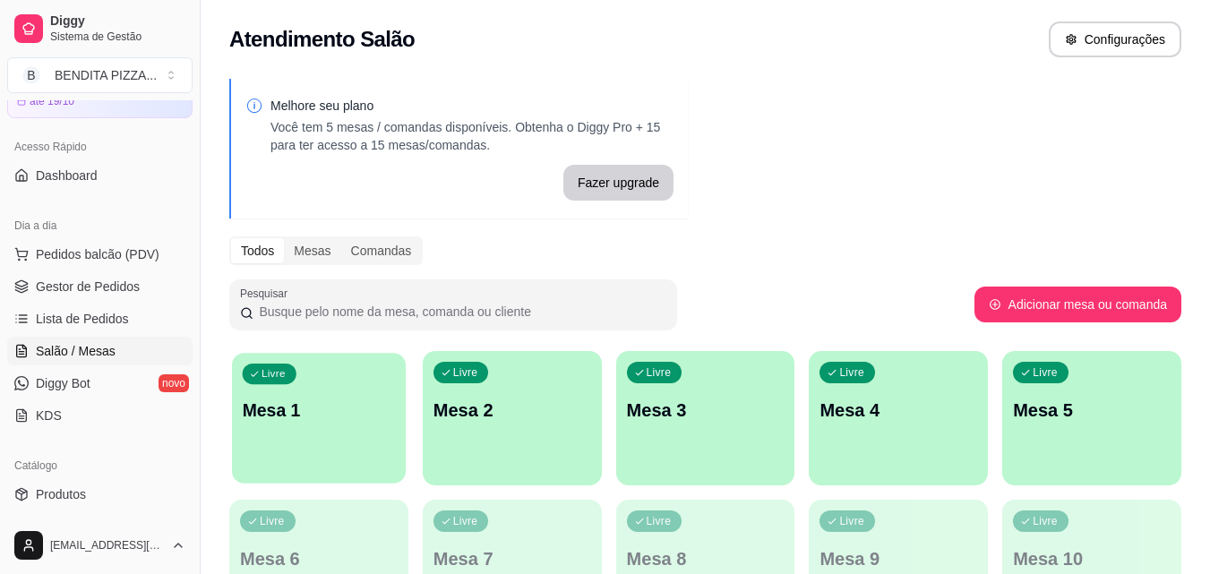
click at [338, 444] on div "Livre Mesa 1" at bounding box center [319, 407] width 174 height 109
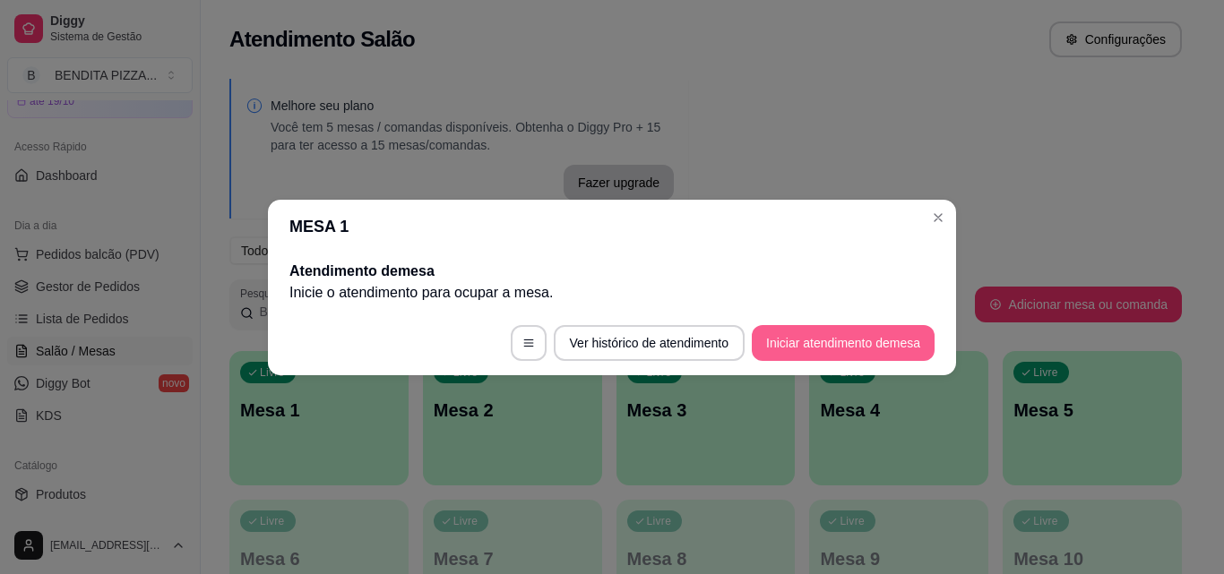
click at [856, 331] on button "Iniciar atendimento de mesa" at bounding box center [843, 343] width 183 height 36
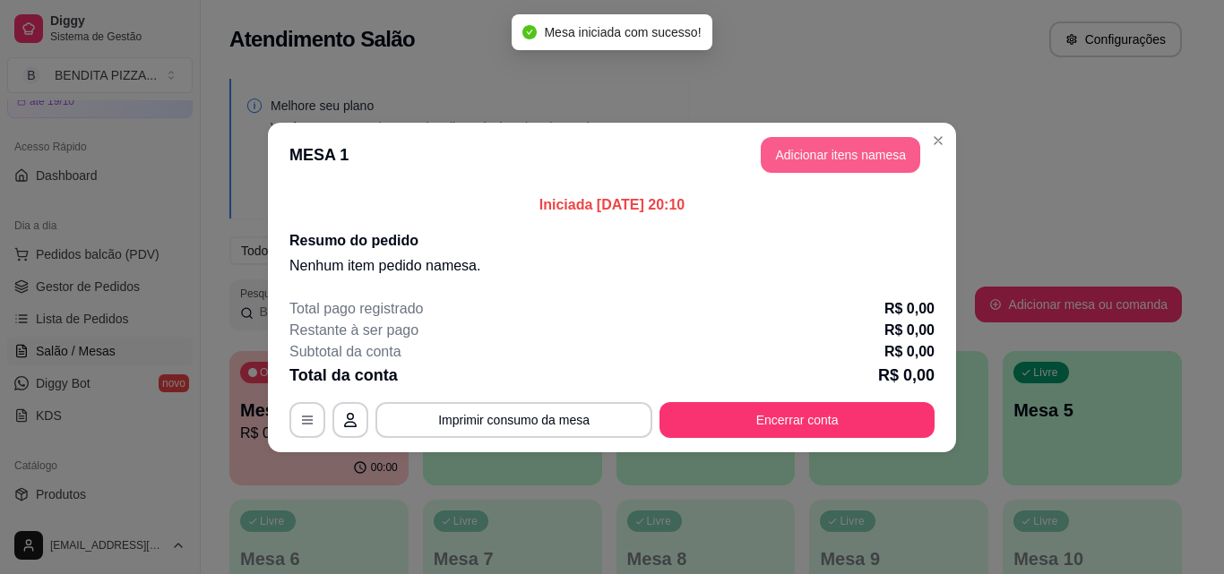
click at [856, 147] on button "Adicionar itens na mesa" at bounding box center [840, 155] width 159 height 36
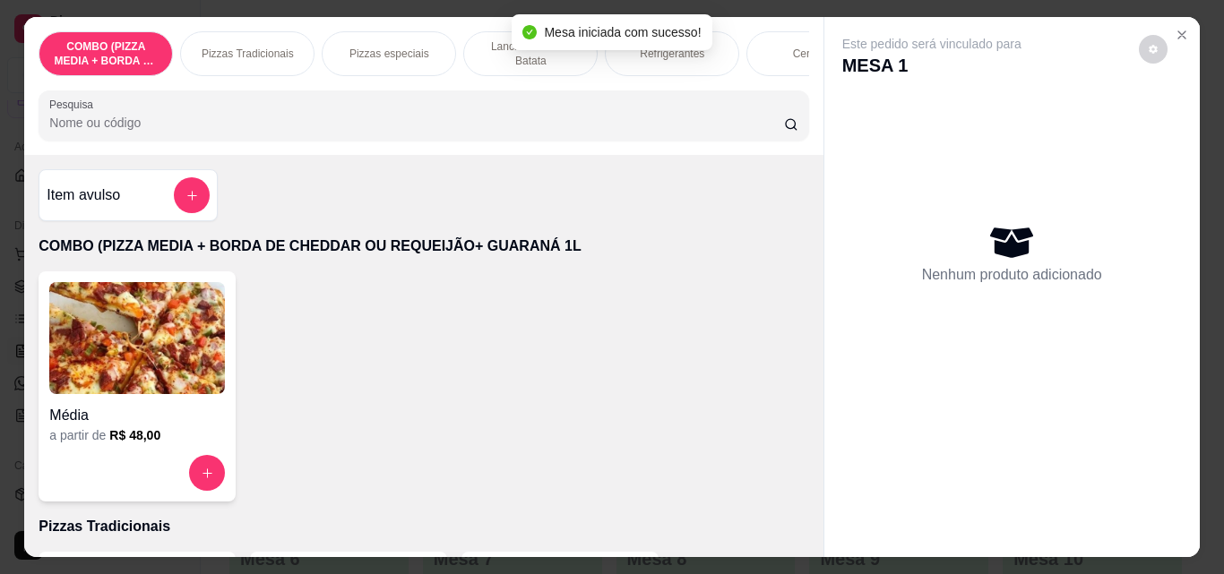
click at [274, 47] on p "Pizzas Tradicionais" at bounding box center [248, 54] width 92 height 14
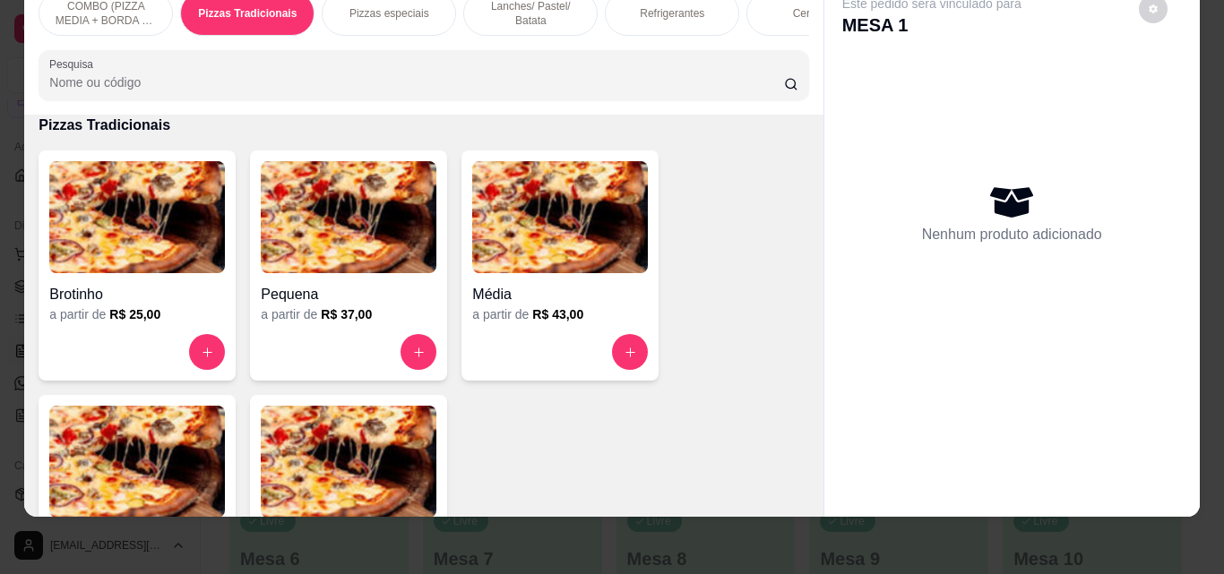
click at [45, 376] on div "Brotinho a partir de R$ 25,00" at bounding box center [137, 265] width 197 height 230
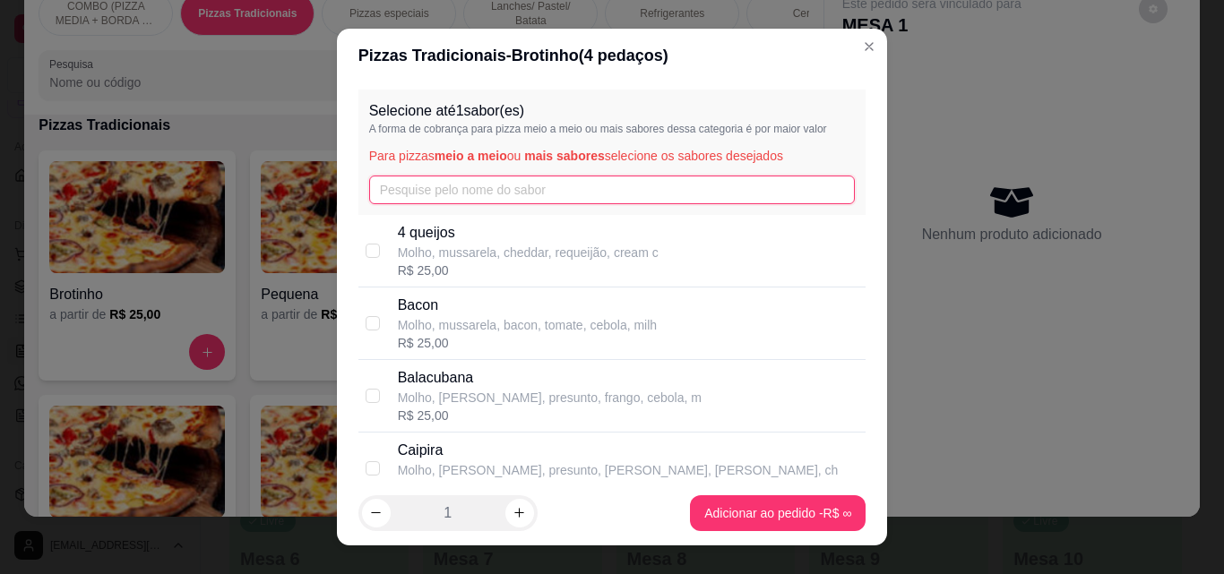
click at [532, 198] on input "text" at bounding box center [612, 190] width 486 height 29
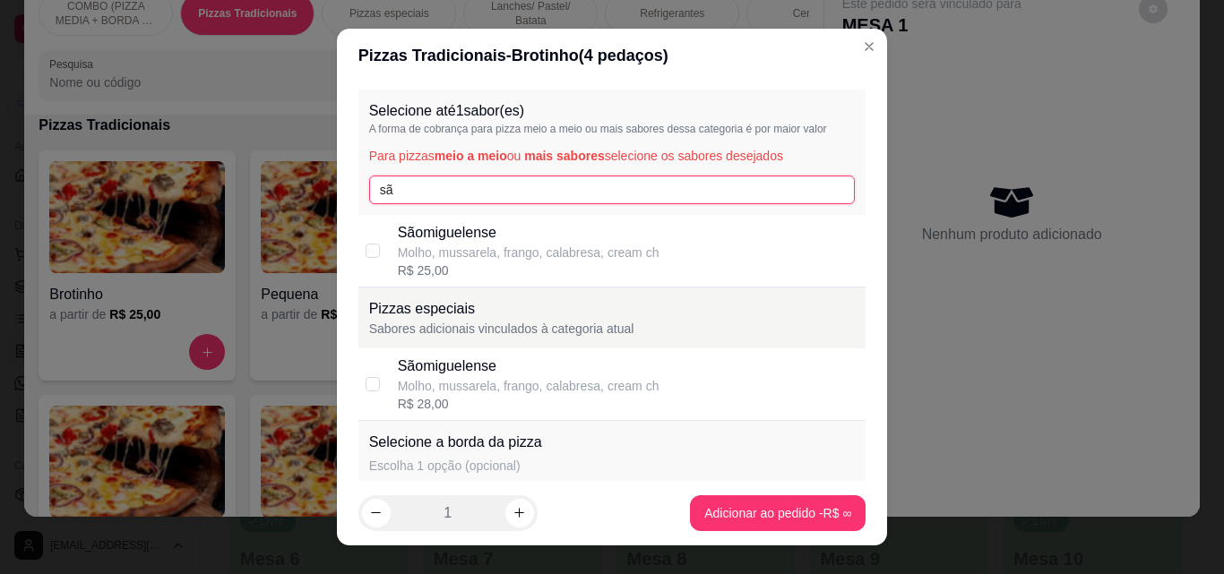
type input "são"
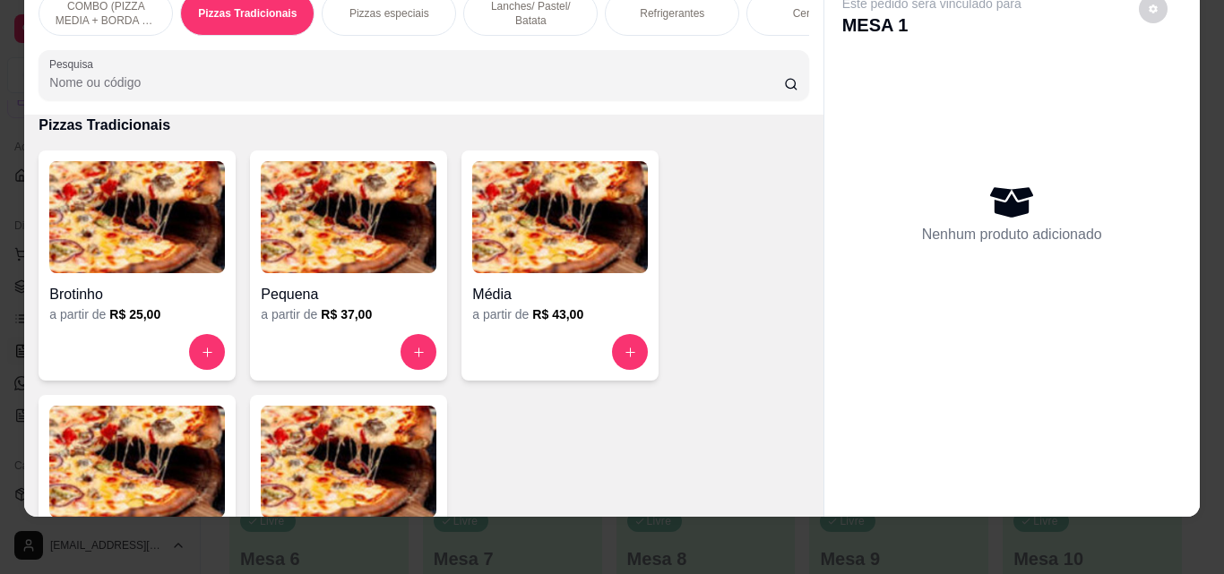
click at [134, 481] on img at bounding box center [137, 462] width 176 height 112
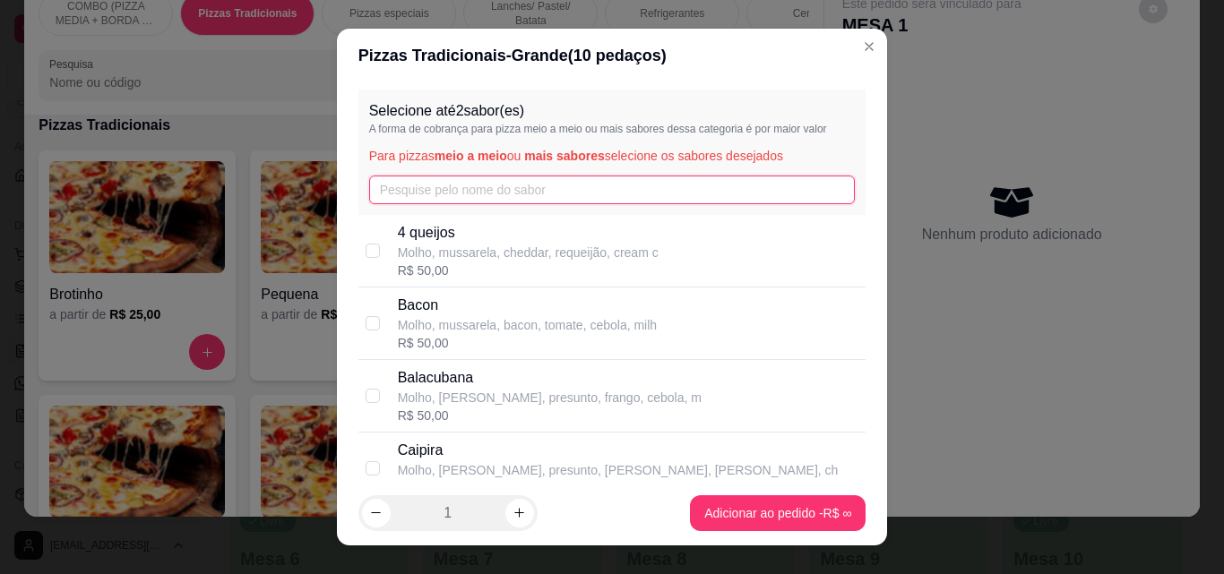
click at [508, 190] on input "text" at bounding box center [612, 190] width 486 height 29
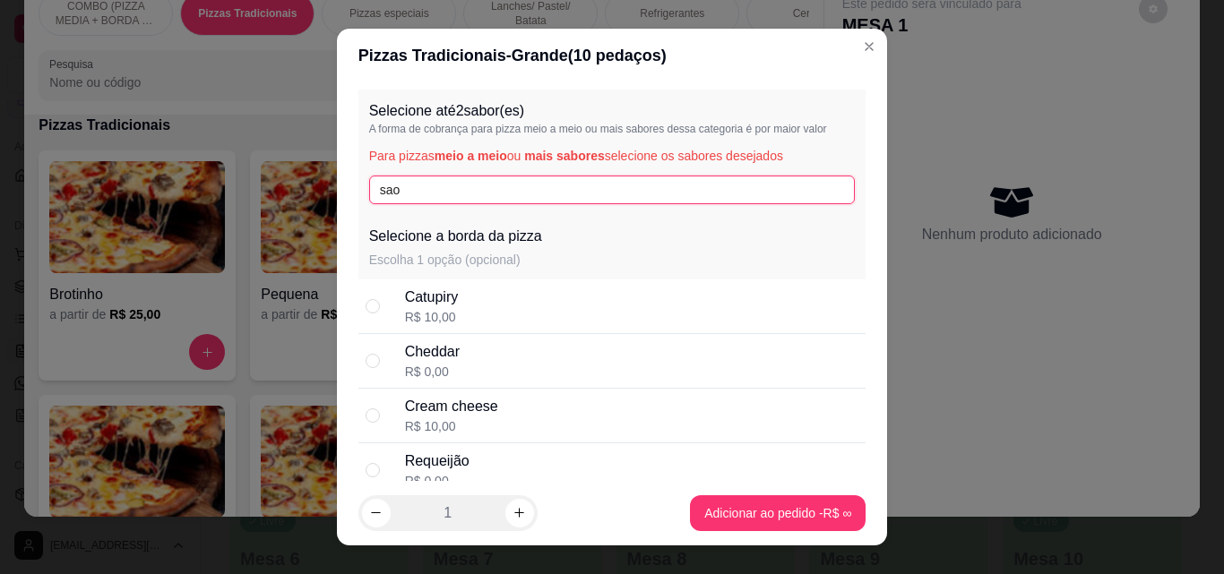
click at [611, 188] on input "sao" at bounding box center [612, 190] width 486 height 29
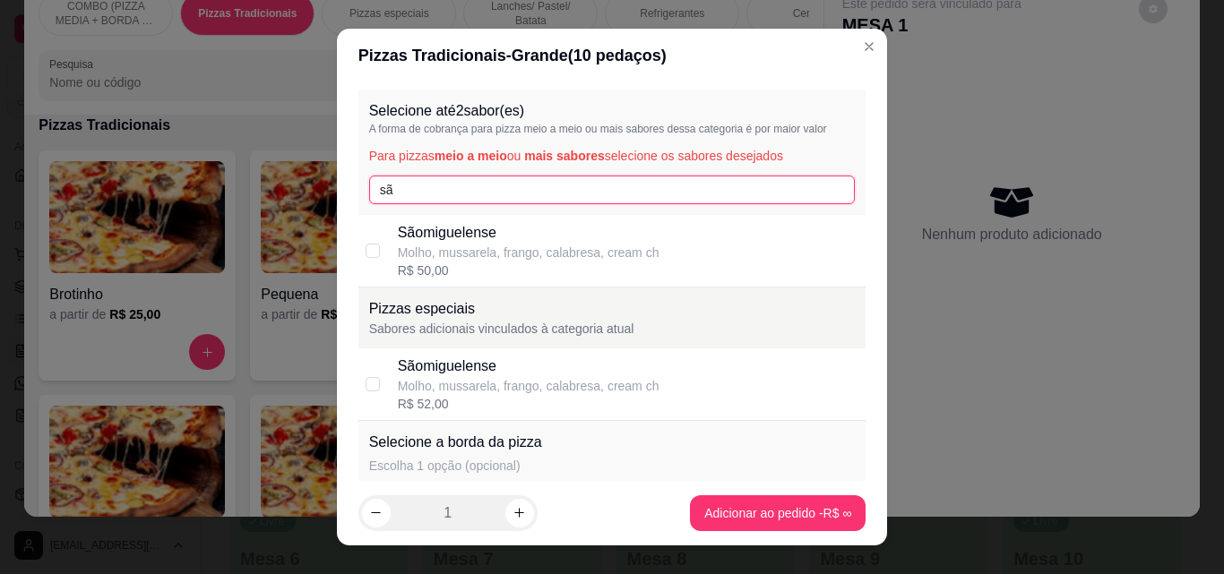
type input "sã"
click at [604, 248] on p "Molho, mussarela, frango, calabresa, cream ch" at bounding box center [529, 253] width 262 height 18
checkbox input "true"
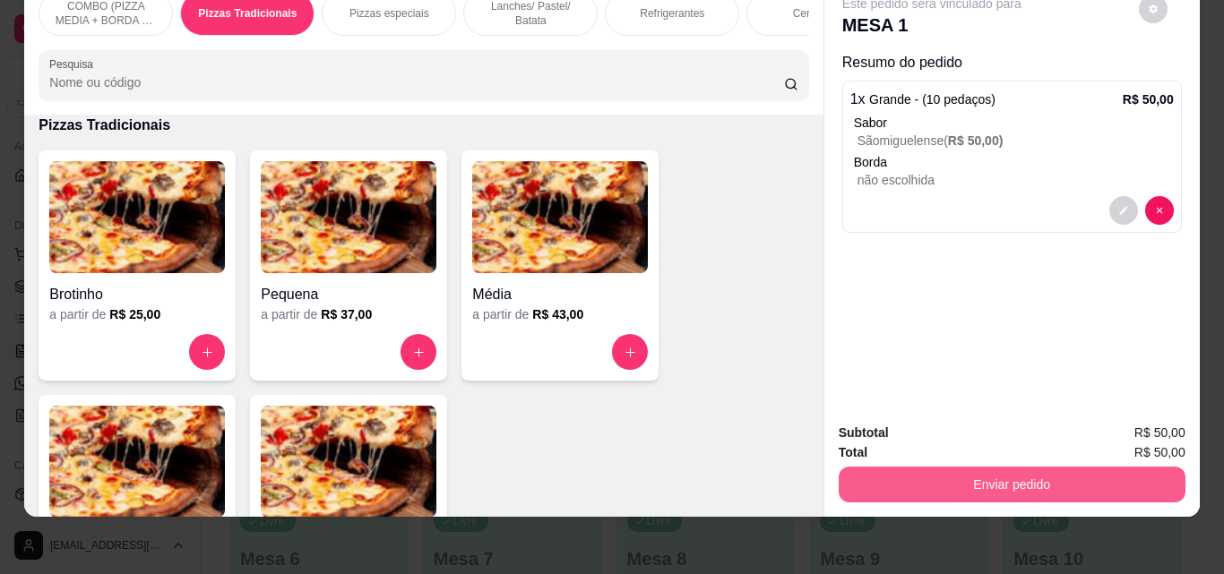
click at [1015, 474] on button "Enviar pedido" at bounding box center [1011, 485] width 347 height 36
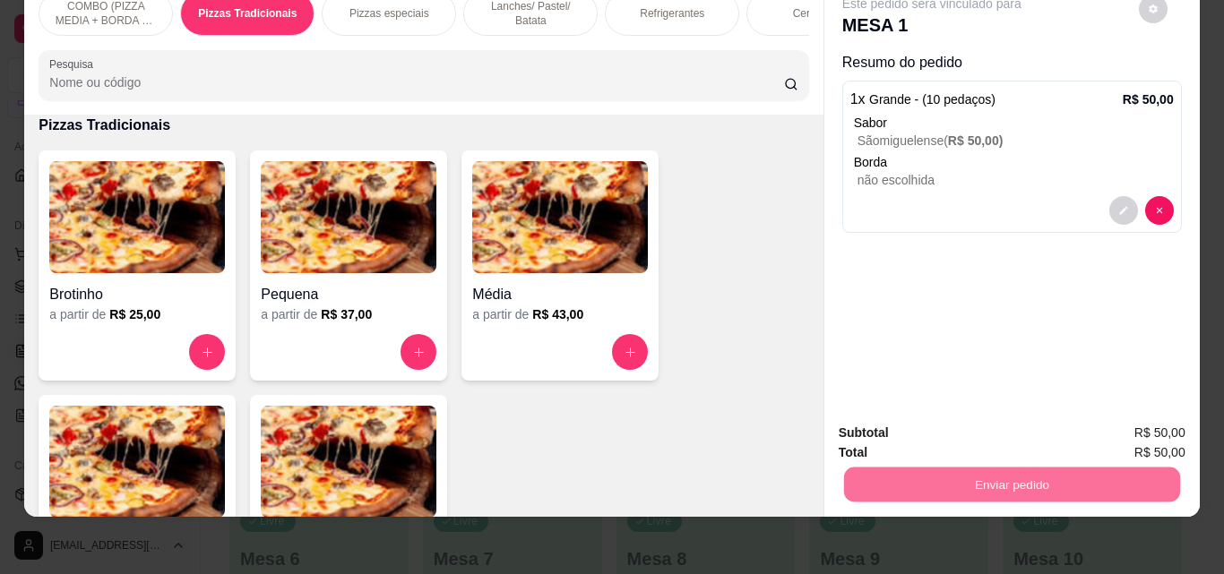
click at [1151, 428] on button "Enviar pedido" at bounding box center [1138, 426] width 99 height 33
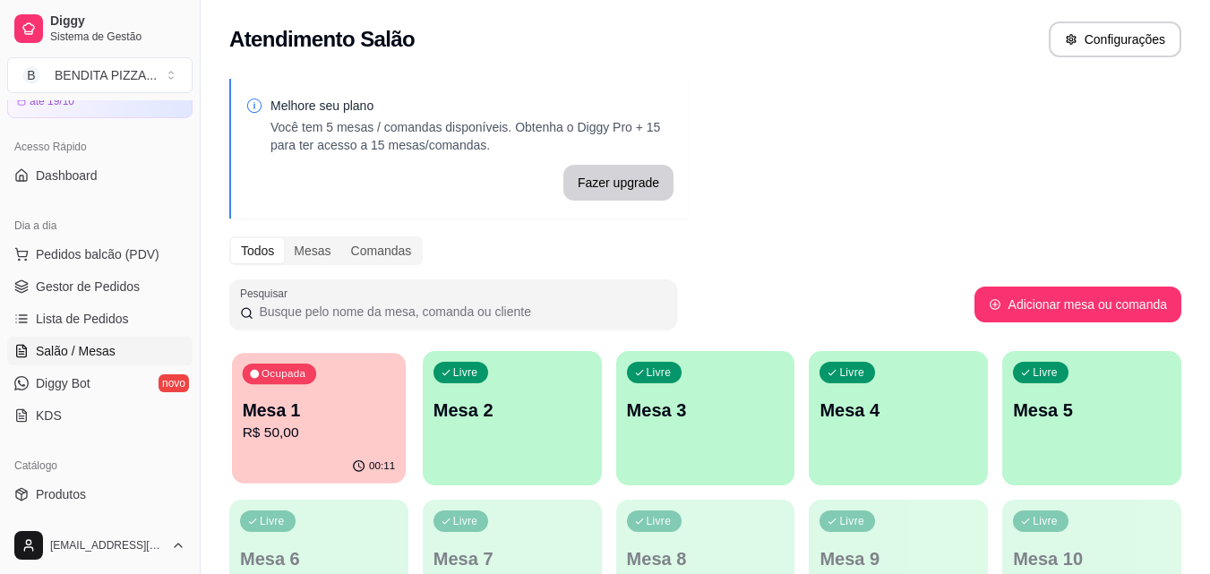
click at [362, 451] on div "00:11" at bounding box center [319, 467] width 174 height 34
click at [299, 439] on p "R$ 50,00" at bounding box center [319, 433] width 153 height 21
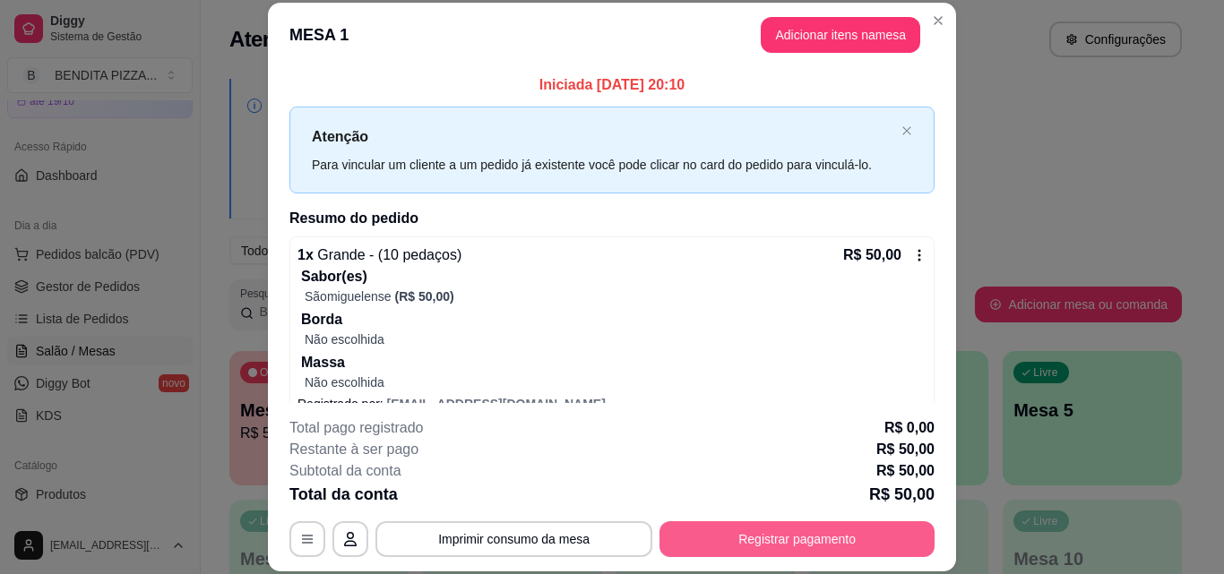
click at [815, 524] on button "Registrar pagamento" at bounding box center [796, 539] width 275 height 36
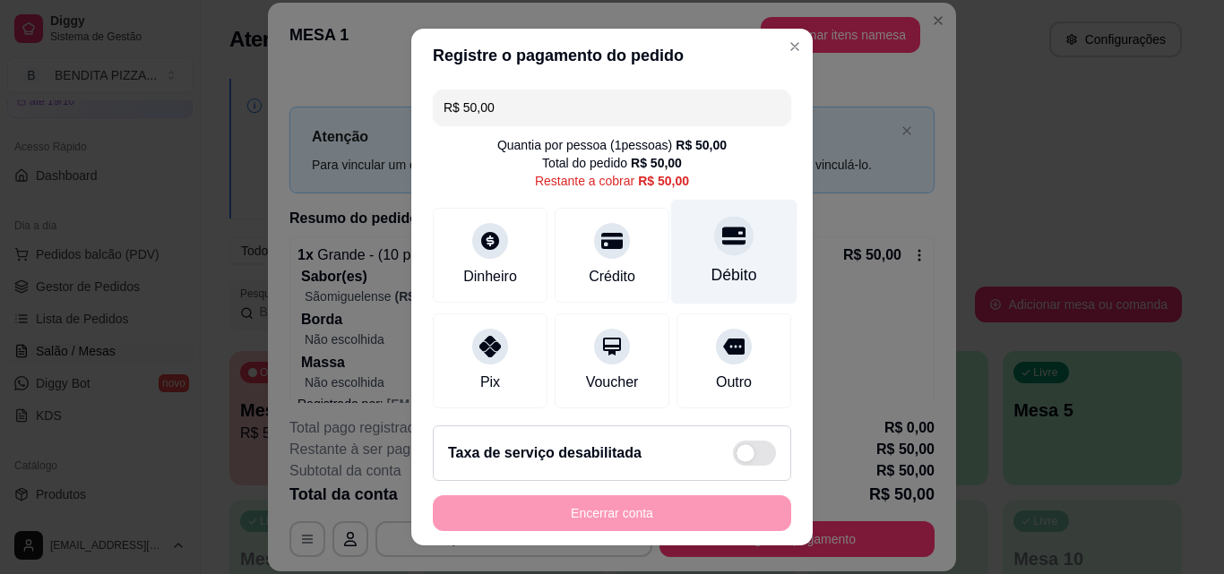
click at [675, 251] on div "Débito" at bounding box center [734, 252] width 126 height 105
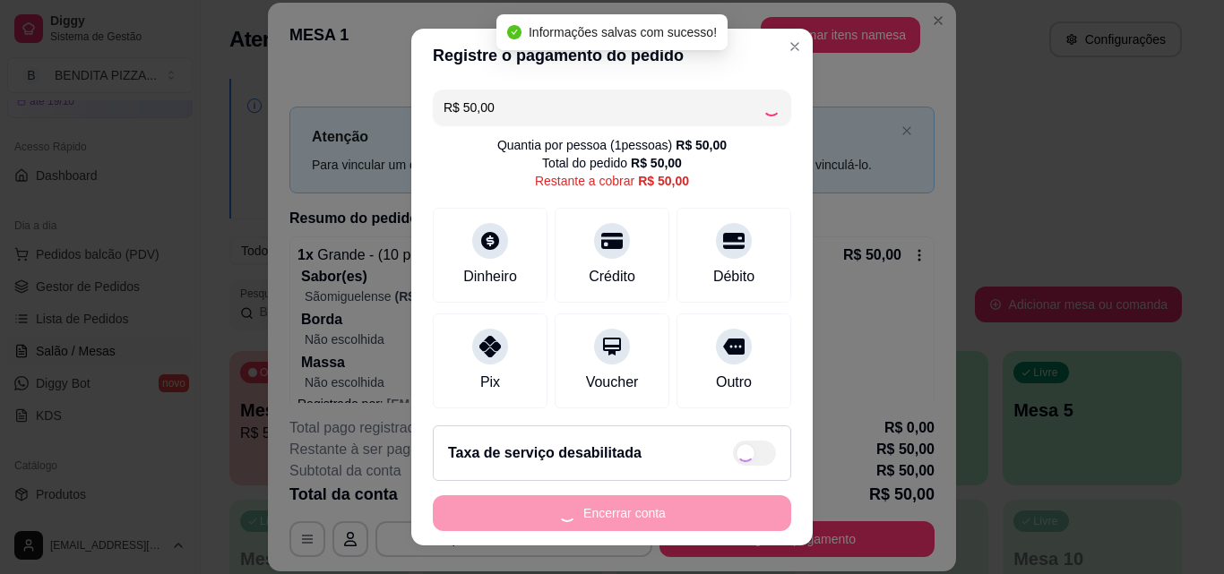
type input "R$ 0,00"
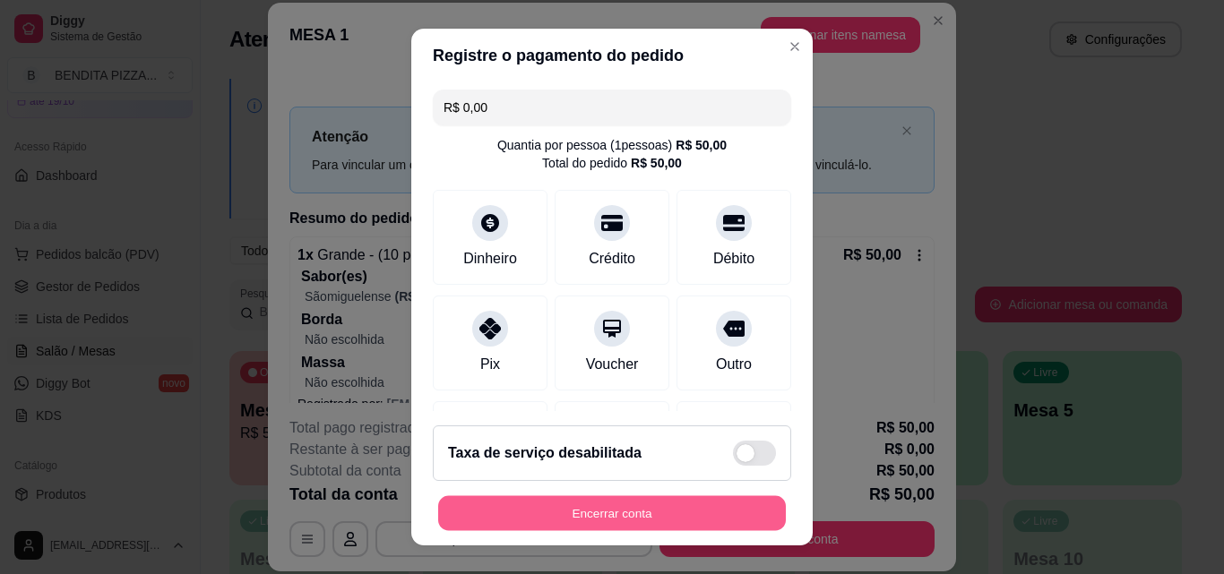
click at [579, 506] on button "Encerrar conta" at bounding box center [612, 513] width 348 height 35
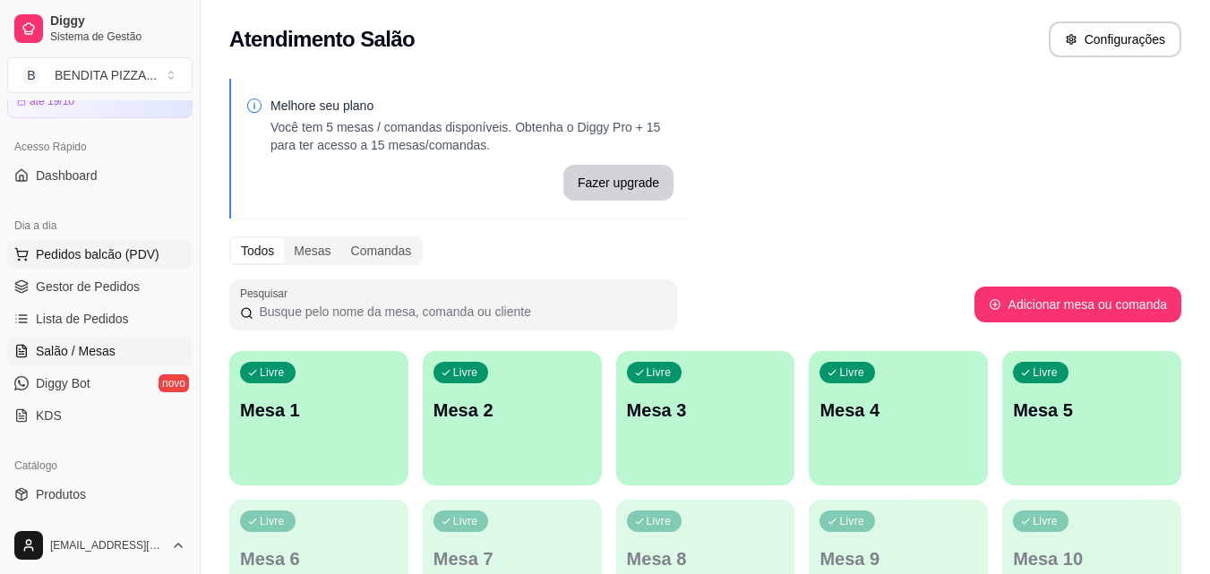
click at [122, 256] on span "Pedidos balcão (PDV)" at bounding box center [98, 254] width 124 height 18
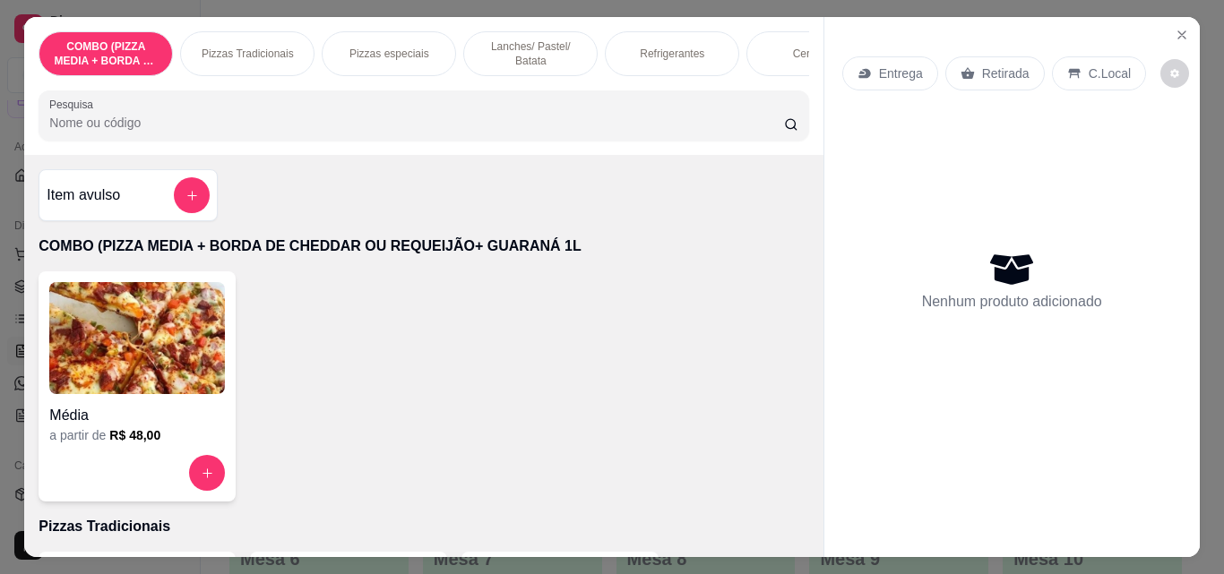
click at [260, 50] on p "Pizzas Tradicionais" at bounding box center [248, 54] width 92 height 14
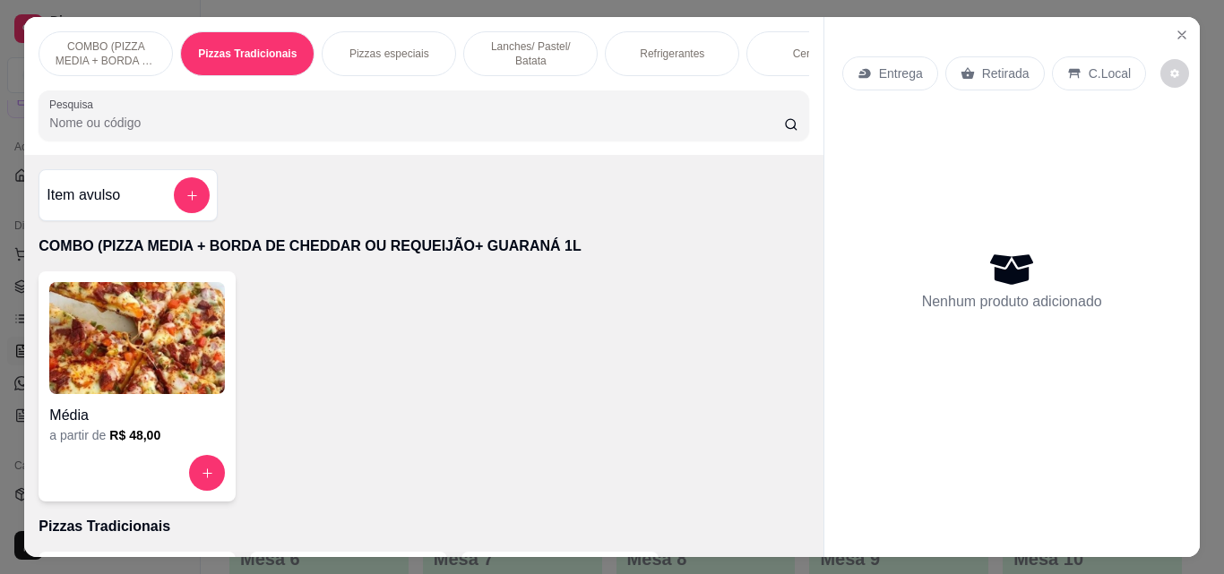
scroll to position [47, 0]
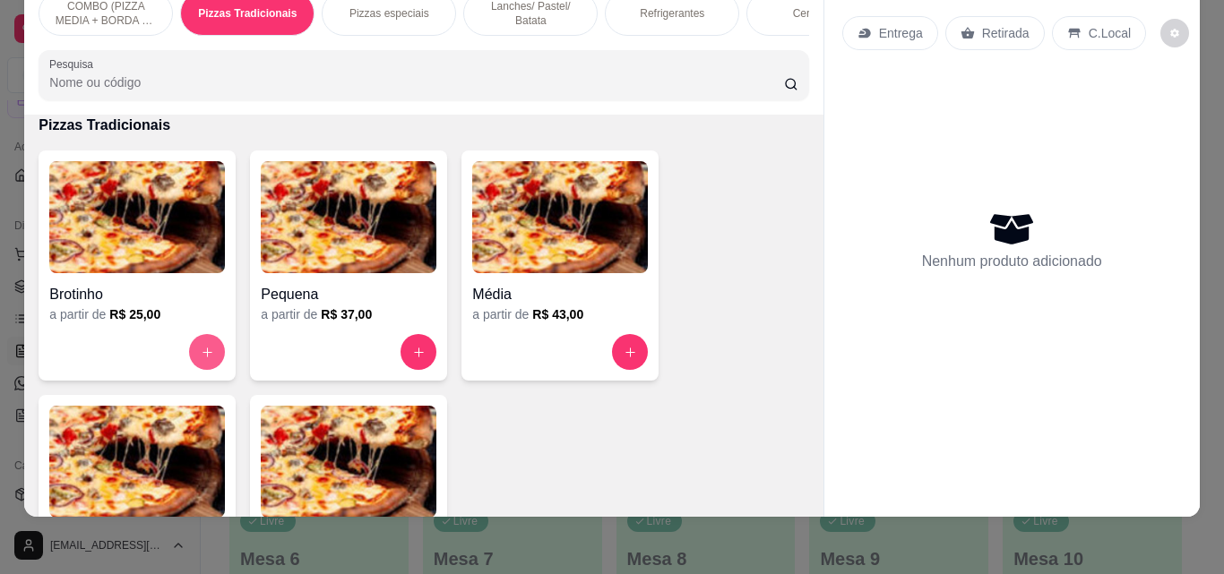
click at [201, 365] on button "increase-product-quantity" at bounding box center [207, 352] width 36 height 36
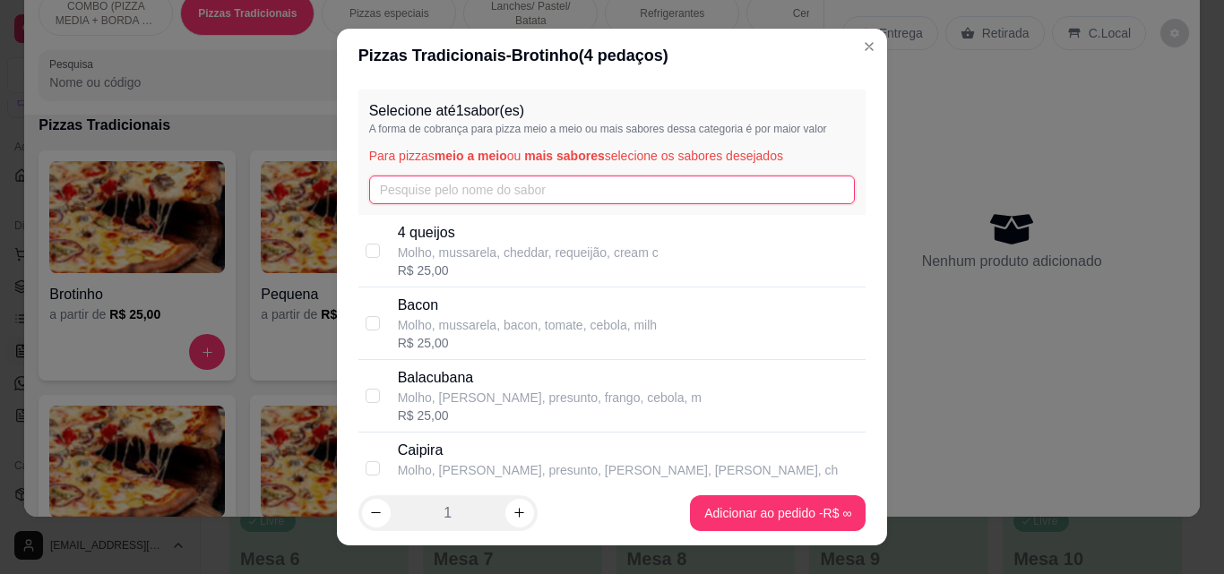
click at [414, 179] on input "text" at bounding box center [612, 190] width 486 height 29
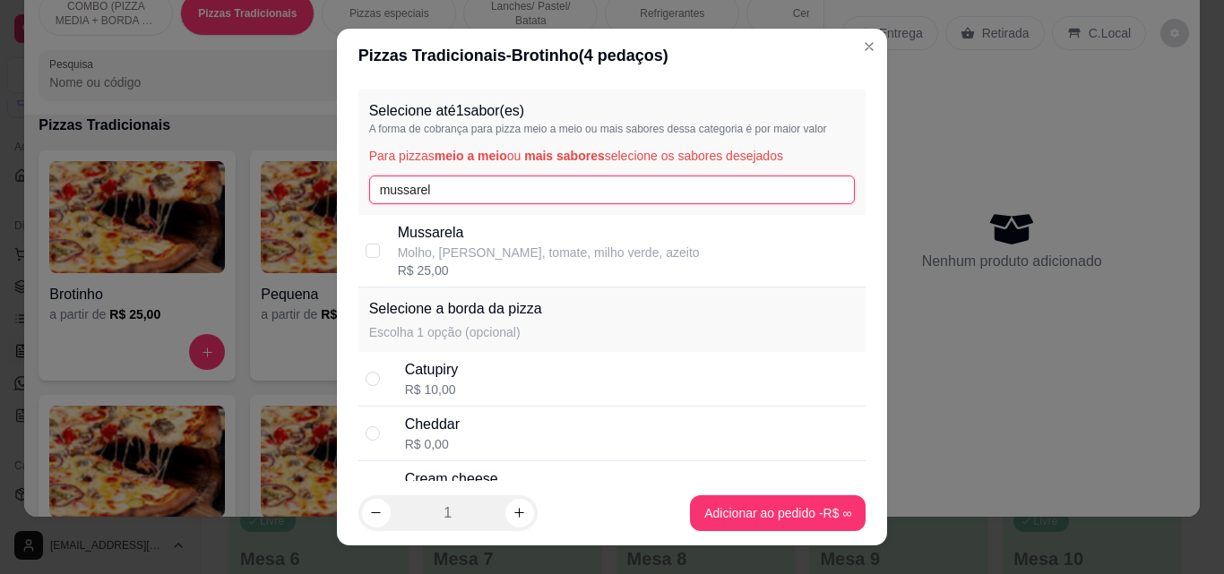
type input "mussarel"
click at [443, 234] on p "Mussarela" at bounding box center [549, 232] width 302 height 21
checkbox input "true"
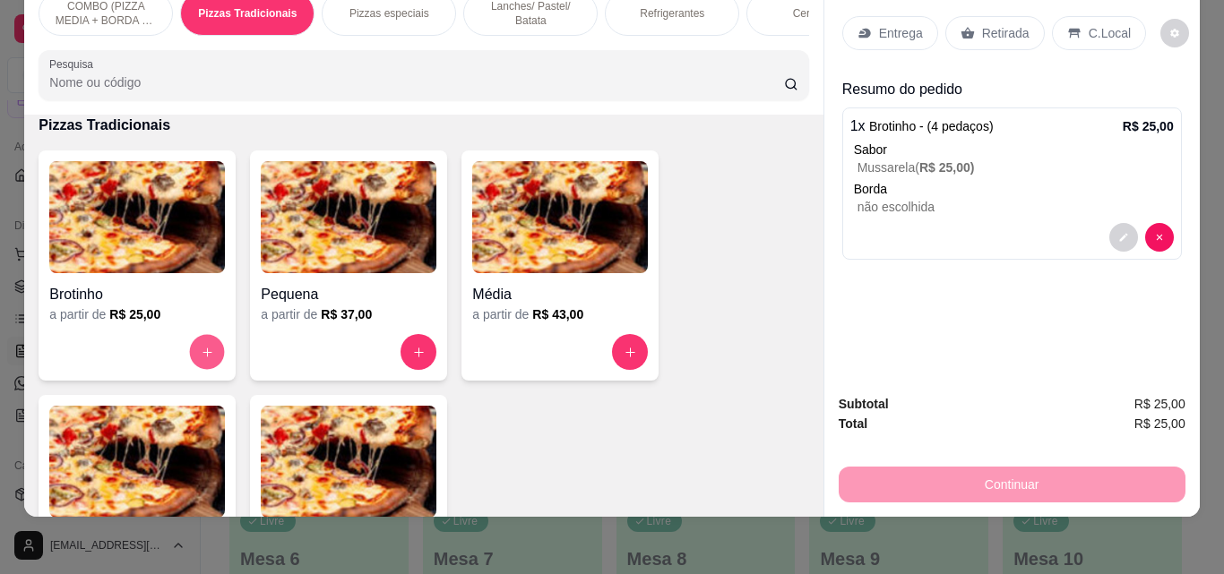
click at [201, 357] on icon "increase-product-quantity" at bounding box center [207, 352] width 13 height 13
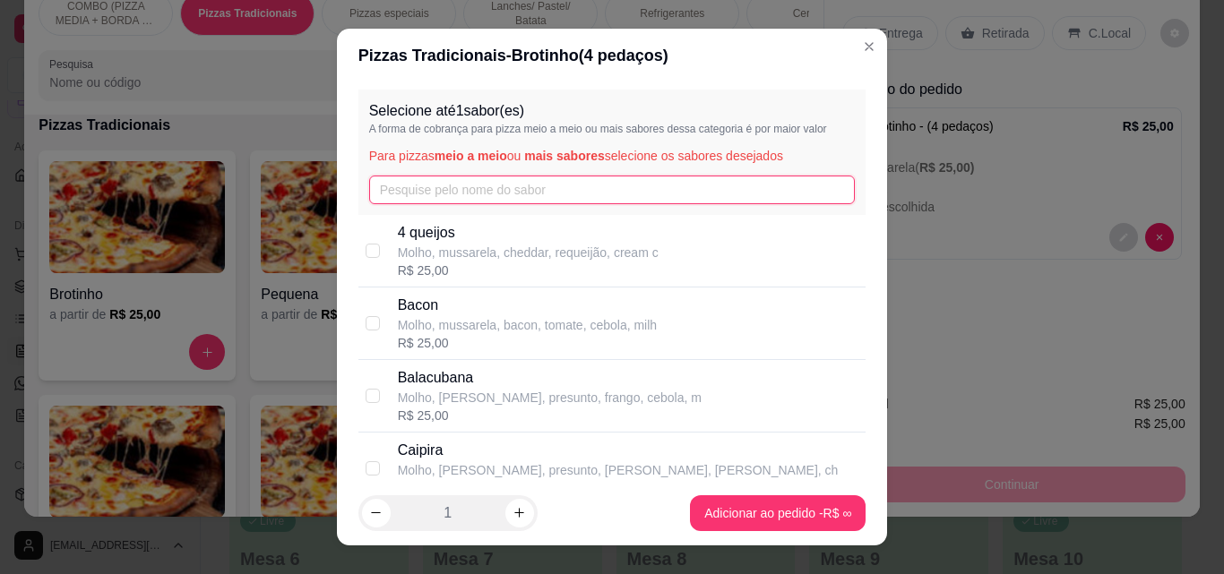
click at [471, 200] on input "text" at bounding box center [612, 190] width 486 height 29
type input "x"
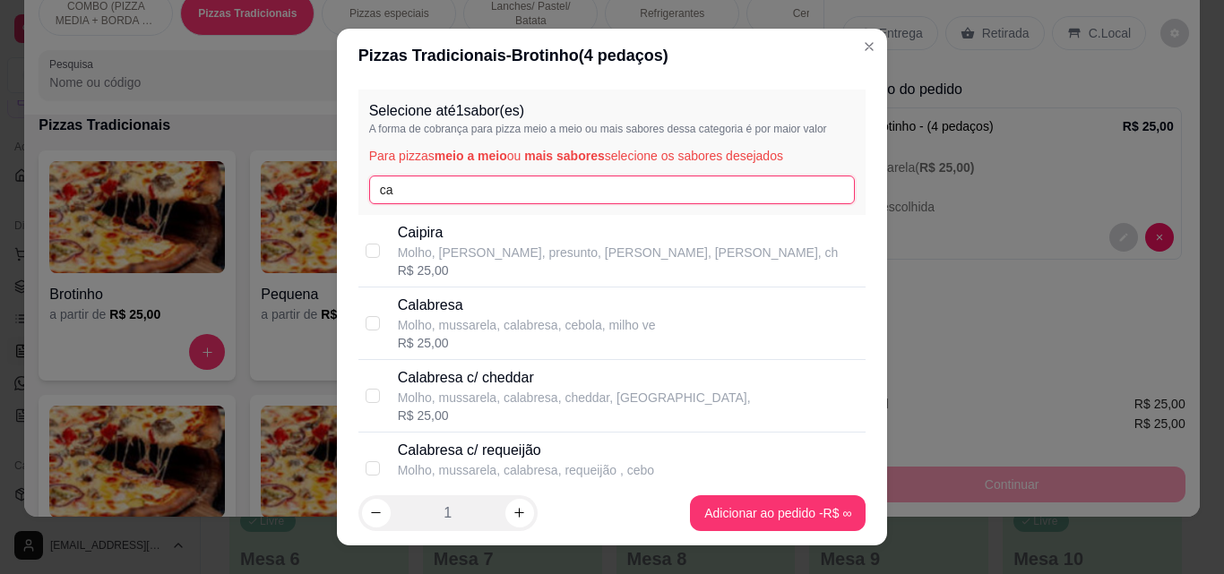
type input "ca"
click at [477, 306] on p "Calabresa" at bounding box center [527, 305] width 258 height 21
checkbox input "true"
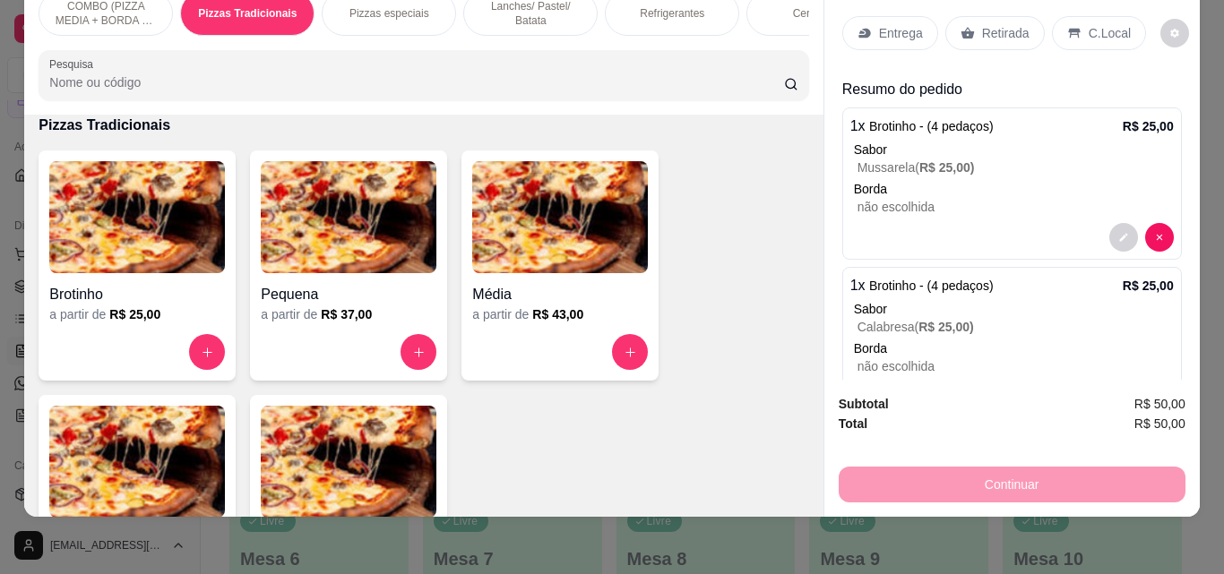
click at [651, 13] on div "Refrigerantes" at bounding box center [672, 13] width 134 height 45
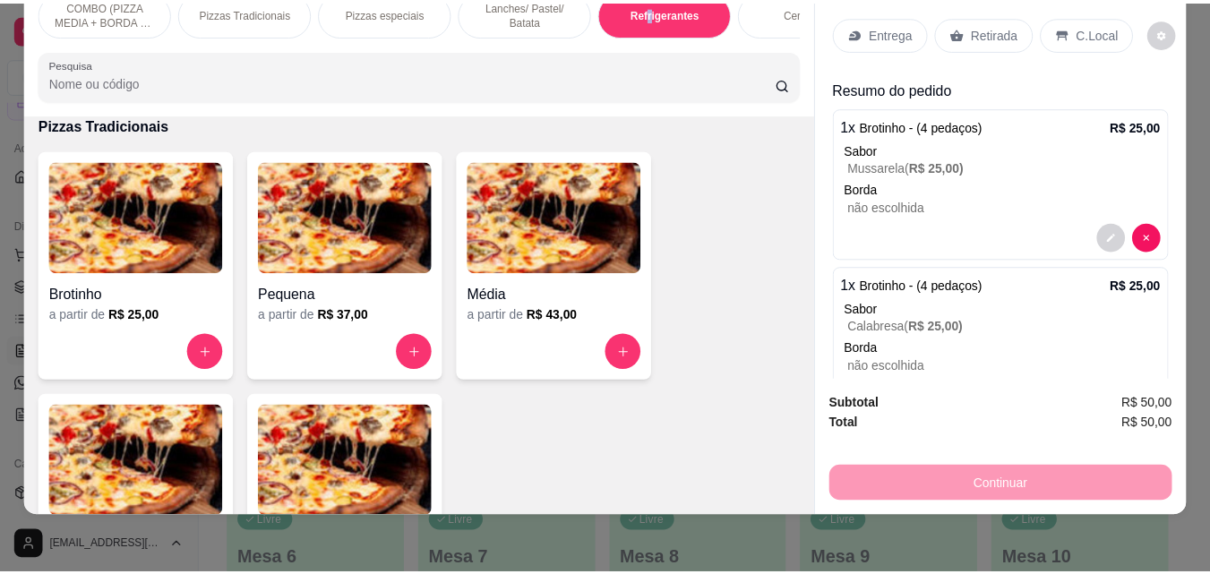
scroll to position [2766, 0]
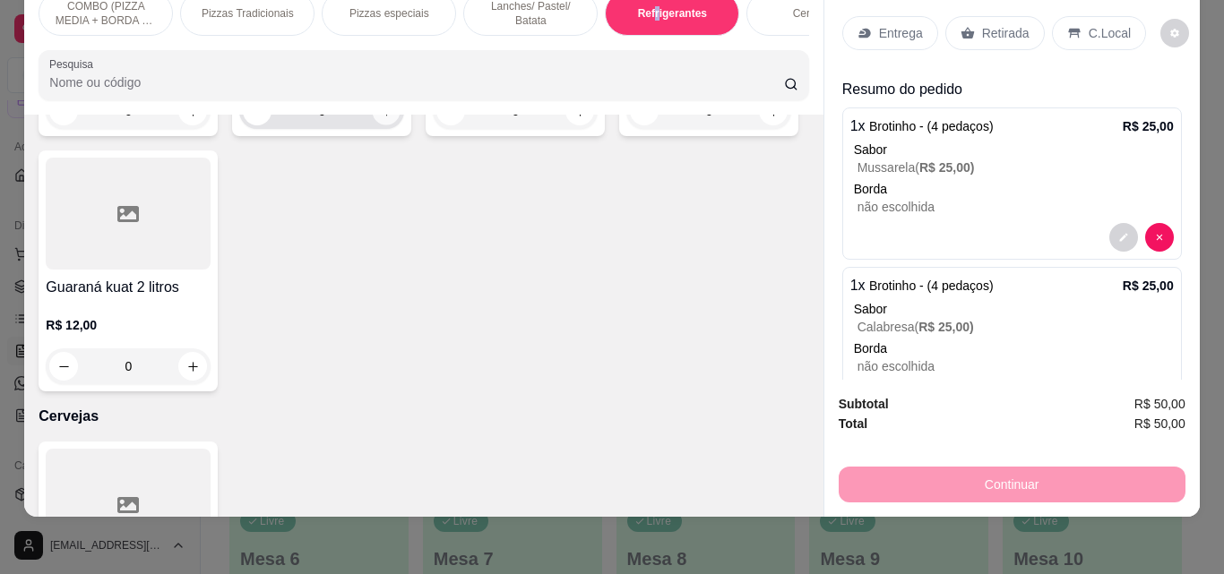
click at [380, 118] on icon "increase-product-quantity" at bounding box center [386, 111] width 13 height 13
type input "1"
click at [857, 26] on icon at bounding box center [864, 33] width 14 height 14
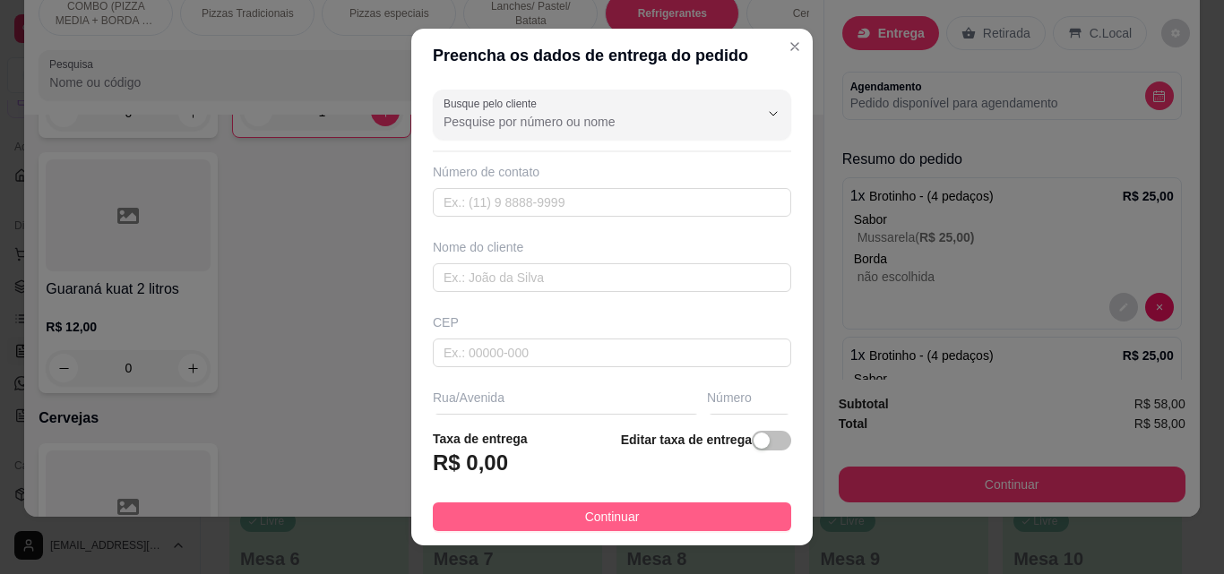
click at [730, 509] on button "Continuar" at bounding box center [612, 517] width 358 height 29
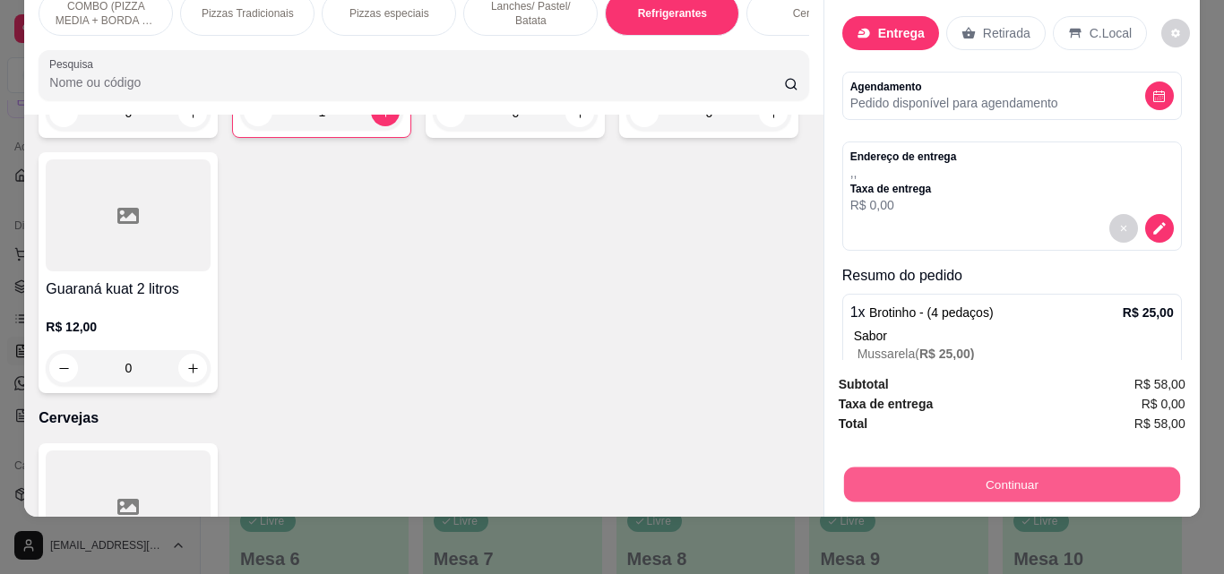
click at [1019, 479] on button "Continuar" at bounding box center [1011, 484] width 336 height 35
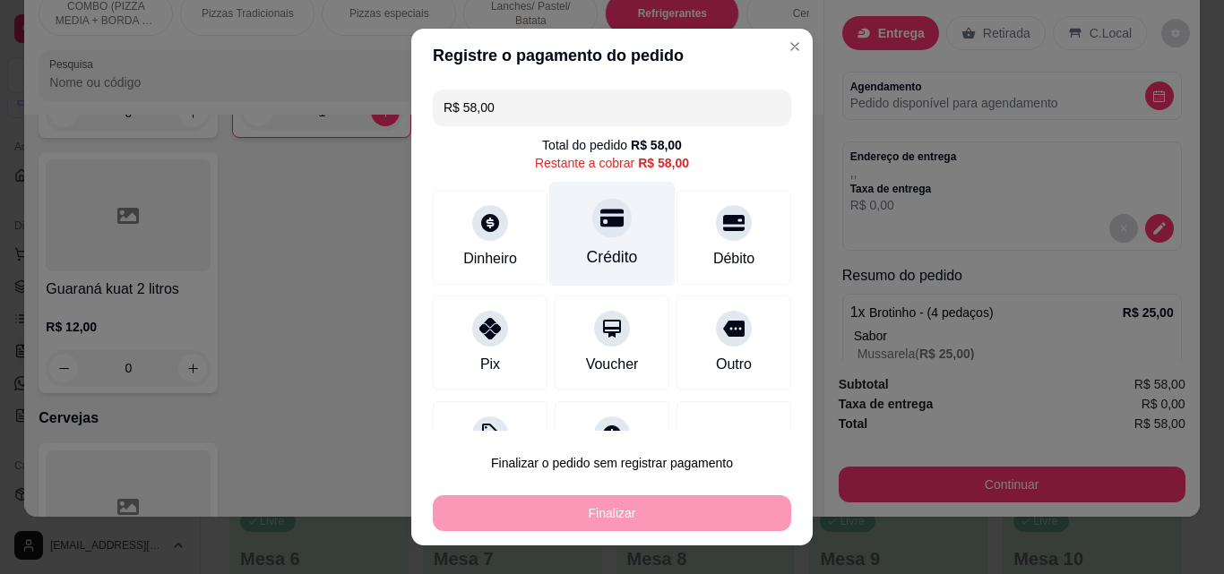
click at [623, 251] on div "Crédito" at bounding box center [612, 234] width 126 height 105
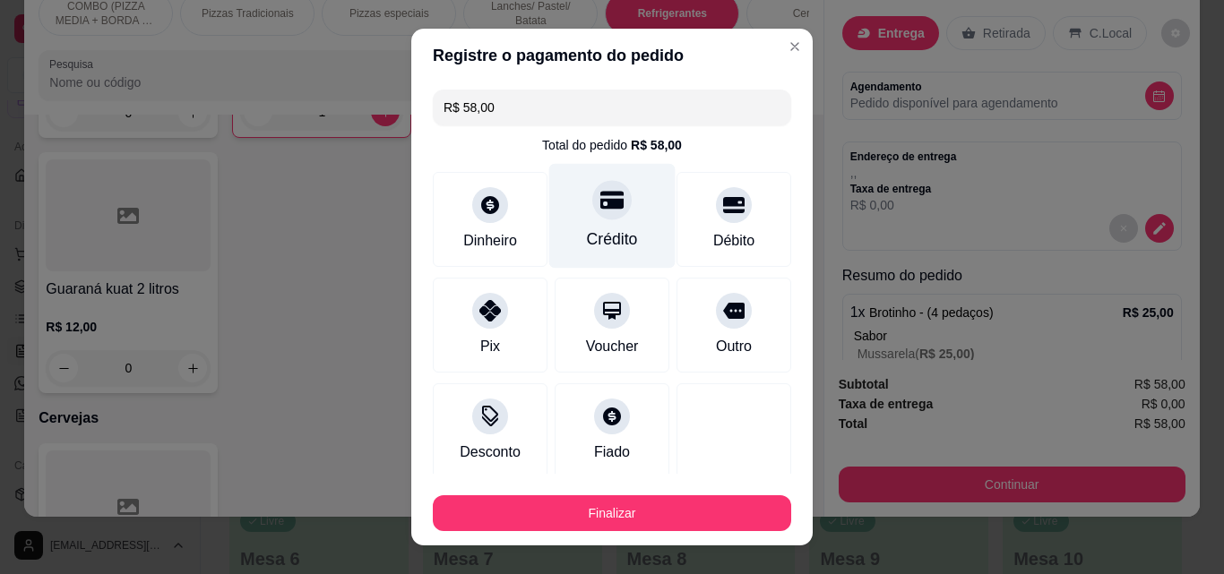
type input "R$ 0,00"
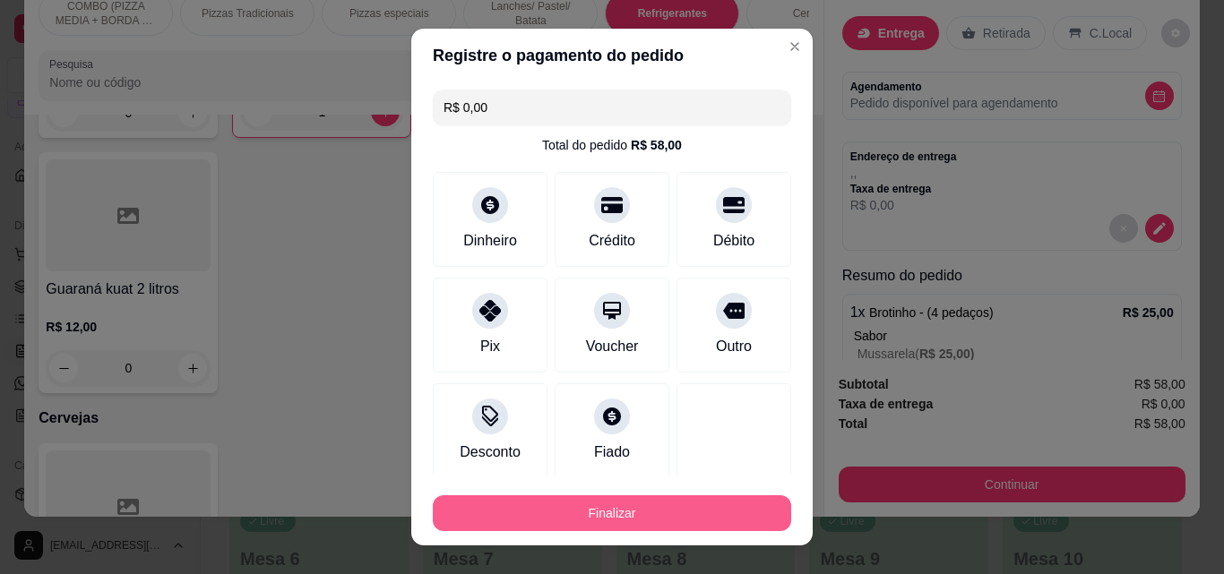
click at [719, 506] on button "Finalizar" at bounding box center [612, 513] width 358 height 36
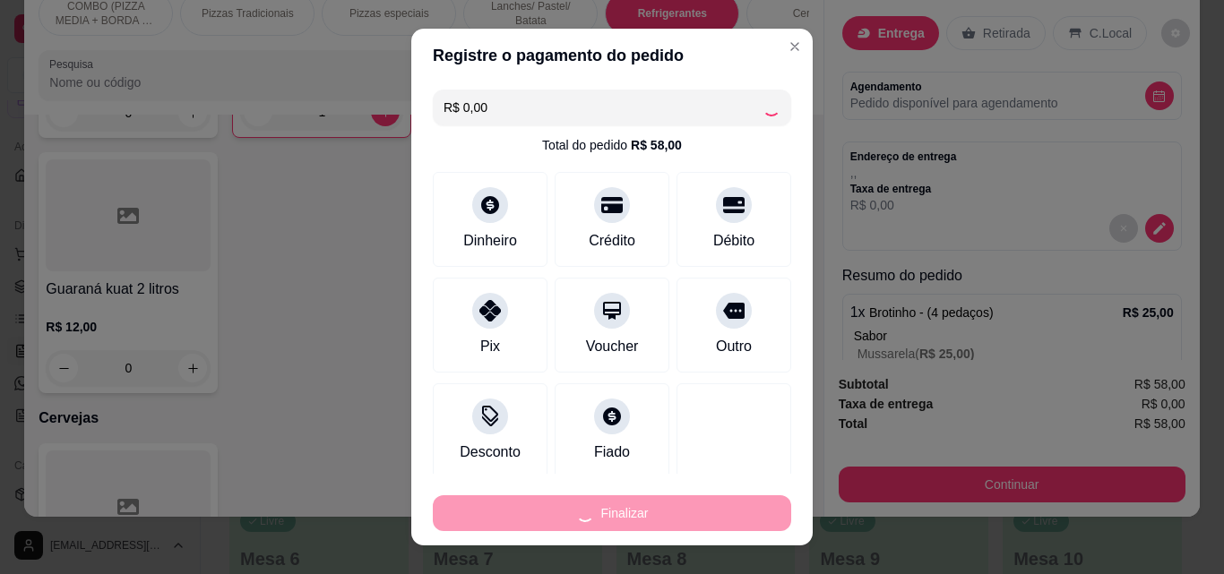
type input "0"
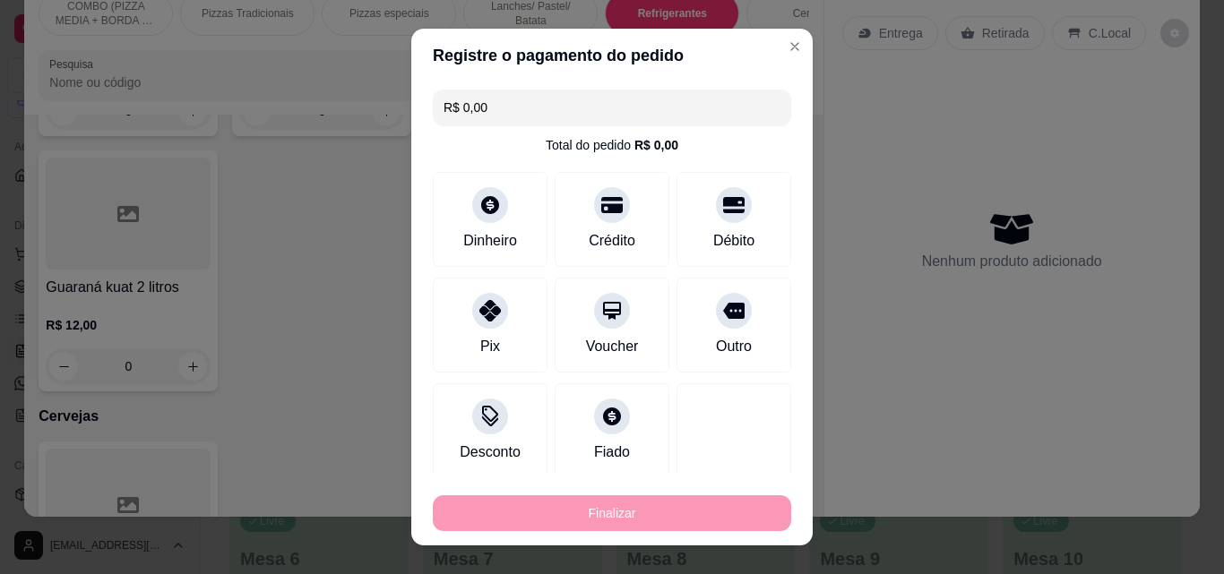
type input "-R$ 58,00"
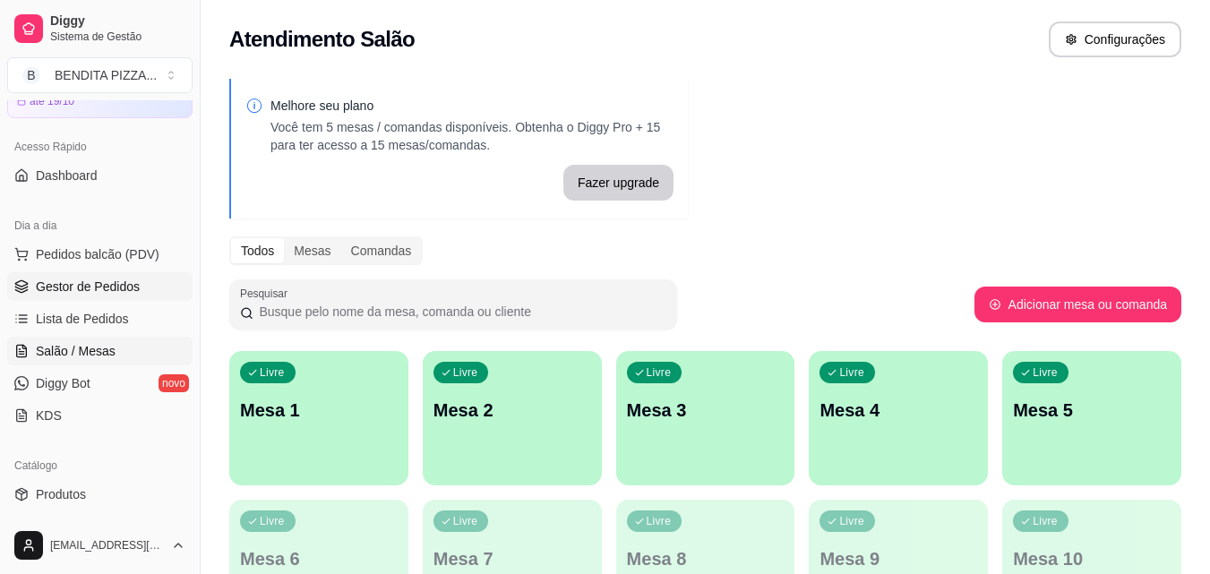
click at [110, 281] on span "Gestor de Pedidos" at bounding box center [88, 287] width 104 height 18
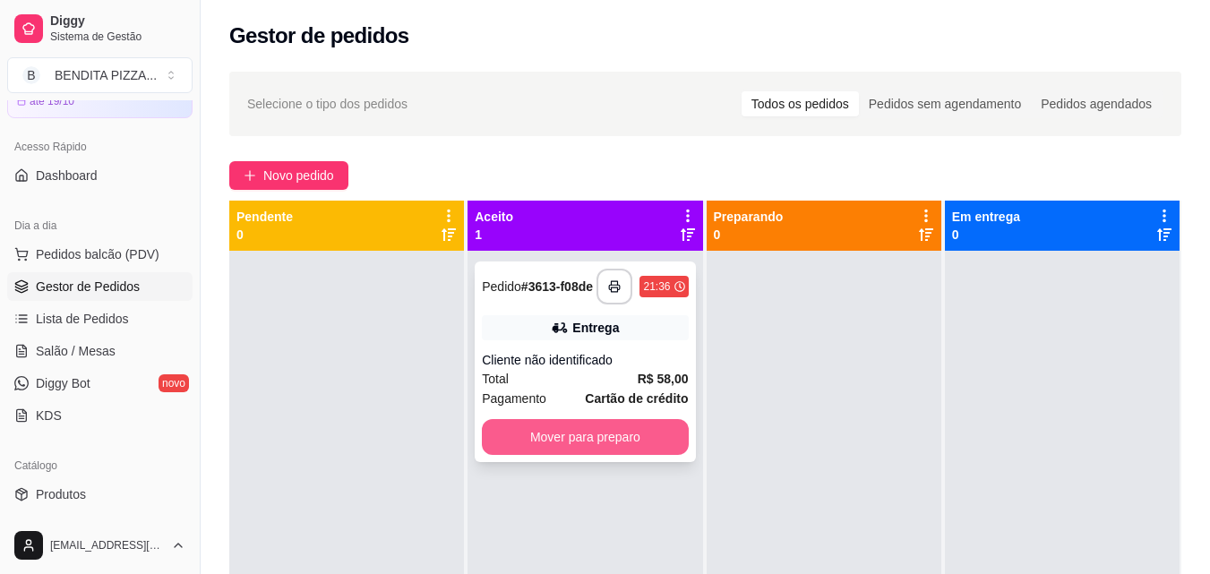
click at [561, 431] on button "Mover para preparo" at bounding box center [585, 437] width 206 height 36
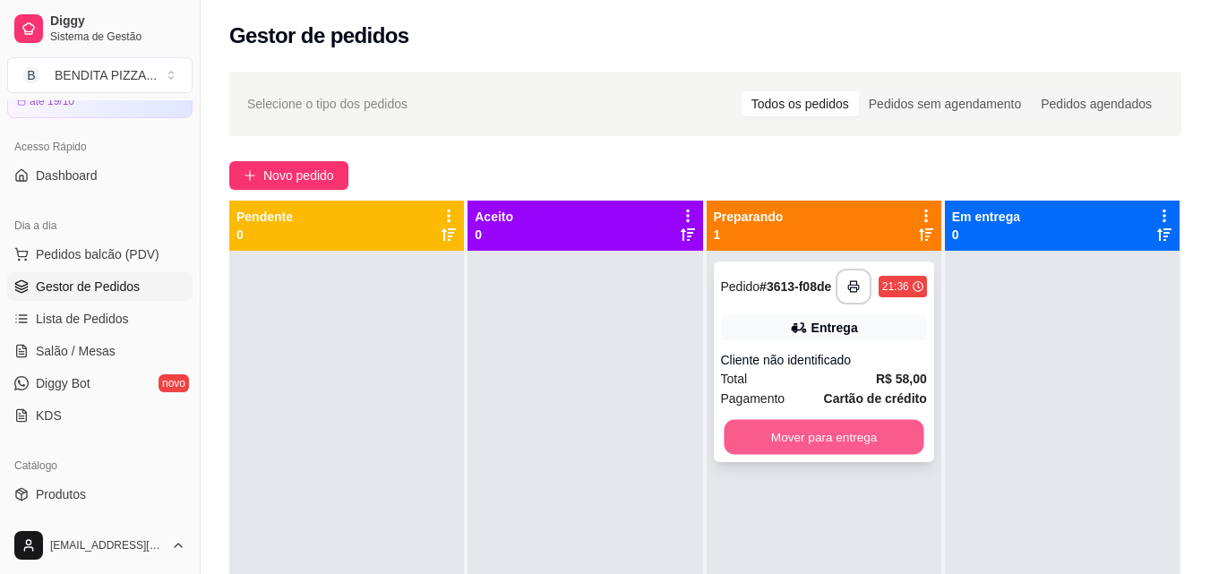
click at [794, 434] on button "Mover para entrega" at bounding box center [824, 437] width 200 height 35
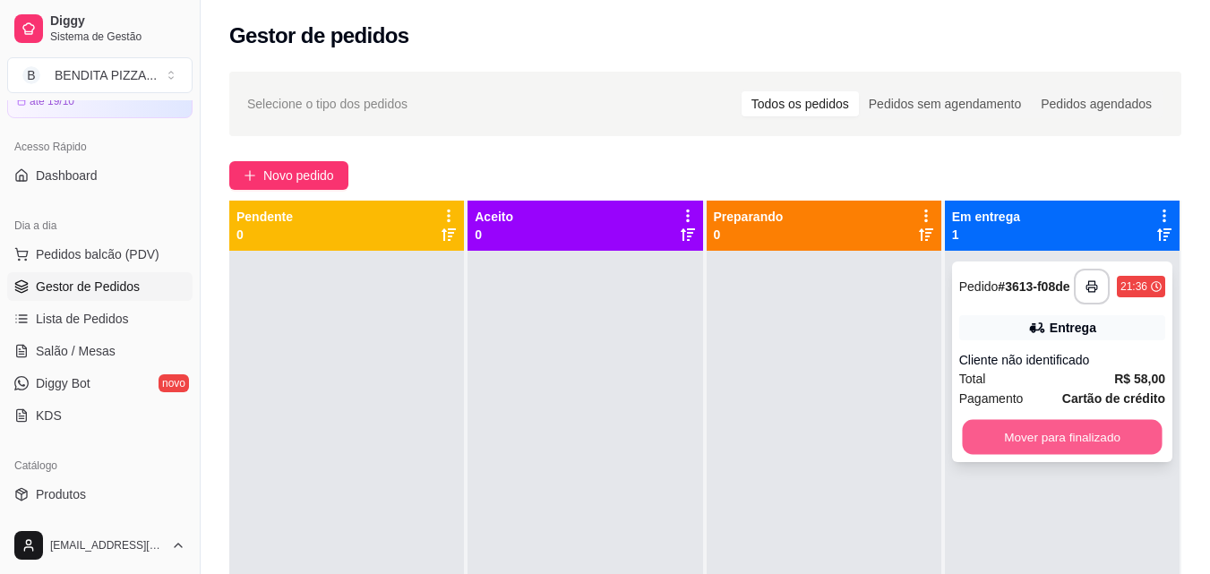
click at [1139, 434] on button "Mover para finalizado" at bounding box center [1062, 437] width 200 height 35
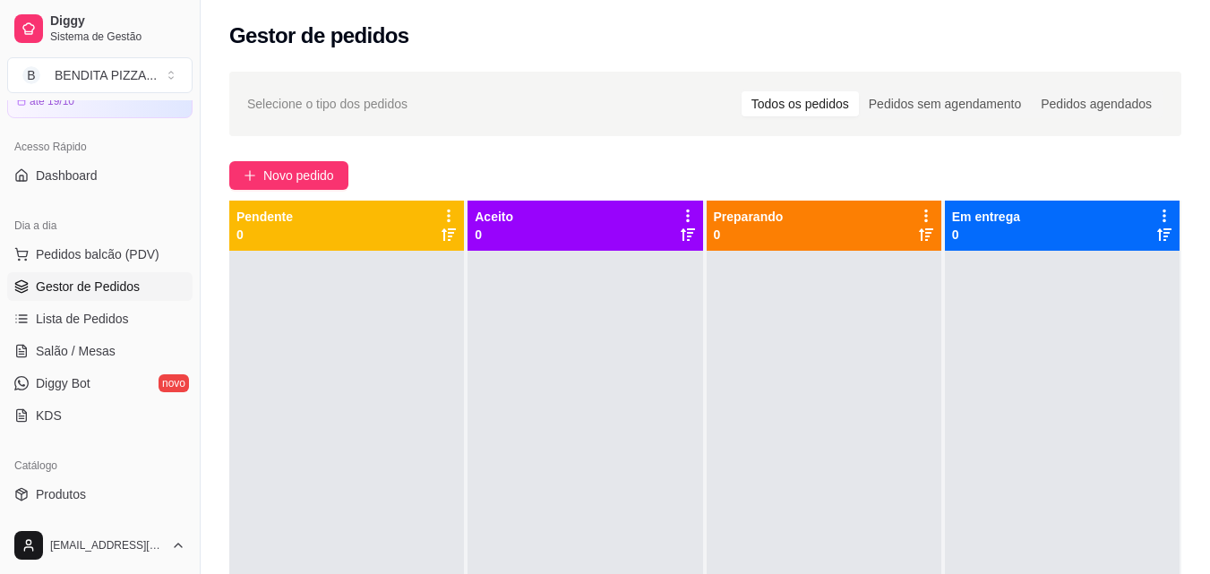
scroll to position [456, 0]
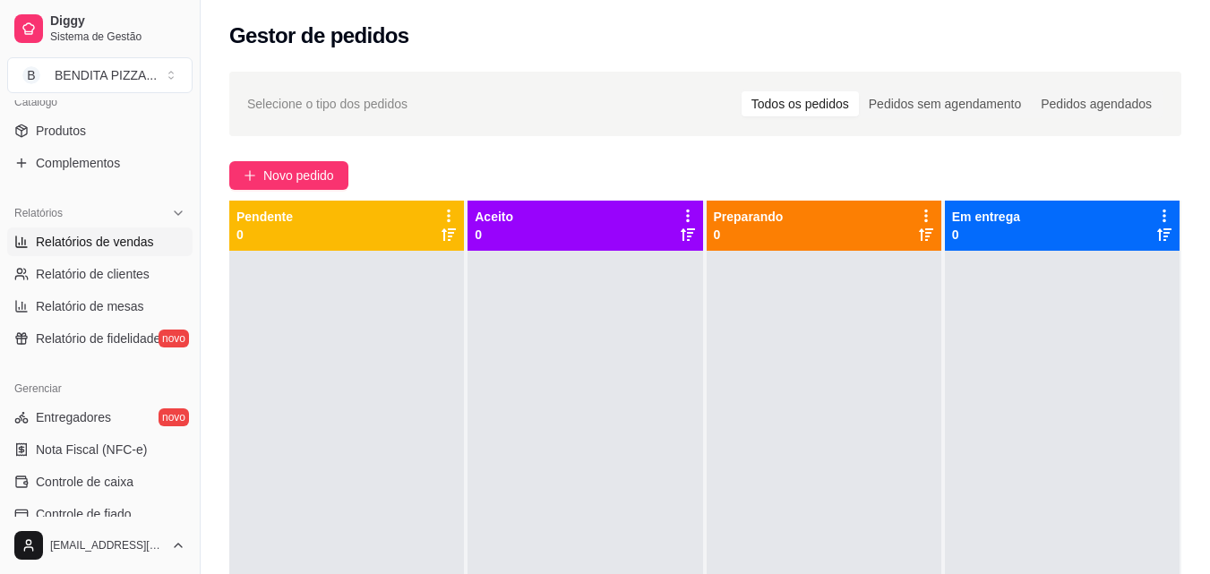
click at [118, 251] on link "Relatórios de vendas" at bounding box center [99, 242] width 185 height 29
select select "ALL"
select select "0"
